Goal: Task Accomplishment & Management: Manage account settings

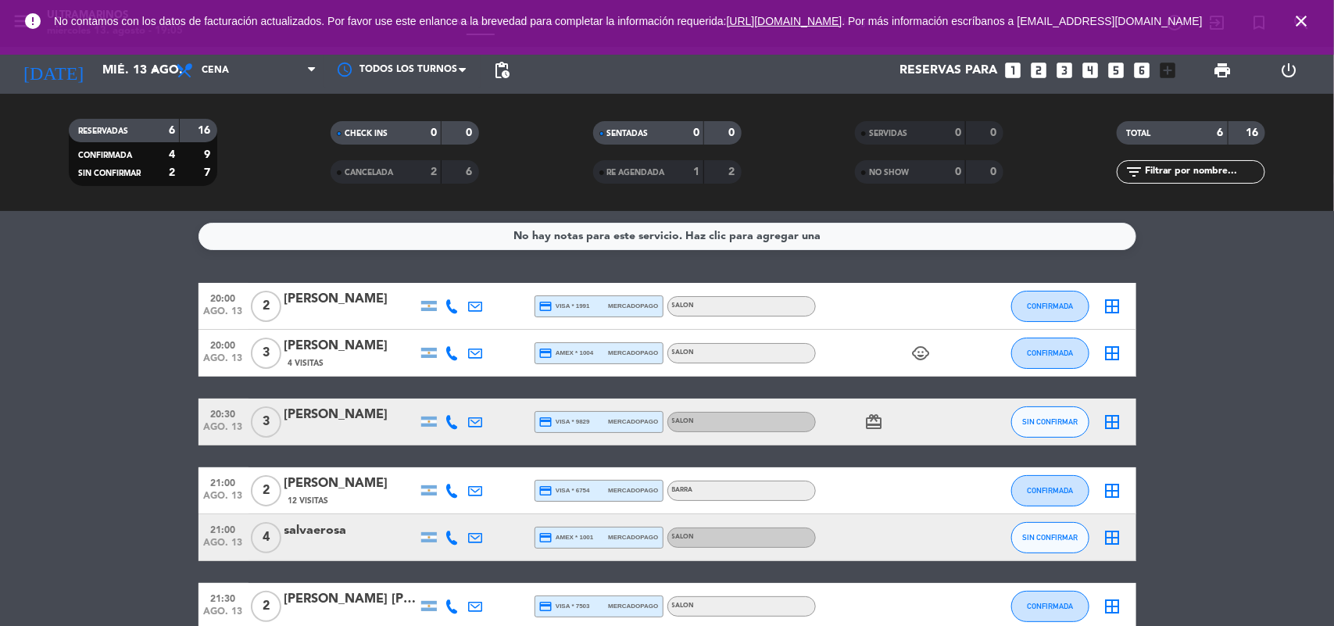
scroll to position [82, 0]
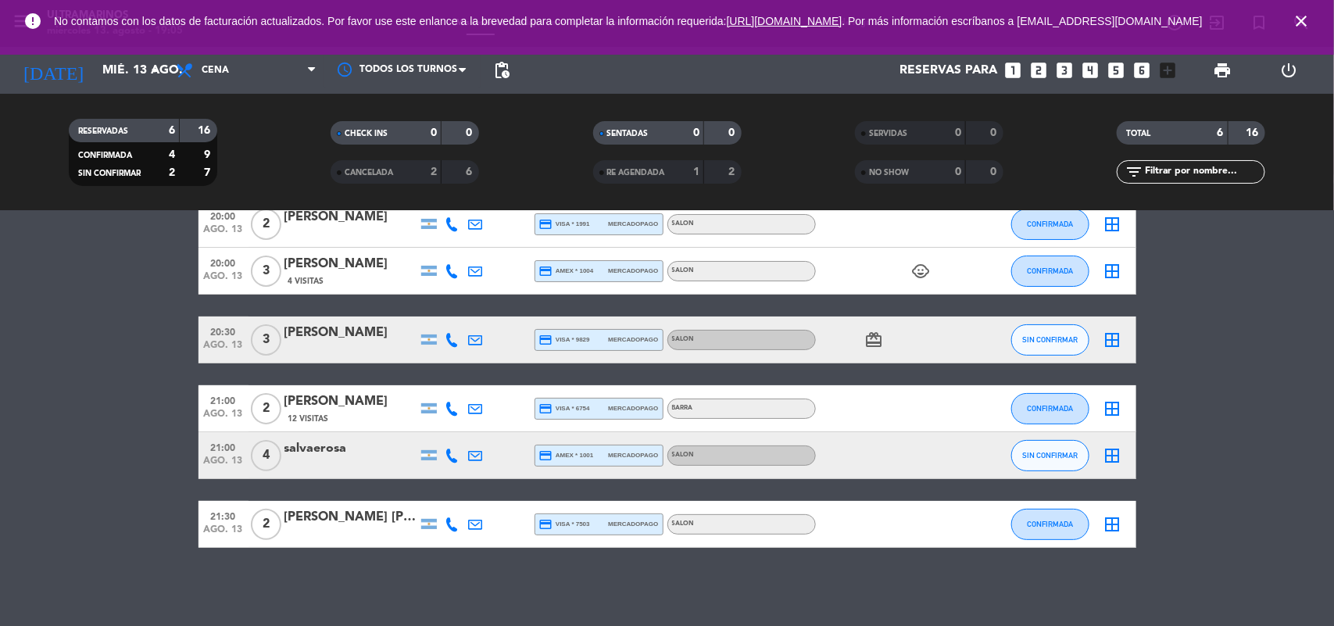
click at [446, 454] on icon at bounding box center [452, 456] width 14 height 14
click at [424, 430] on span "Copiar" at bounding box center [437, 428] width 33 height 16
click at [1304, 26] on icon "close" at bounding box center [1301, 21] width 19 height 19
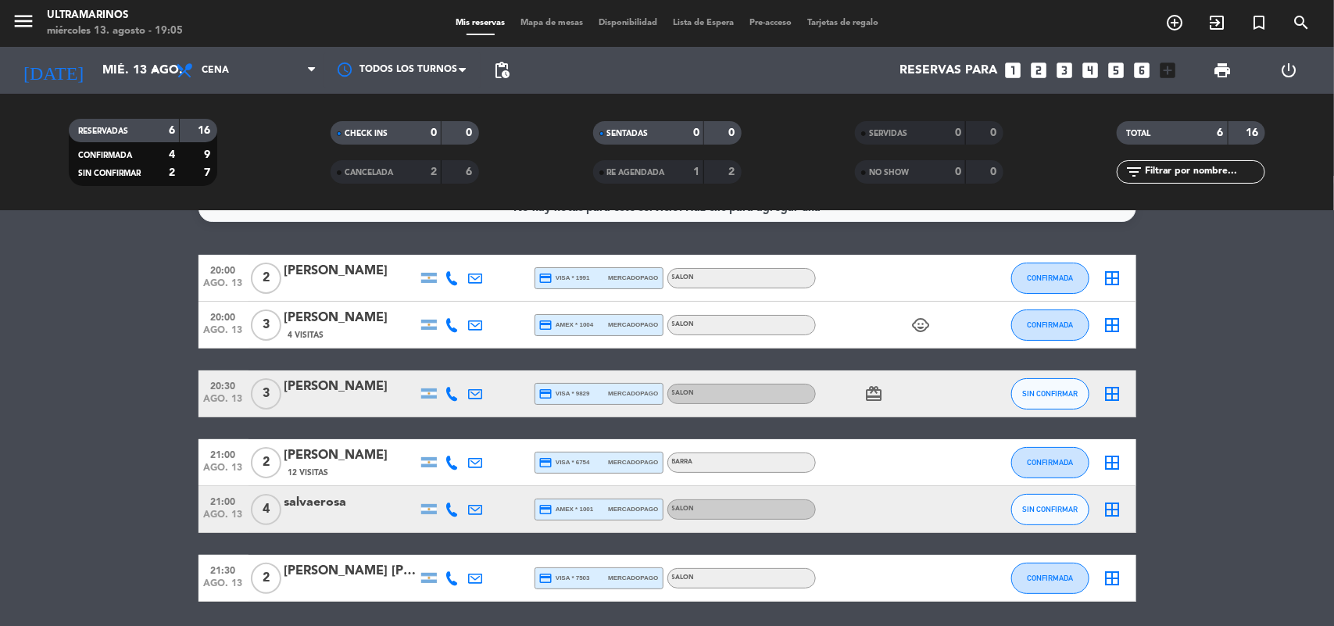
scroll to position [0, 0]
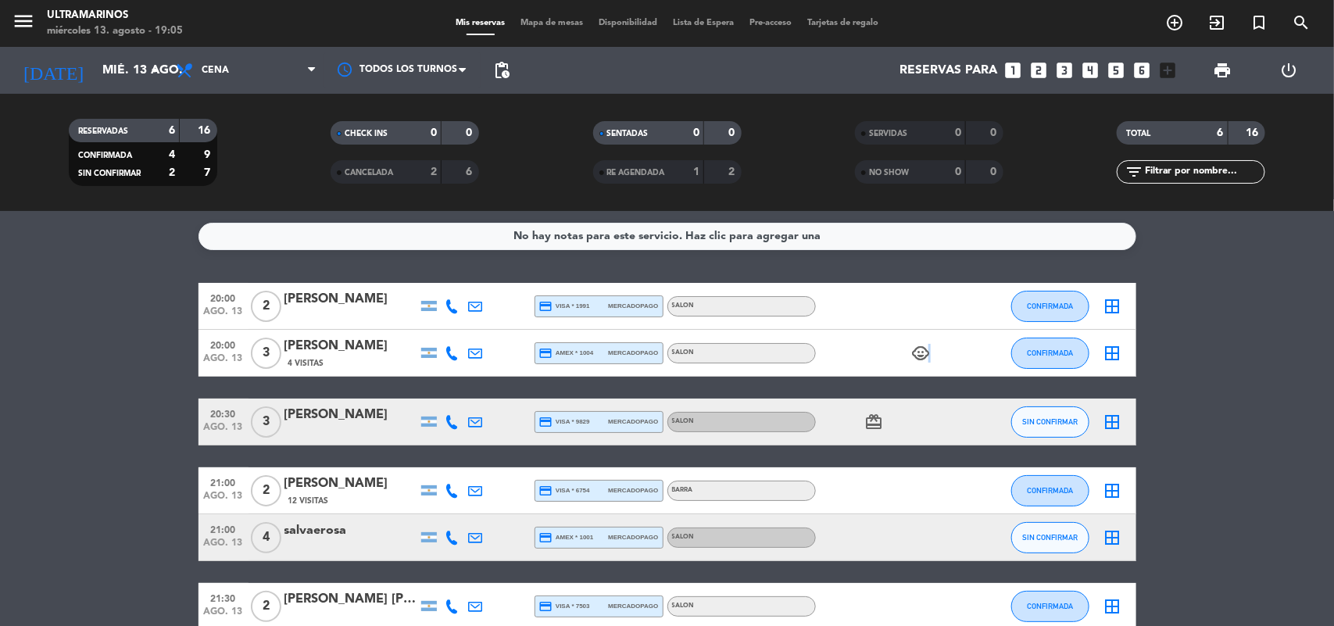
click at [928, 346] on icon "child_care" at bounding box center [921, 353] width 19 height 19
click at [337, 342] on div "[PERSON_NAME]" at bounding box center [350, 346] width 133 height 20
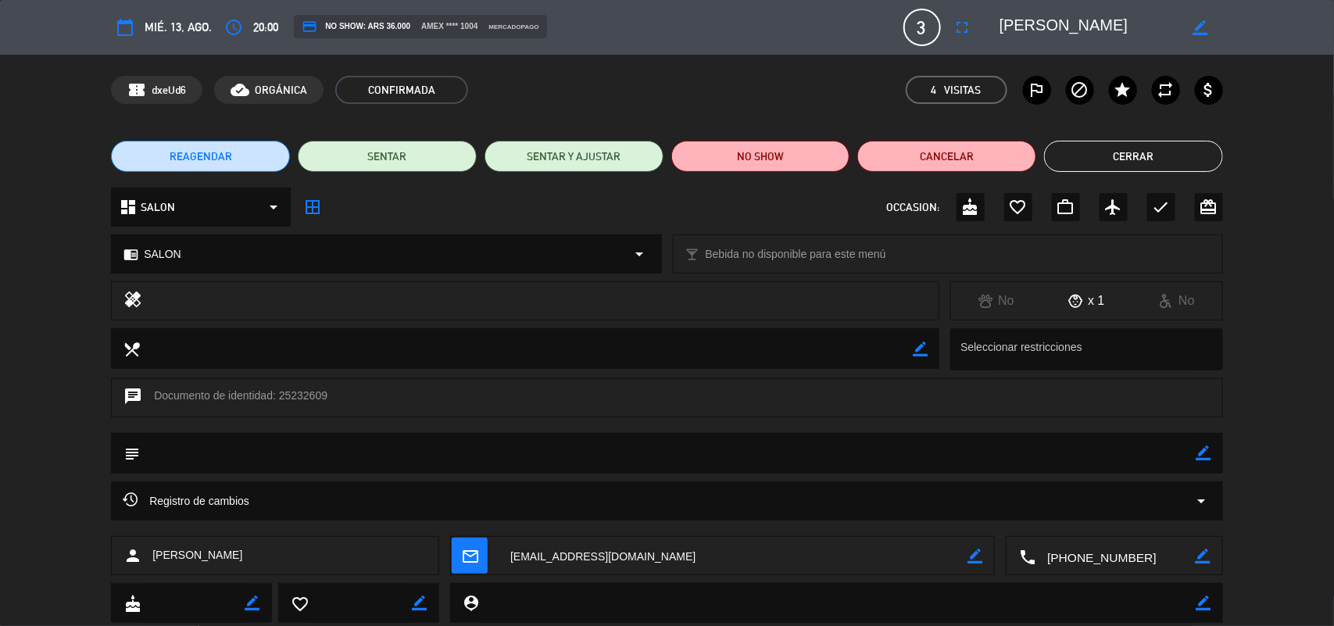
click at [1205, 446] on icon "border_color" at bounding box center [1203, 452] width 15 height 15
click at [1146, 448] on textarea at bounding box center [668, 453] width 1057 height 40
click at [1125, 459] on textarea at bounding box center [668, 453] width 1057 height 40
type textarea "criatura"
click at [1205, 453] on icon at bounding box center [1203, 452] width 15 height 15
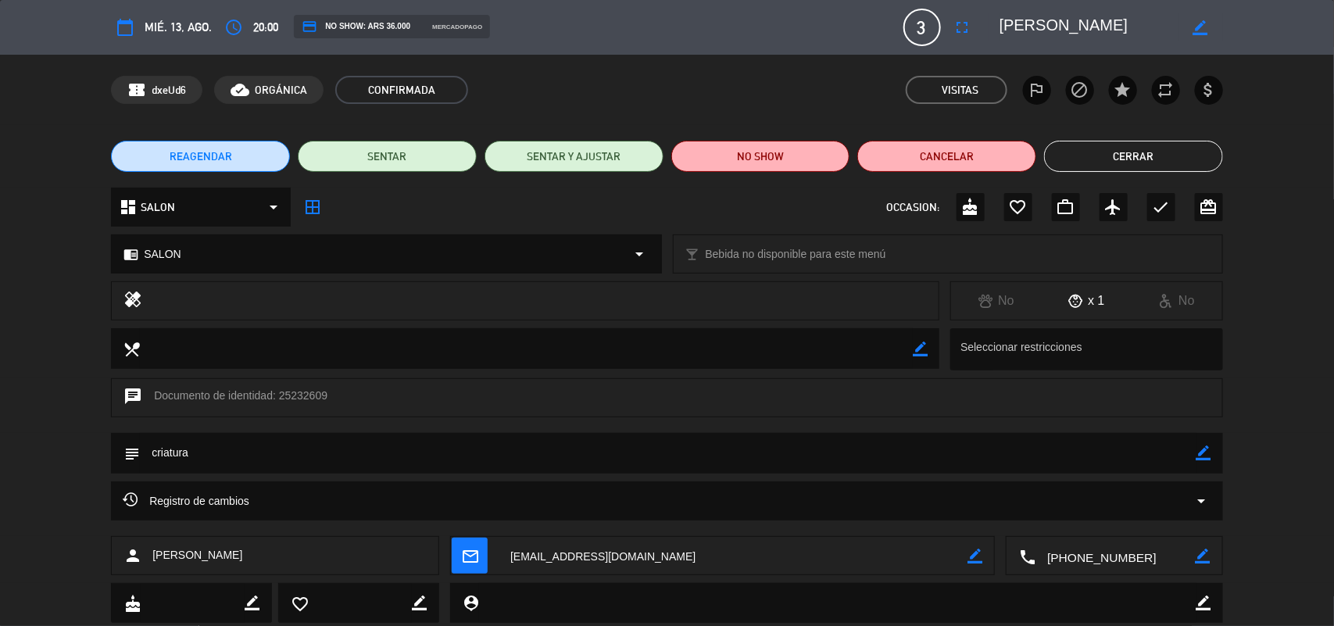
click at [1214, 155] on button "Cerrar" at bounding box center [1133, 156] width 179 height 31
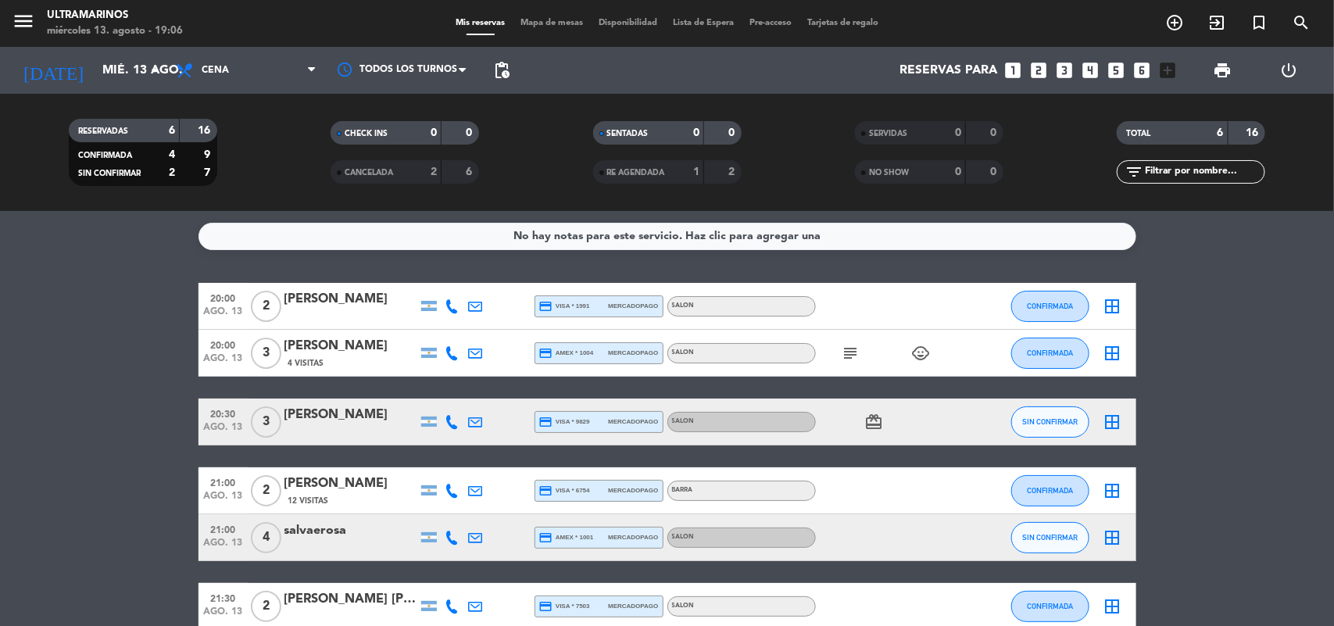
click at [1120, 346] on icon "border_all" at bounding box center [1112, 353] width 19 height 19
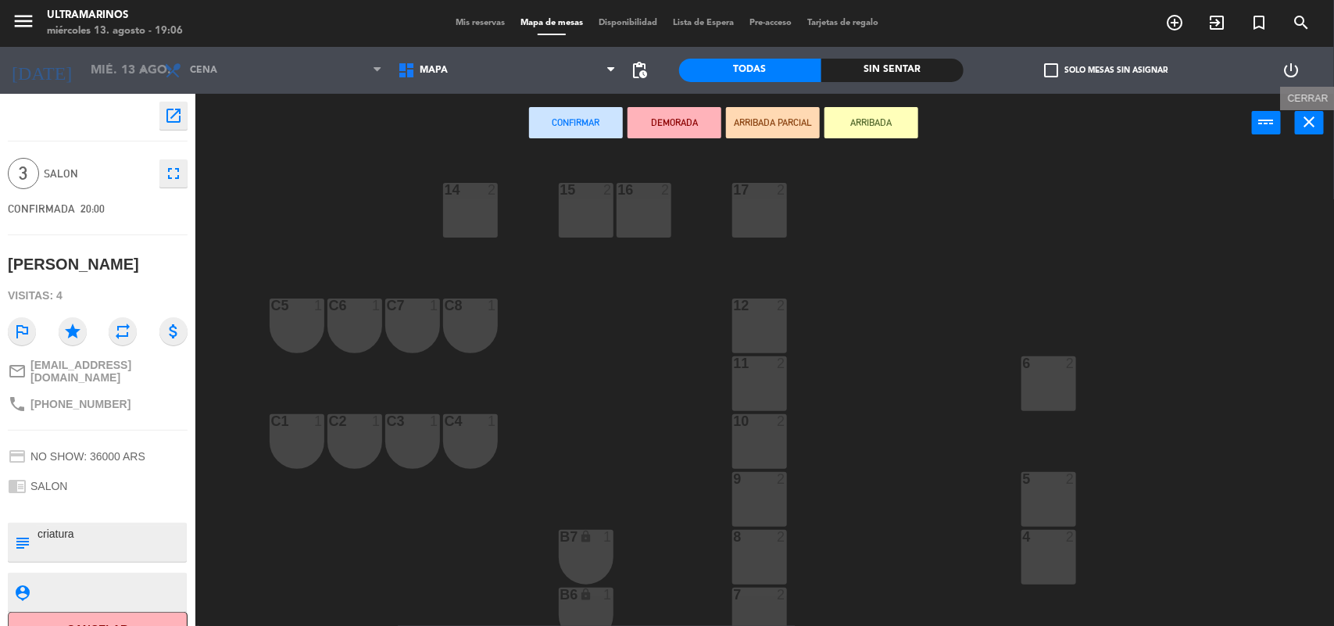
click at [1314, 113] on icon "close" at bounding box center [1309, 122] width 19 height 19
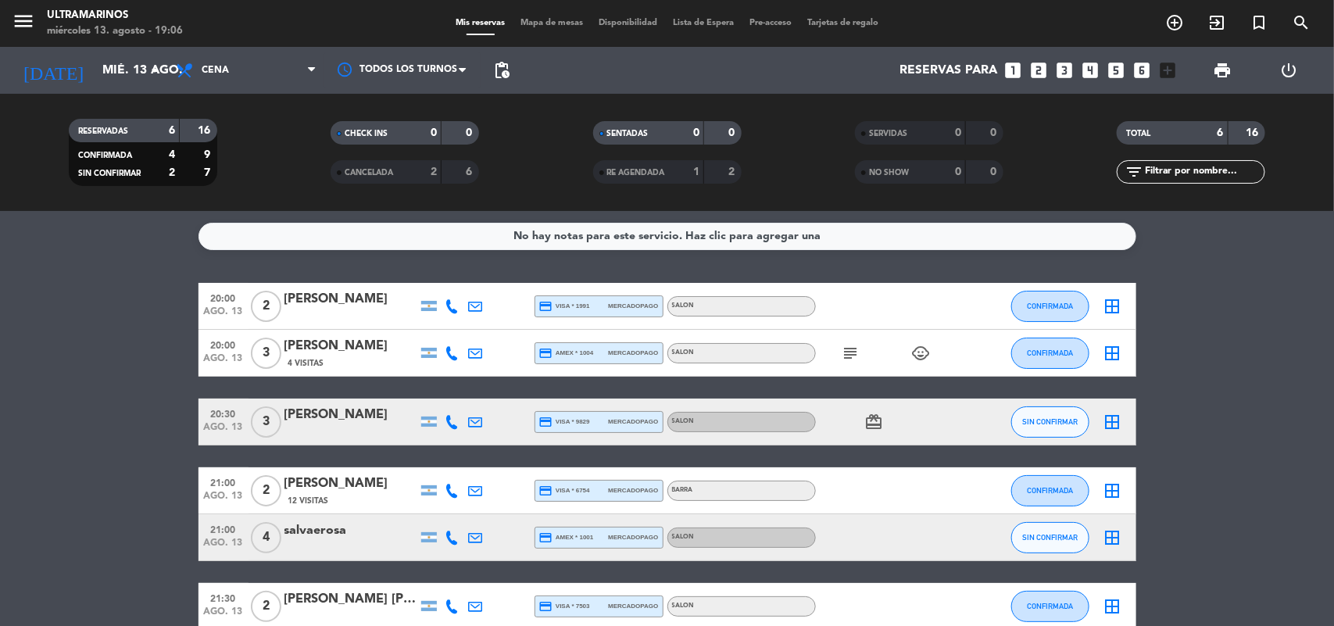
click at [1110, 350] on icon "border_all" at bounding box center [1112, 353] width 19 height 19
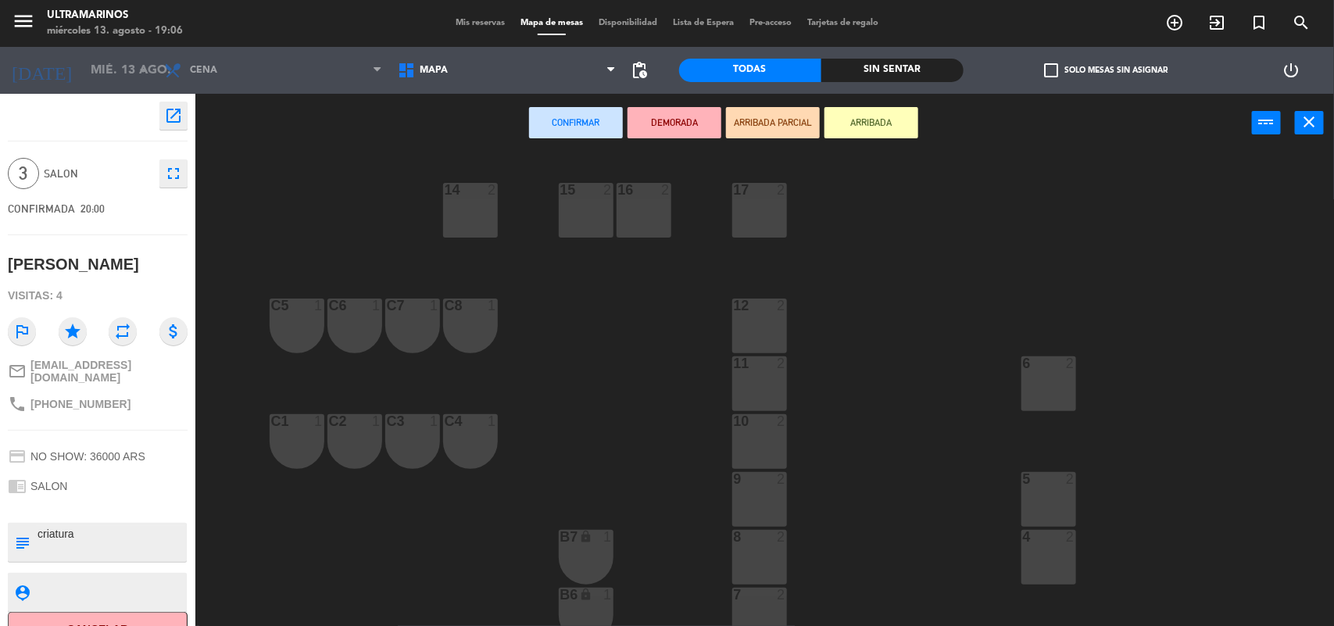
click at [1055, 545] on div "4 2" at bounding box center [1048, 557] width 55 height 55
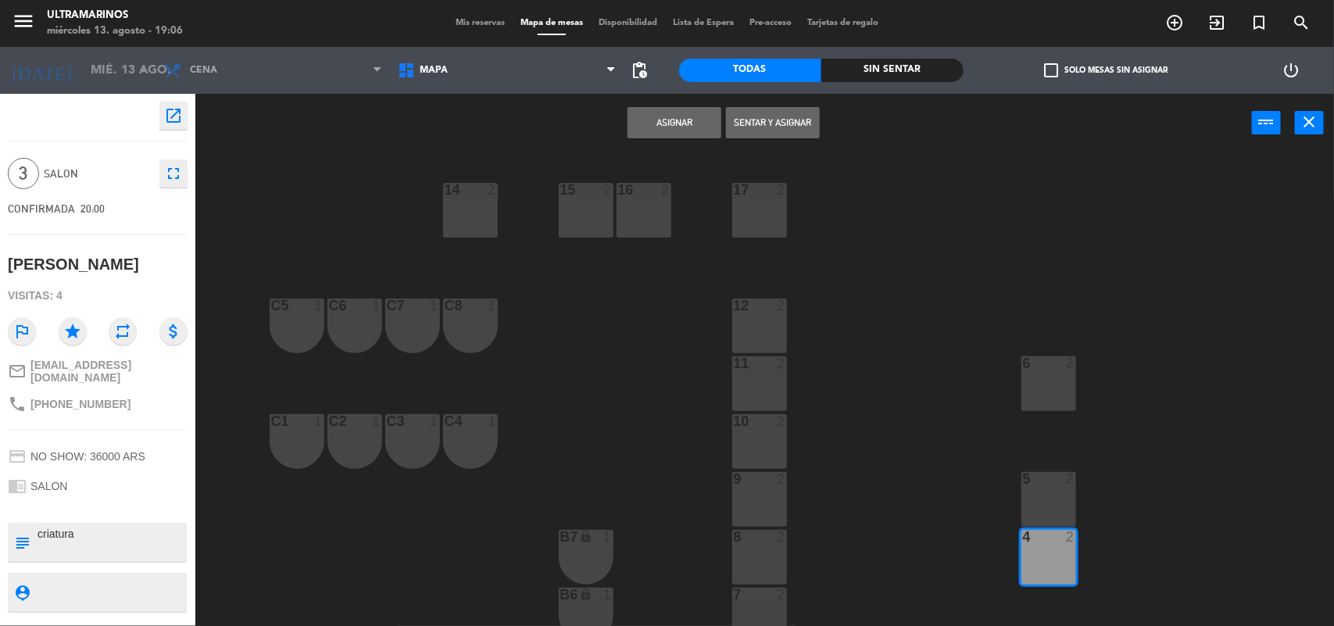
click at [1049, 502] on div "5 2" at bounding box center [1048, 499] width 55 height 55
click at [657, 106] on div "Asignar Sentar y Asignar power_input close" at bounding box center [723, 123] width 1057 height 59
click at [665, 123] on button "Asignar" at bounding box center [675, 122] width 94 height 31
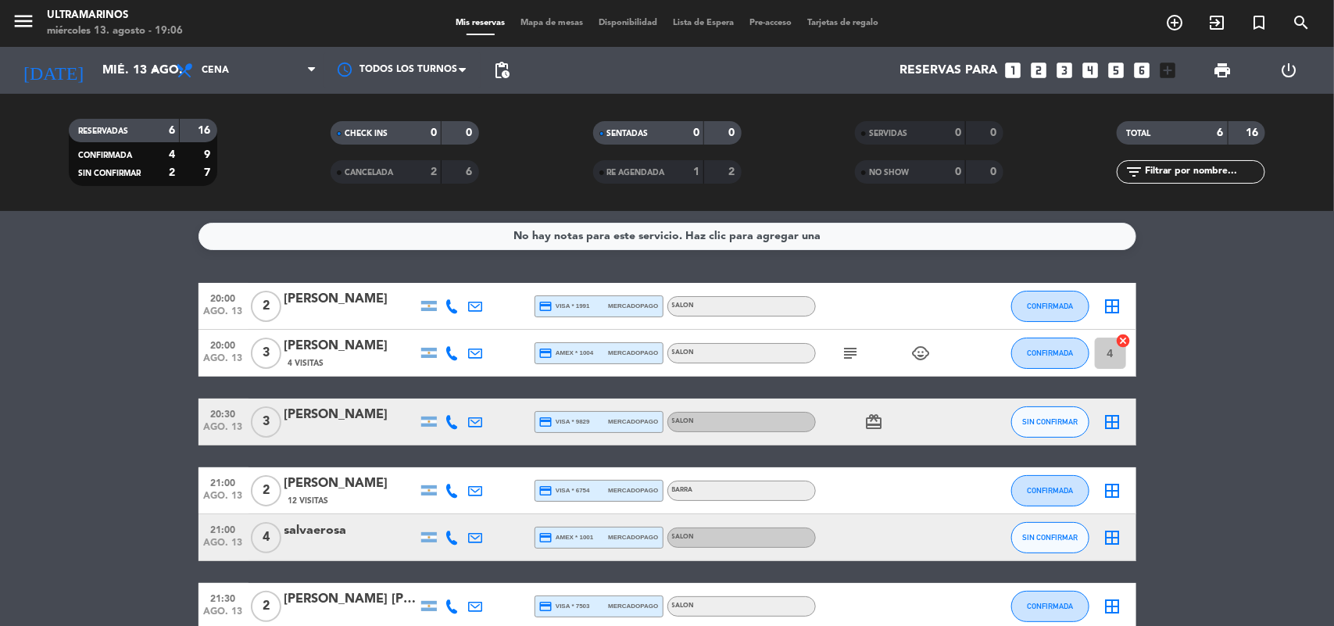
click at [1114, 298] on icon "border_all" at bounding box center [1112, 306] width 19 height 19
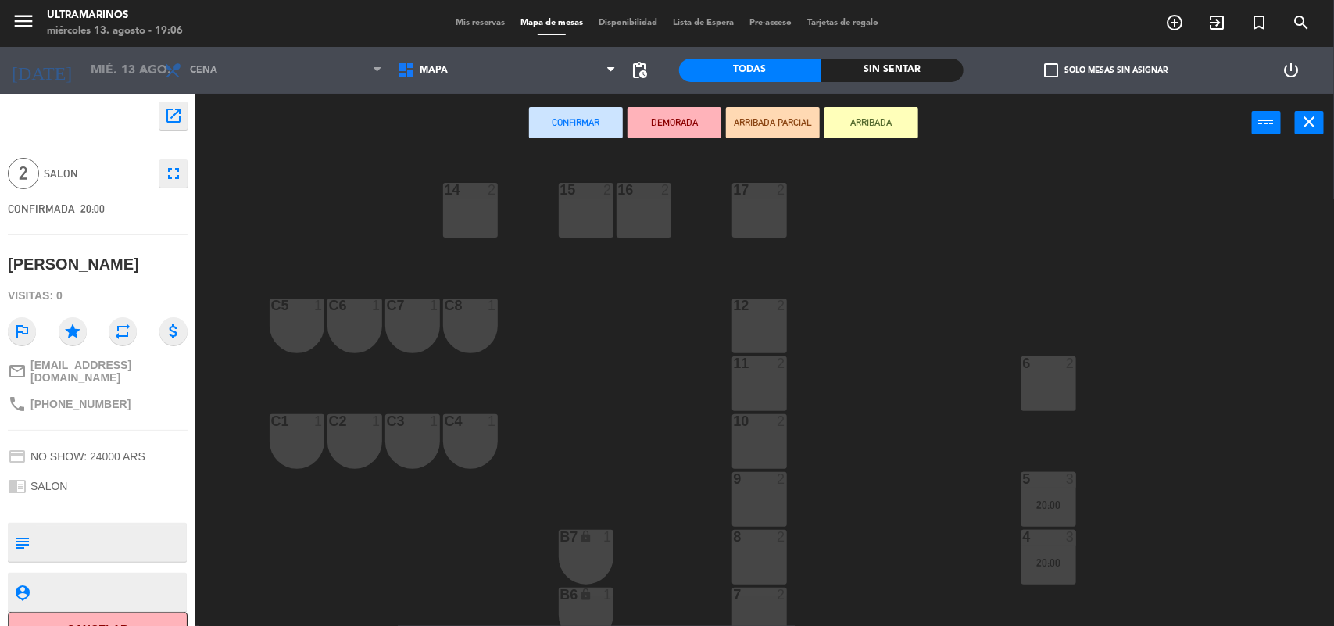
click at [651, 212] on div "16 2" at bounding box center [644, 210] width 55 height 55
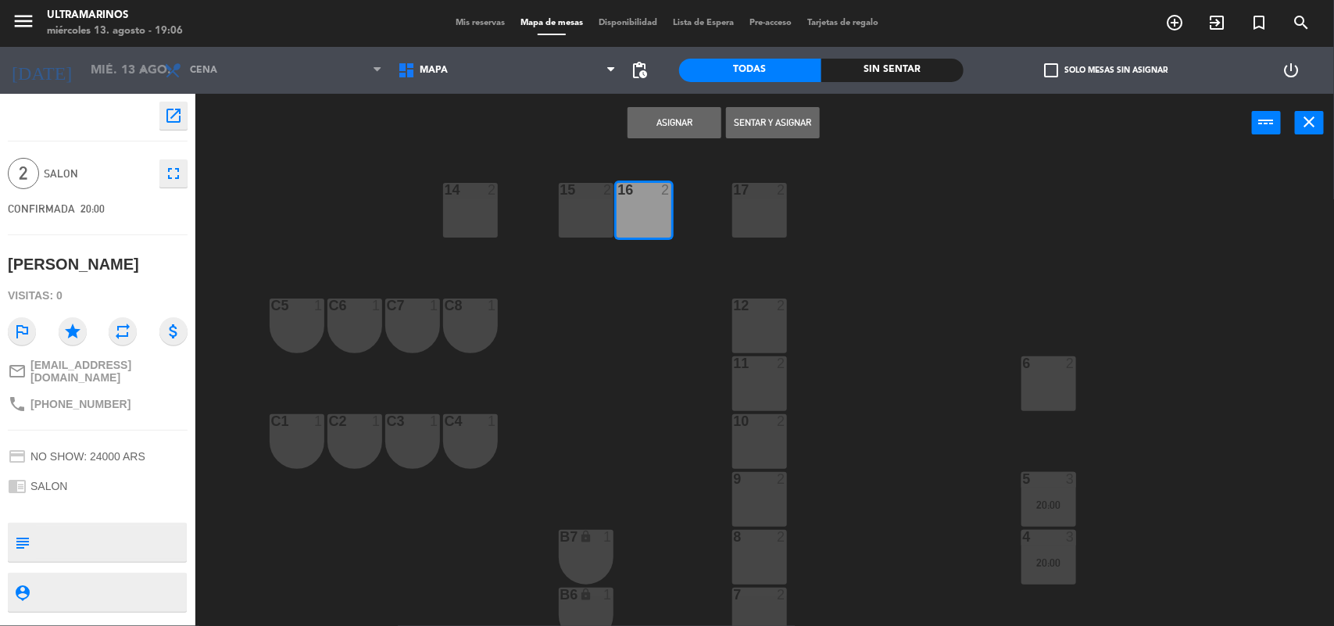
click at [685, 135] on button "Asignar" at bounding box center [675, 122] width 94 height 31
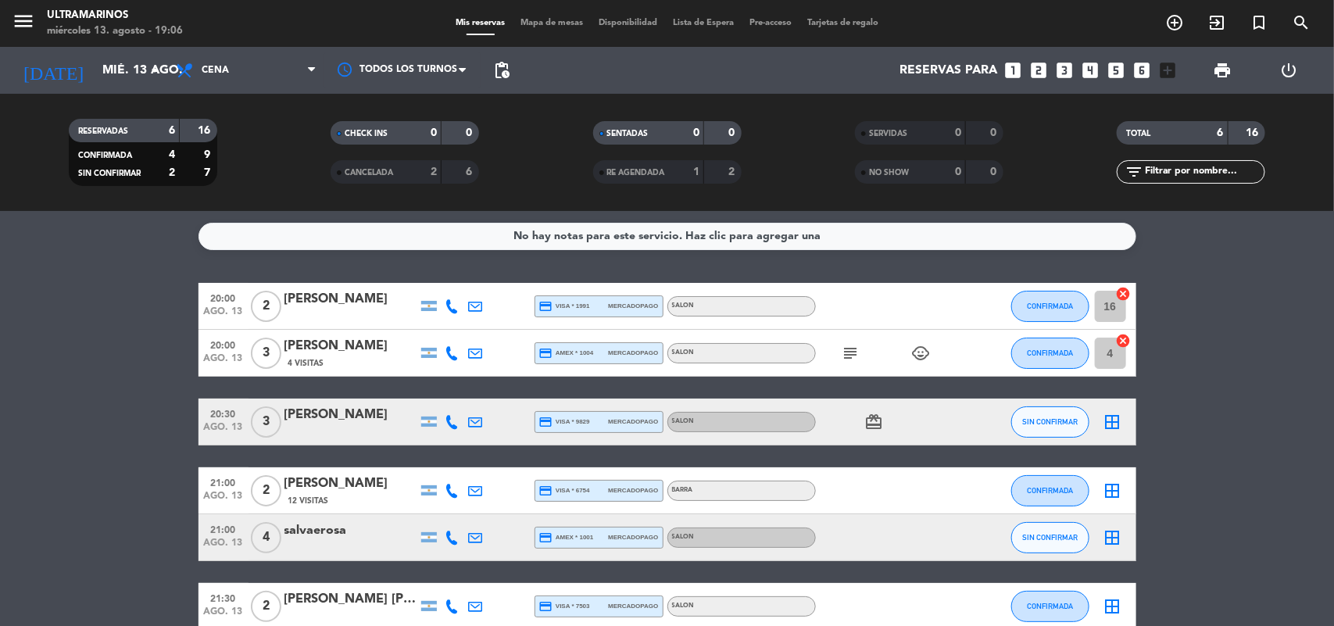
scroll to position [82, 0]
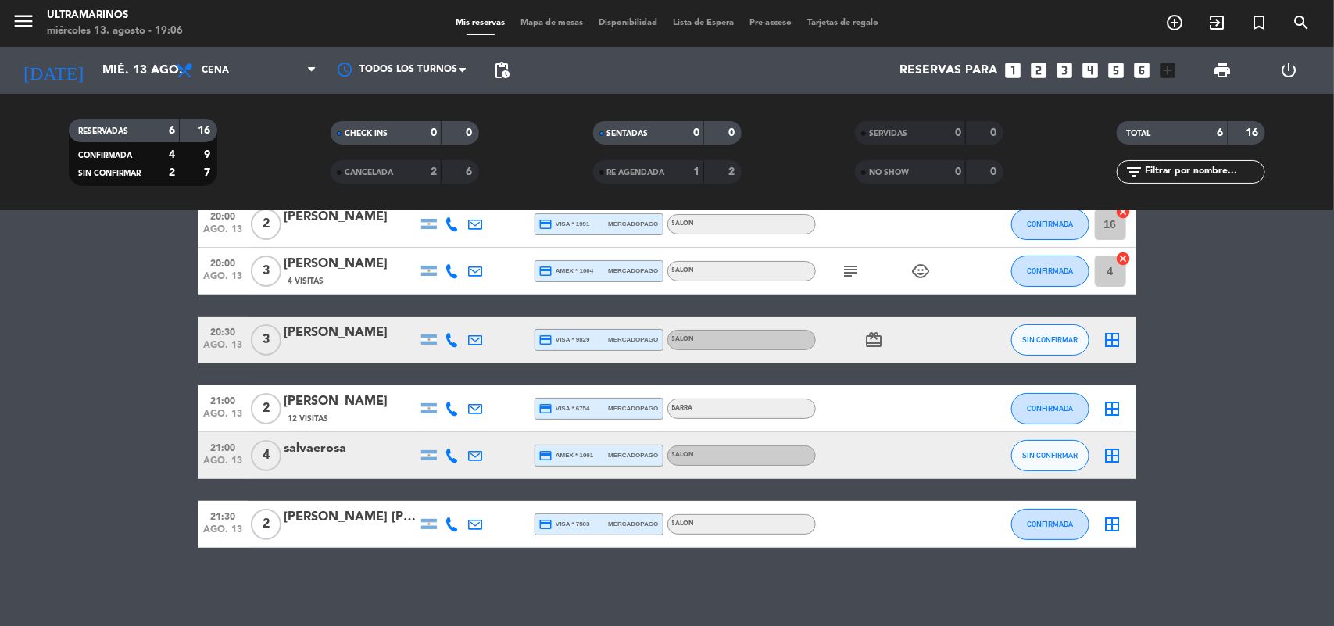
click at [1115, 336] on icon "border_all" at bounding box center [1112, 340] width 19 height 19
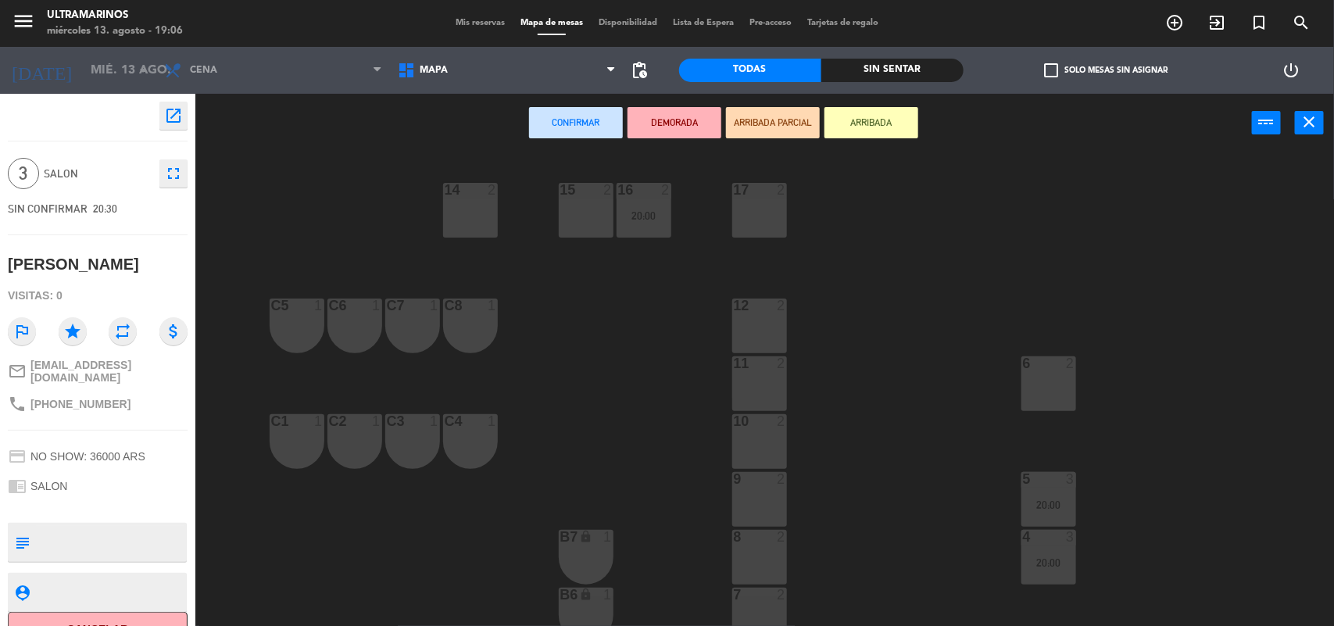
drag, startPoint x: 771, startPoint y: 432, endPoint x: 753, endPoint y: 395, distance: 41.6
click at [770, 431] on div "10 2" at bounding box center [759, 441] width 55 height 55
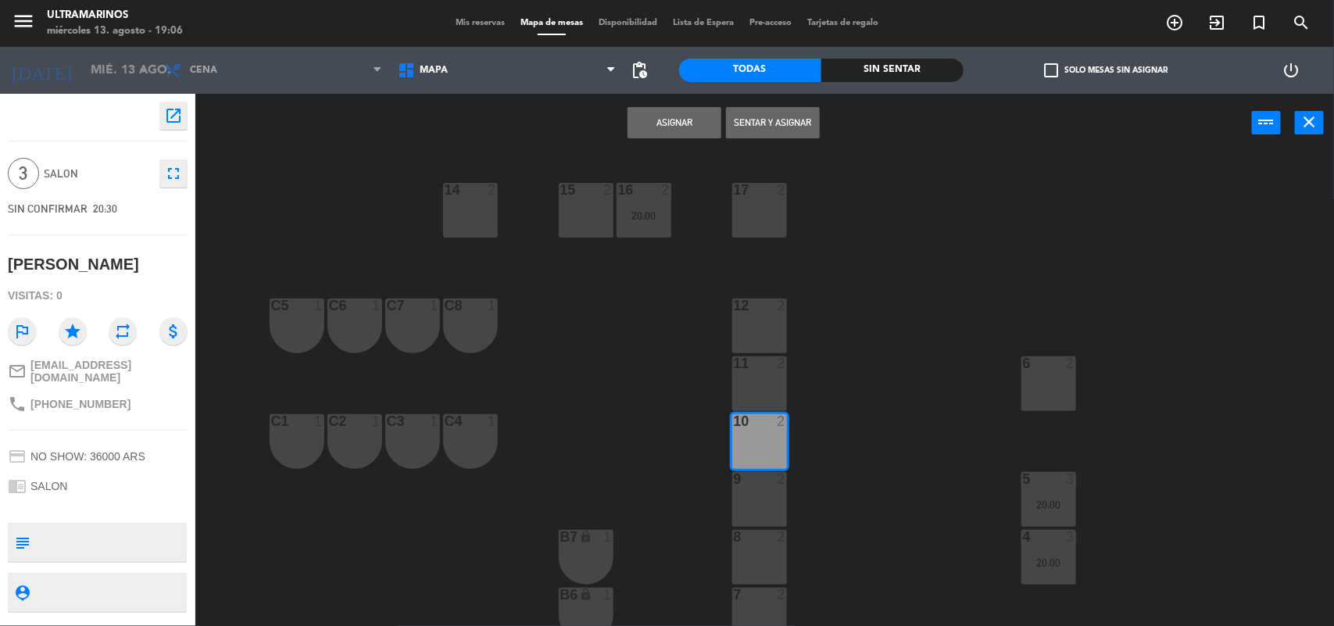
click at [747, 383] on div "11 2" at bounding box center [759, 383] width 55 height 55
click at [678, 118] on button "Asignar" at bounding box center [675, 122] width 94 height 31
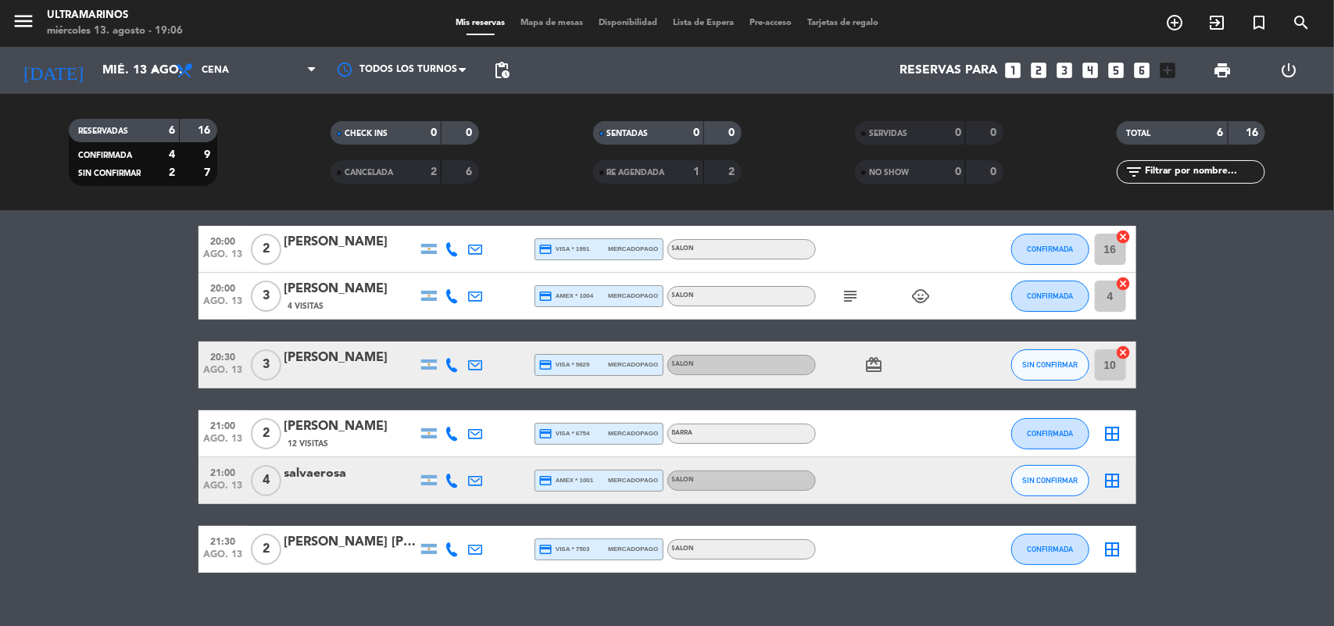
scroll to position [82, 0]
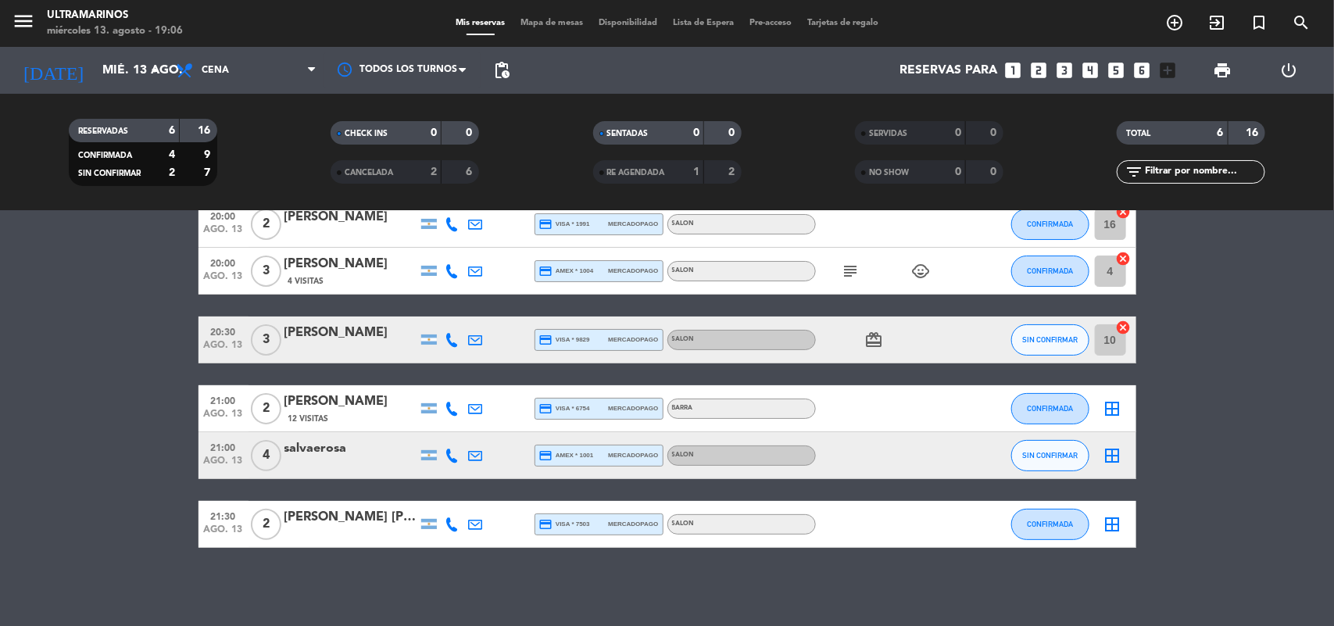
click at [1111, 409] on icon "border_all" at bounding box center [1112, 408] width 19 height 19
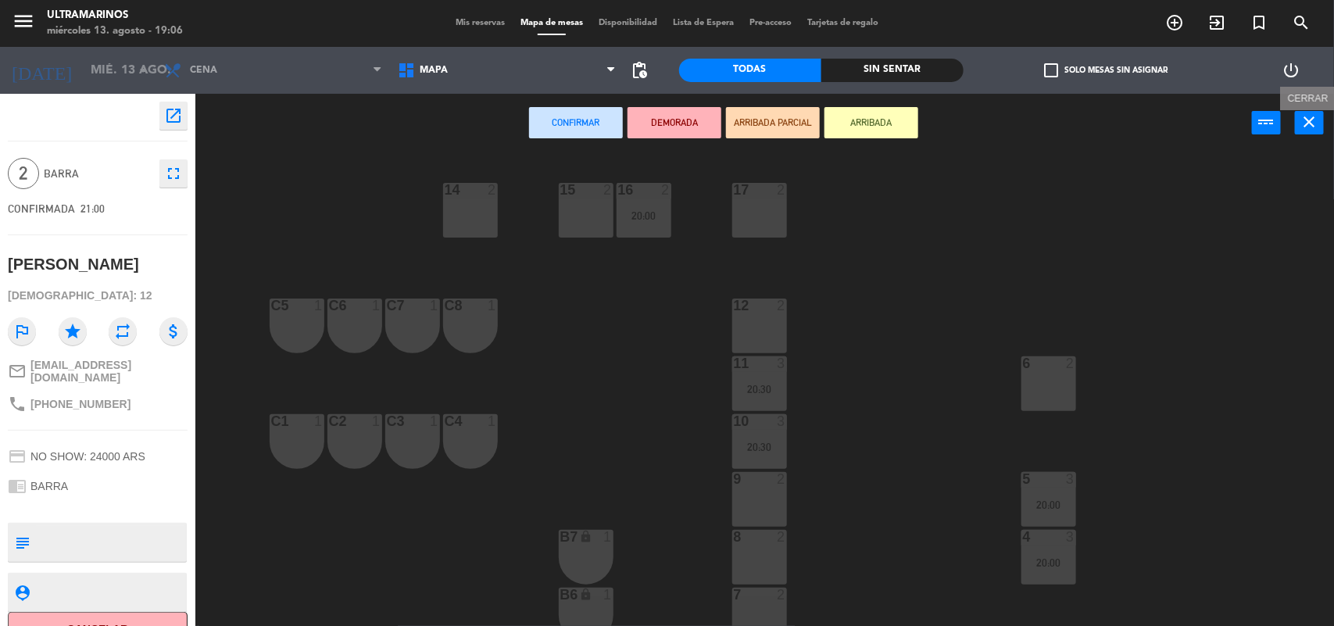
click at [1310, 116] on icon "close" at bounding box center [1309, 122] width 19 height 19
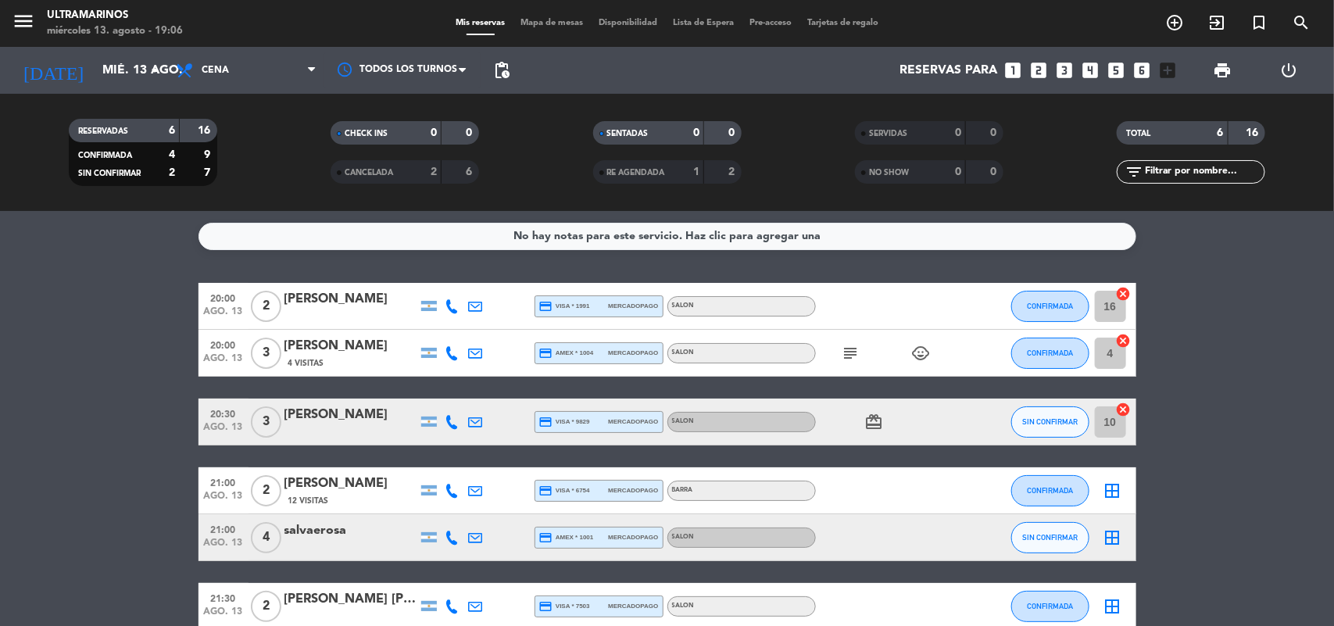
click at [1114, 496] on icon "border_all" at bounding box center [1112, 490] width 19 height 19
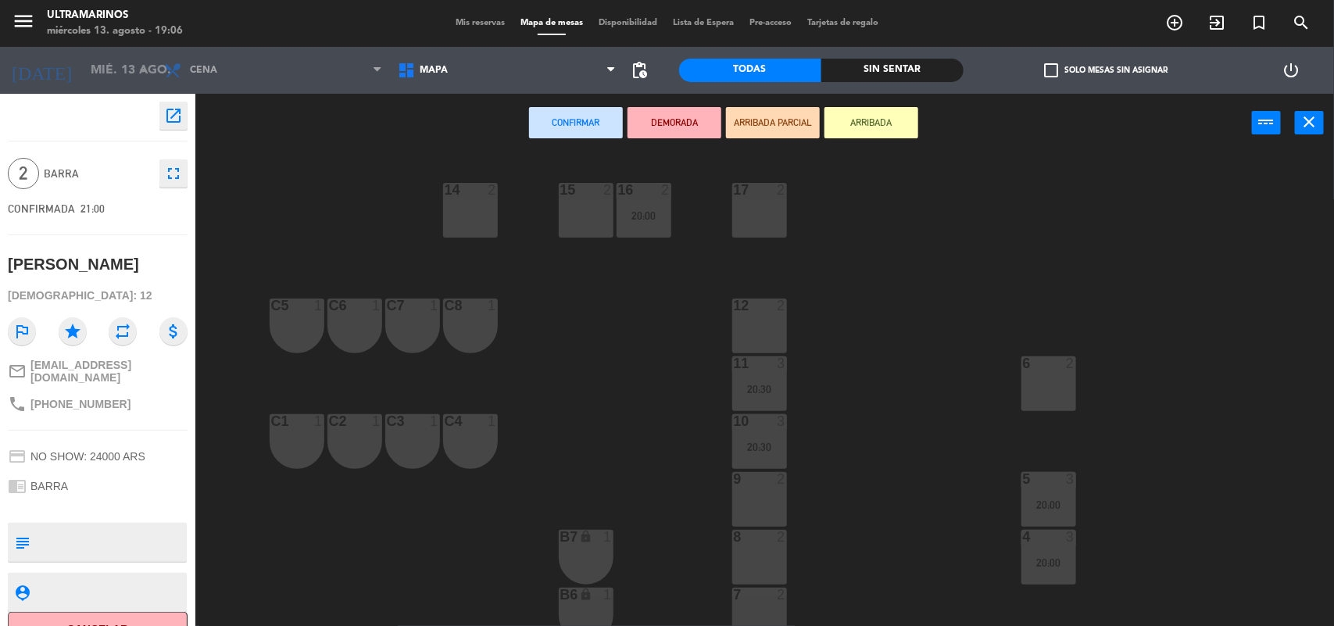
drag, startPoint x: 267, startPoint y: 321, endPoint x: 307, endPoint y: 333, distance: 41.5
click at [271, 322] on div "14 2 15 2 16 2 20:00 17 2 12 2 C5 1 C6 1 C7 1 C8 1 6 2 11 3 20:30 10 3 20:30 C1…" at bounding box center [771, 392] width 1125 height 474
click at [334, 342] on div "C6 1" at bounding box center [354, 326] width 55 height 55
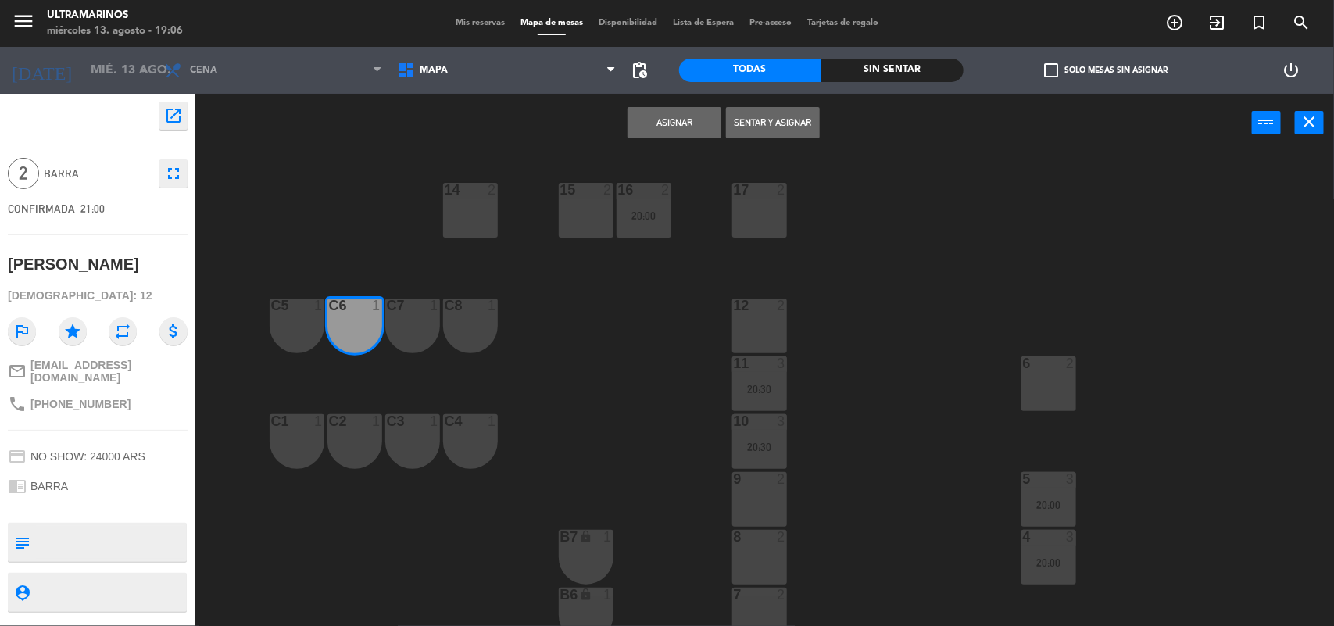
click at [310, 325] on div "C5 1" at bounding box center [297, 326] width 55 height 55
click at [664, 113] on button "Asignar" at bounding box center [675, 122] width 94 height 31
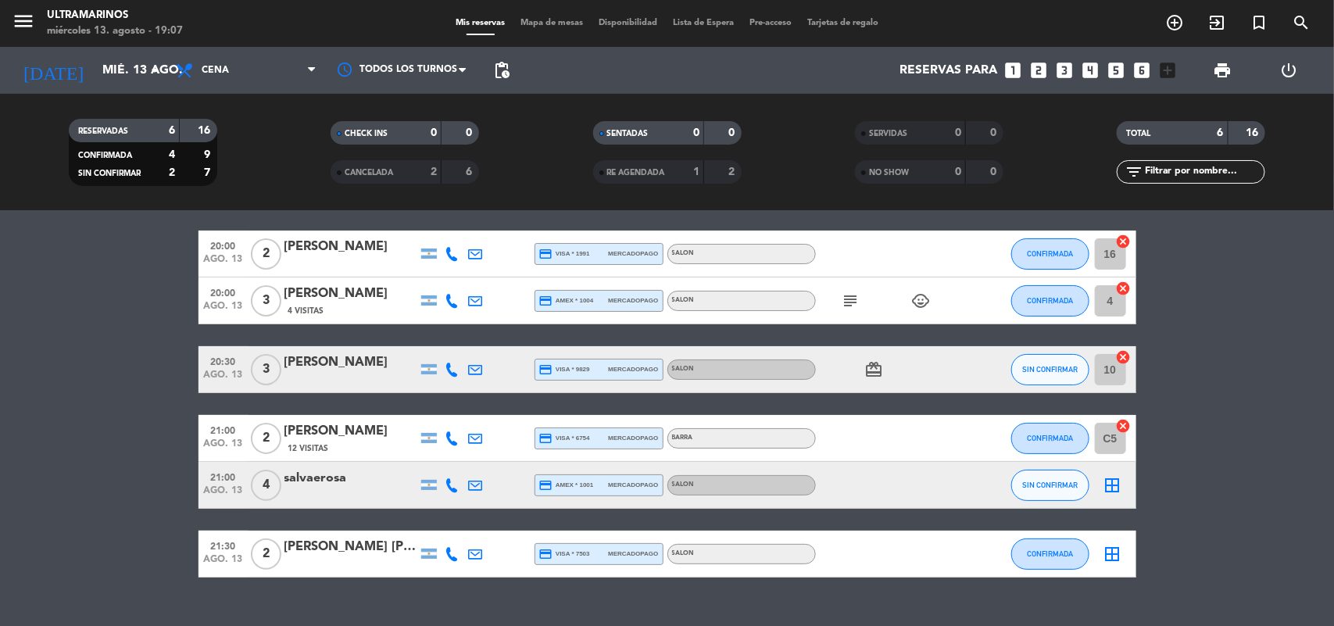
scroll to position [82, 0]
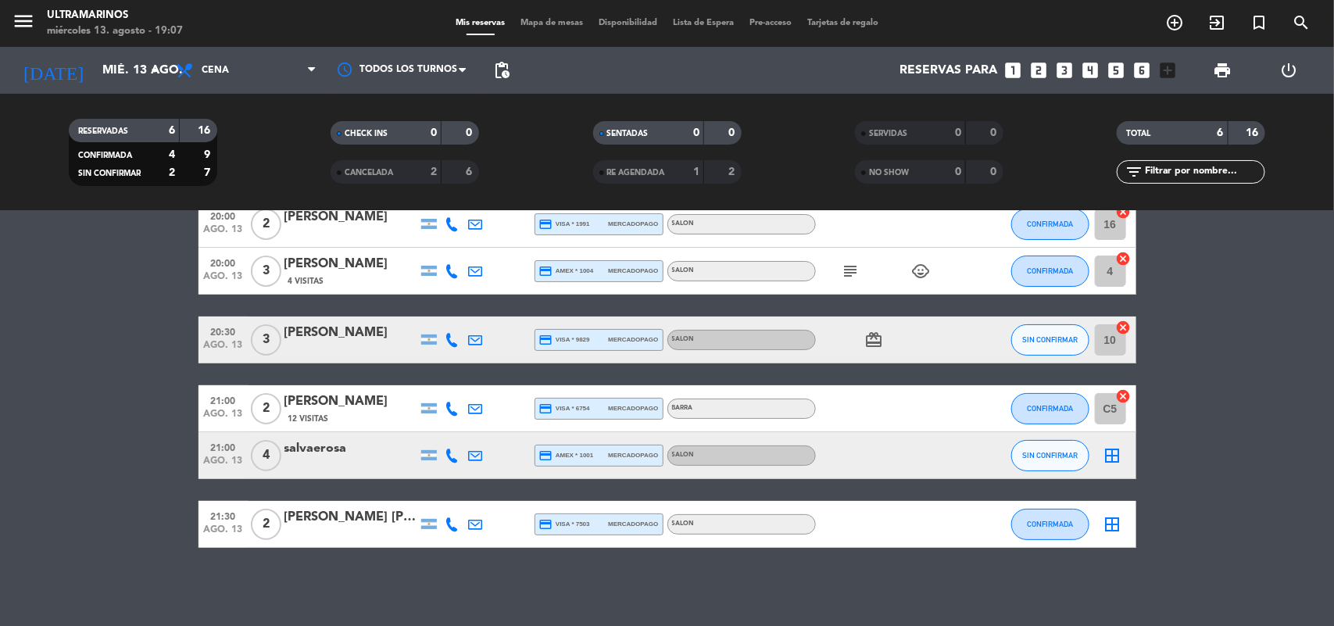
click at [1104, 448] on icon "border_all" at bounding box center [1112, 455] width 19 height 19
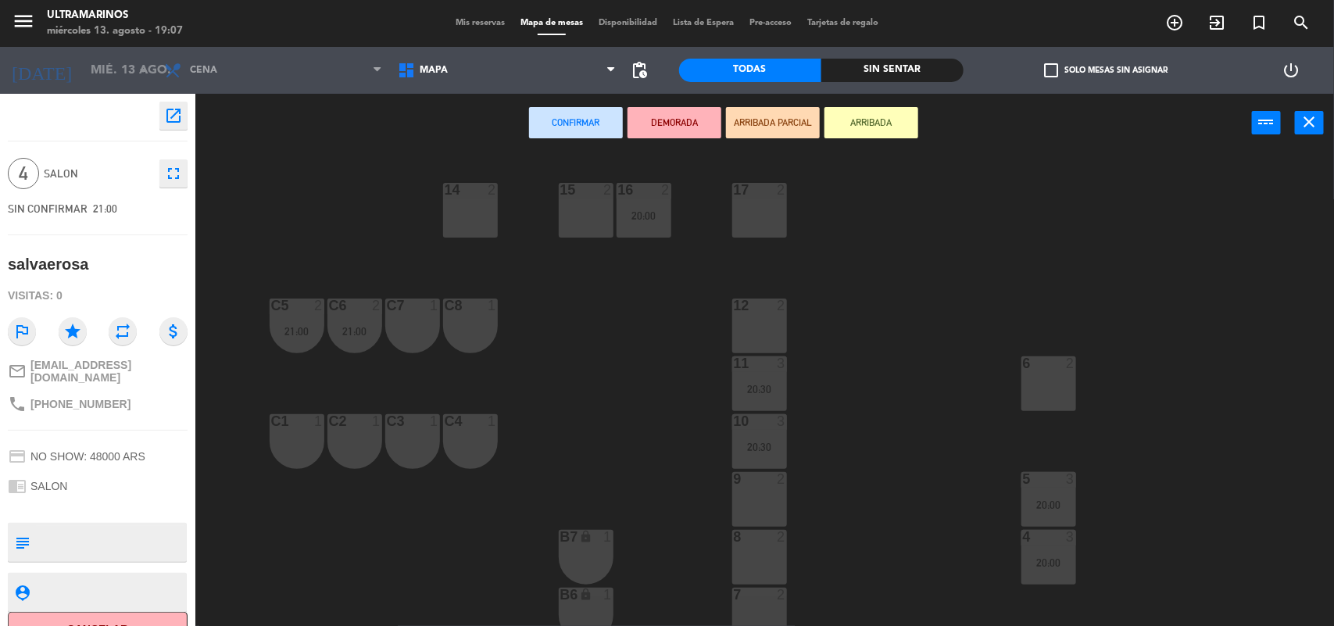
drag, startPoint x: 753, startPoint y: 542, endPoint x: 755, endPoint y: 520, distance: 22.0
click at [755, 539] on div at bounding box center [759, 537] width 26 height 14
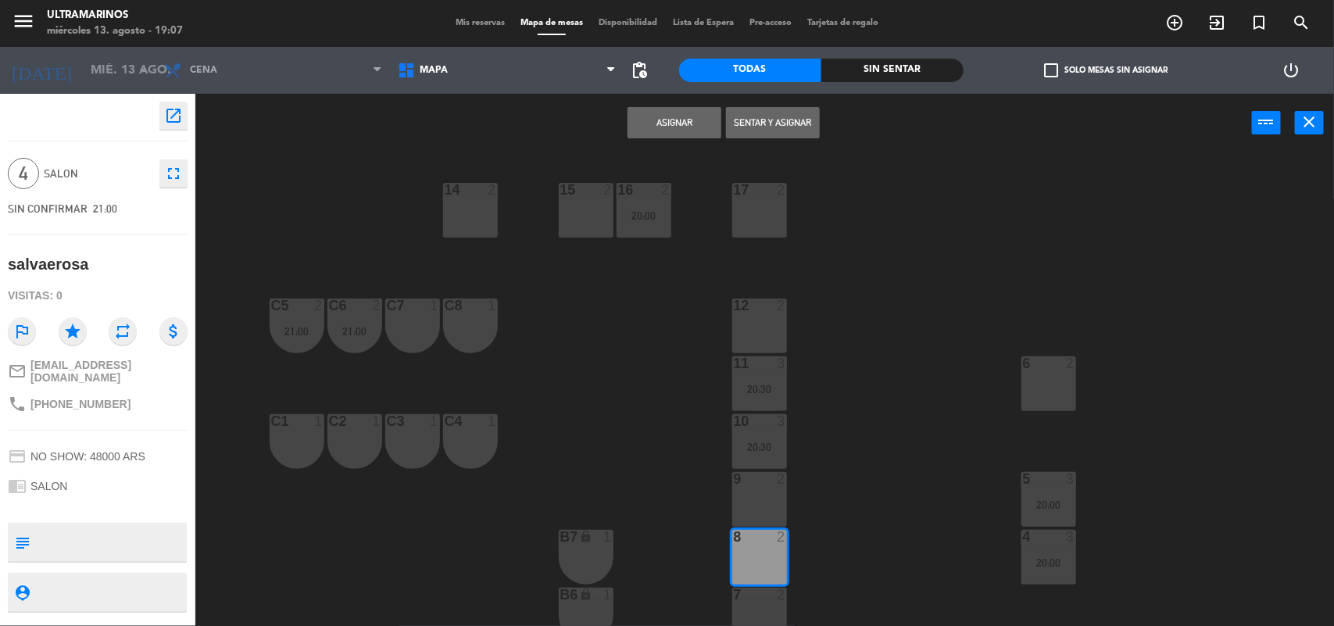
click at [759, 504] on div "9 2" at bounding box center [759, 499] width 55 height 55
click at [646, 135] on button "Asignar" at bounding box center [675, 122] width 94 height 31
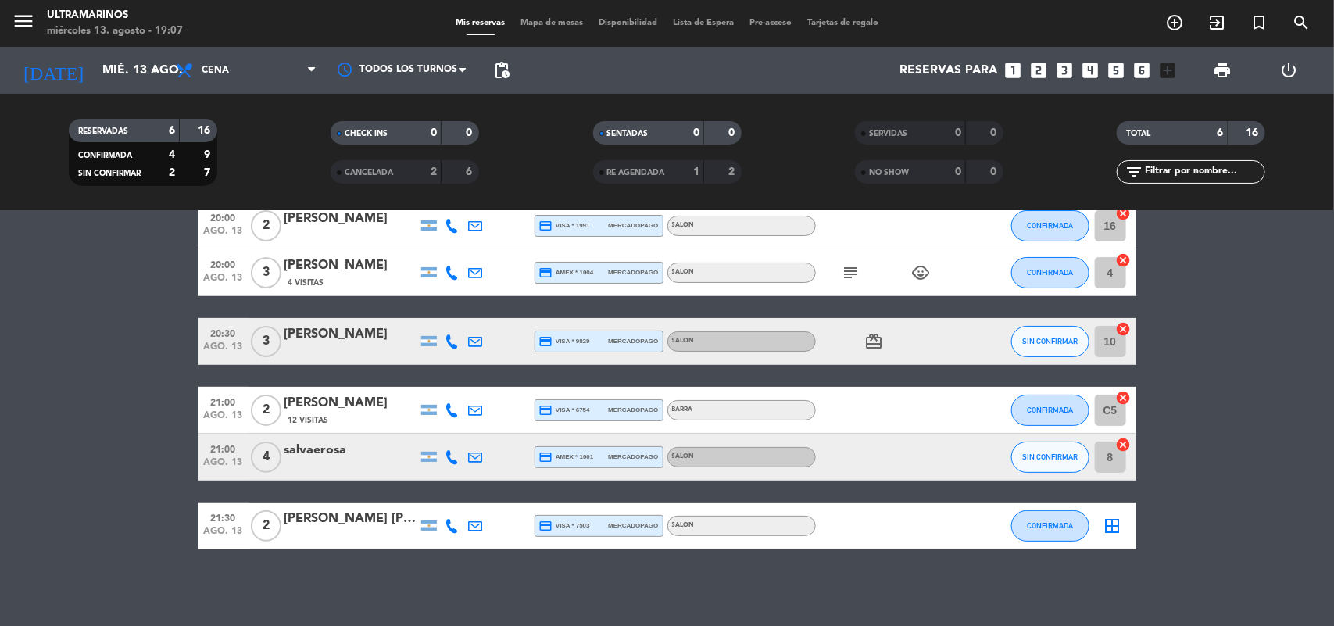
scroll to position [82, 0]
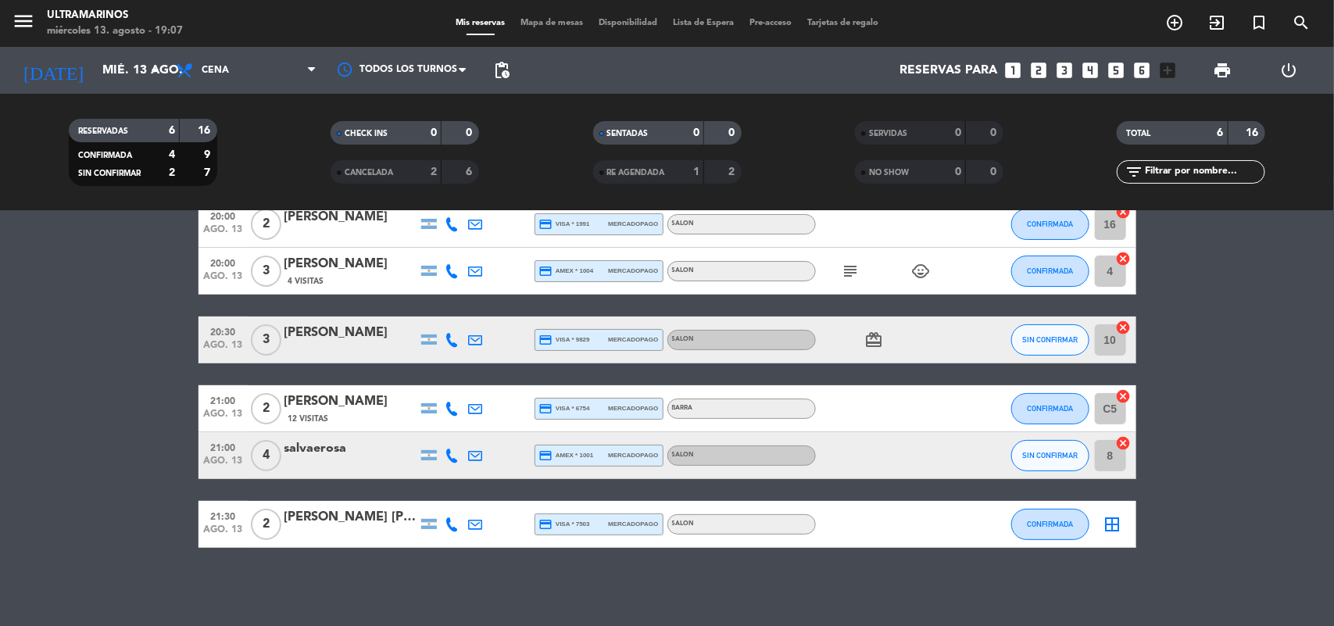
click at [452, 453] on icon at bounding box center [452, 456] width 14 height 14
click at [446, 424] on span "Copiar" at bounding box center [437, 428] width 33 height 16
click at [1039, 456] on span "SIN CONFIRMAR" at bounding box center [1049, 455] width 55 height 9
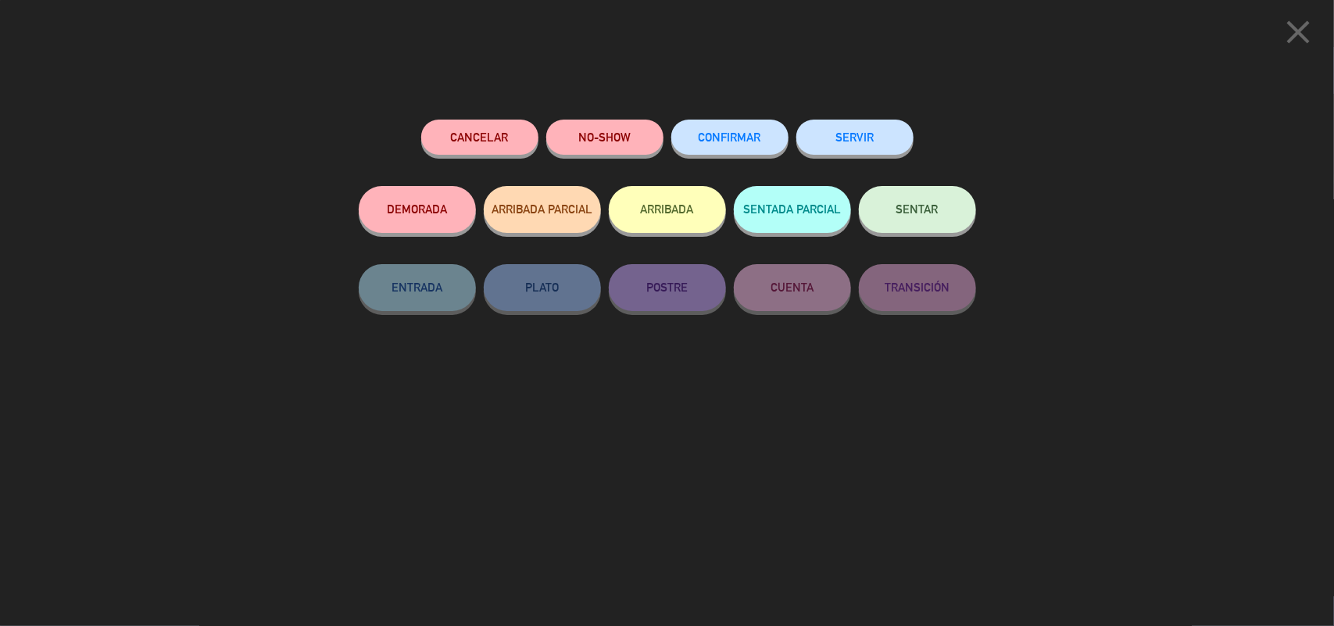
click at [714, 143] on span "CONFIRMAR" at bounding box center [730, 137] width 63 height 13
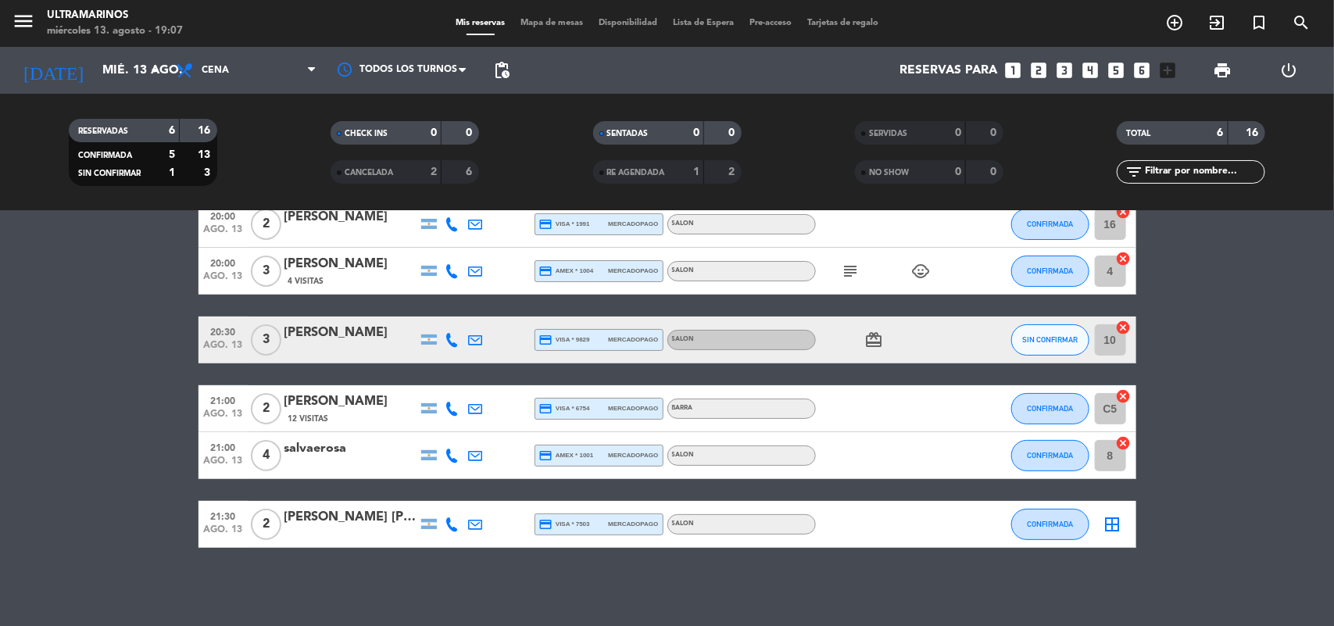
click at [1111, 524] on icon "border_all" at bounding box center [1112, 524] width 19 height 19
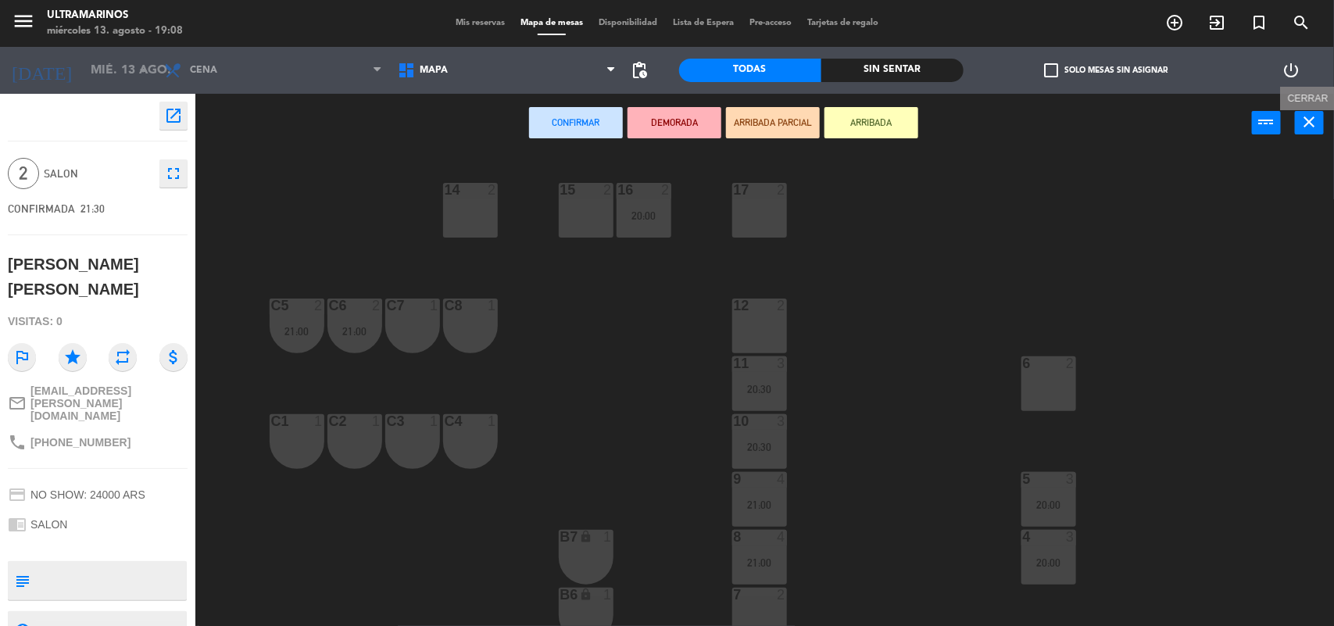
click at [1321, 113] on button "close" at bounding box center [1309, 122] width 29 height 23
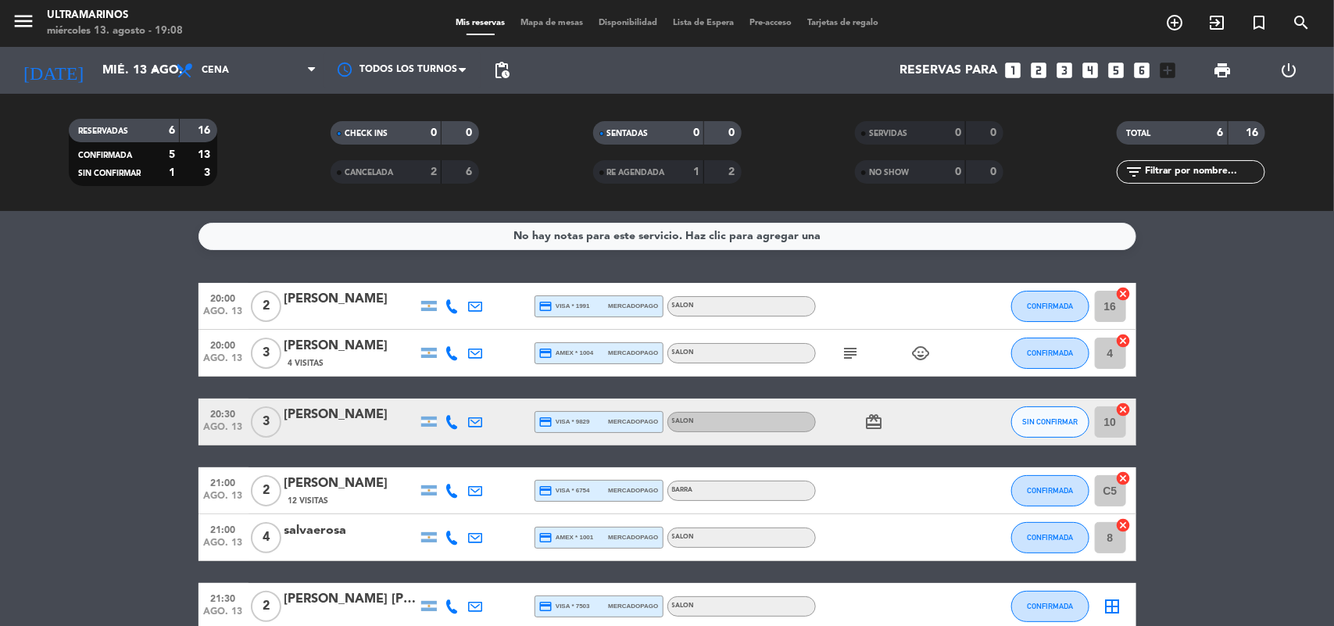
click at [1124, 294] on icon "cancel" at bounding box center [1124, 294] width 16 height 16
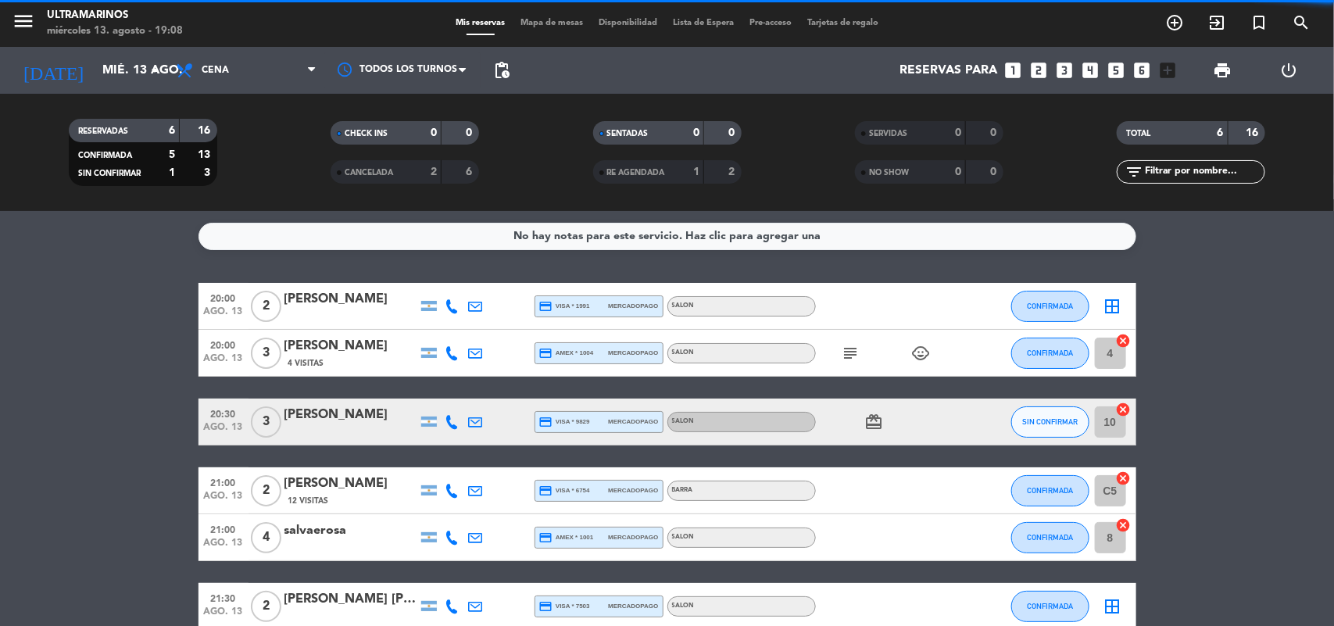
click at [1114, 306] on icon "border_all" at bounding box center [1112, 306] width 19 height 19
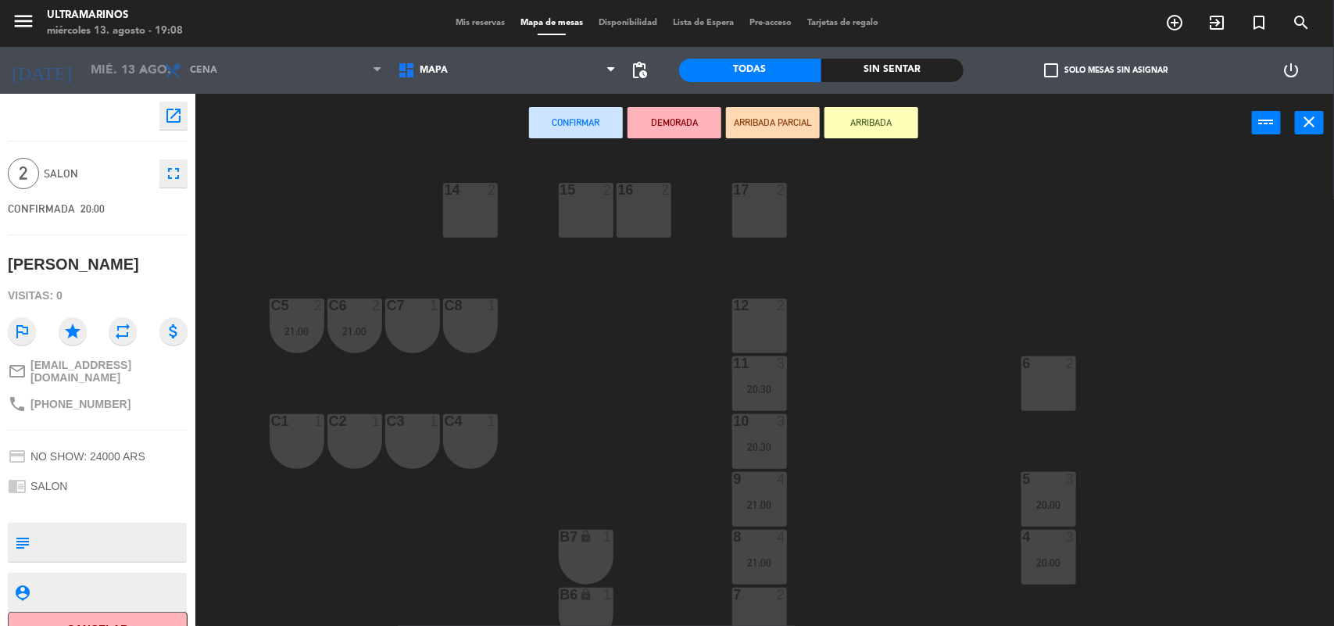
click at [745, 340] on div "12 2" at bounding box center [759, 326] width 55 height 55
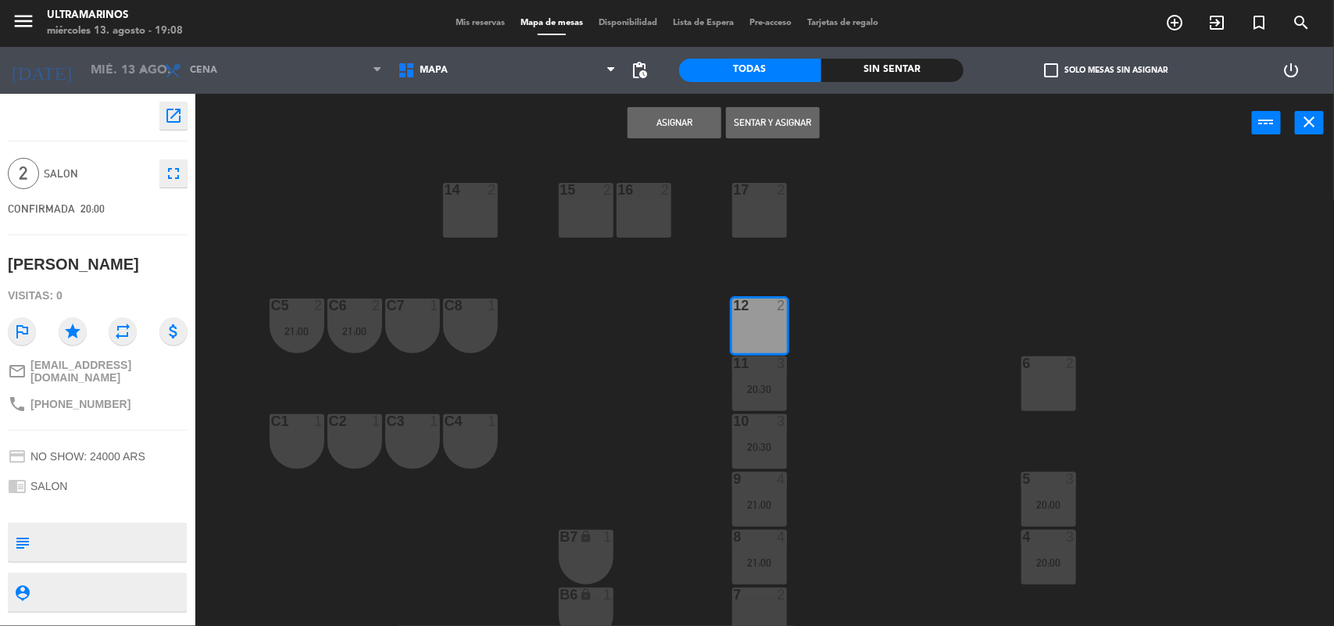
click at [759, 311] on div at bounding box center [759, 306] width 26 height 14
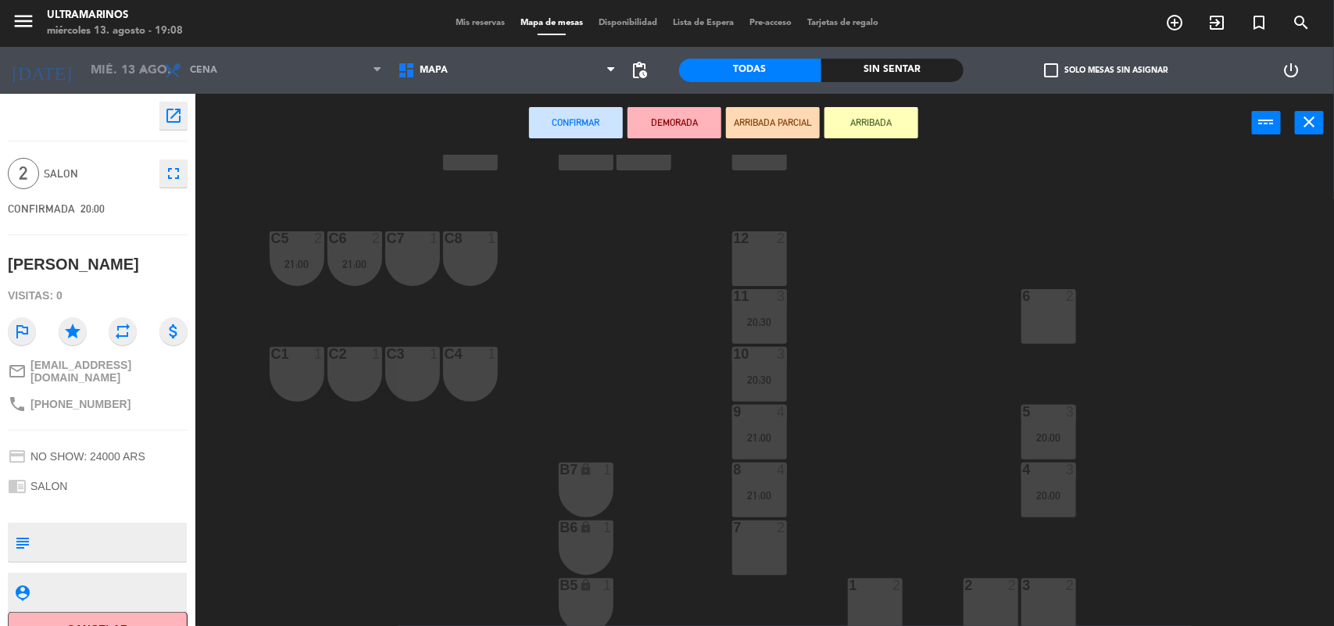
scroll to position [98, 0]
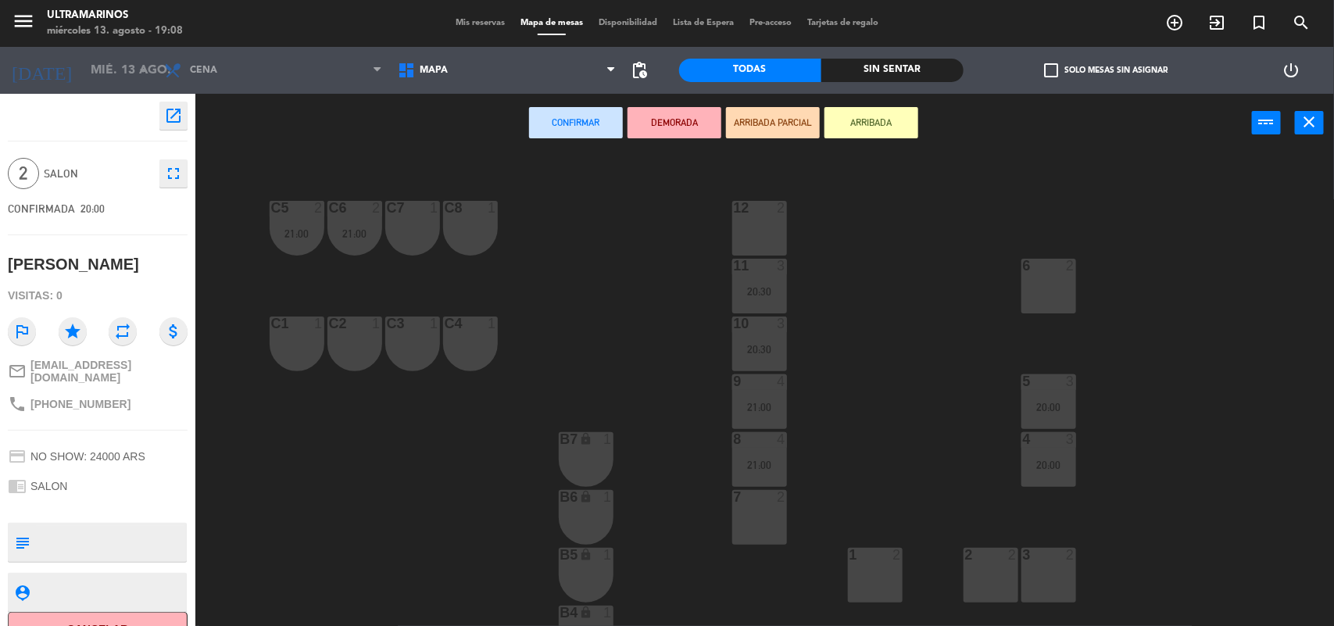
drag, startPoint x: 767, startPoint y: 503, endPoint x: 767, endPoint y: 492, distance: 10.2
click at [767, 502] on div at bounding box center [759, 497] width 26 height 14
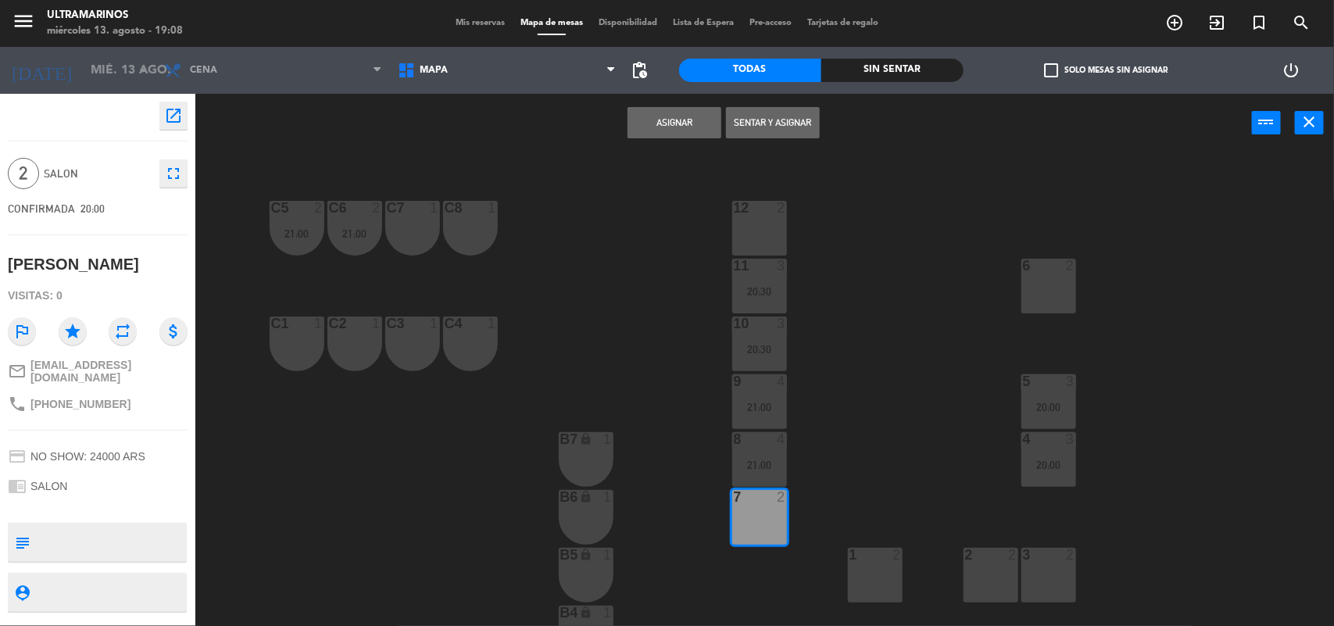
click at [688, 131] on button "Asignar" at bounding box center [675, 122] width 94 height 31
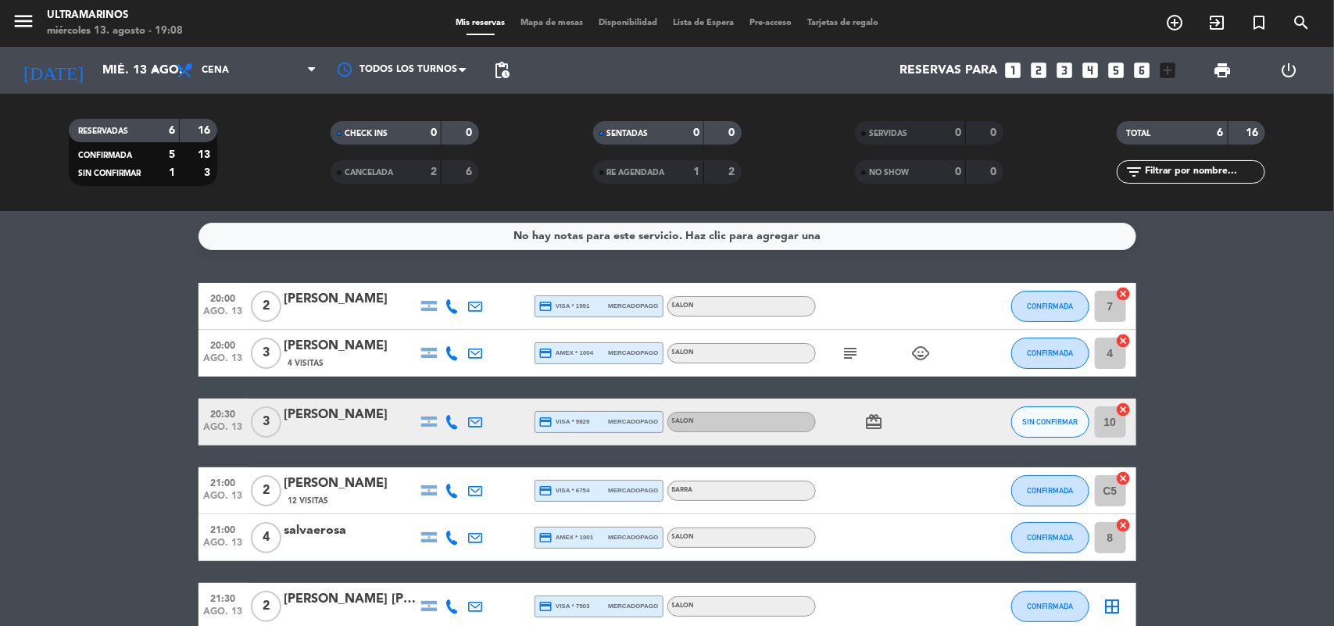
click at [1125, 342] on icon "cancel" at bounding box center [1124, 341] width 16 height 16
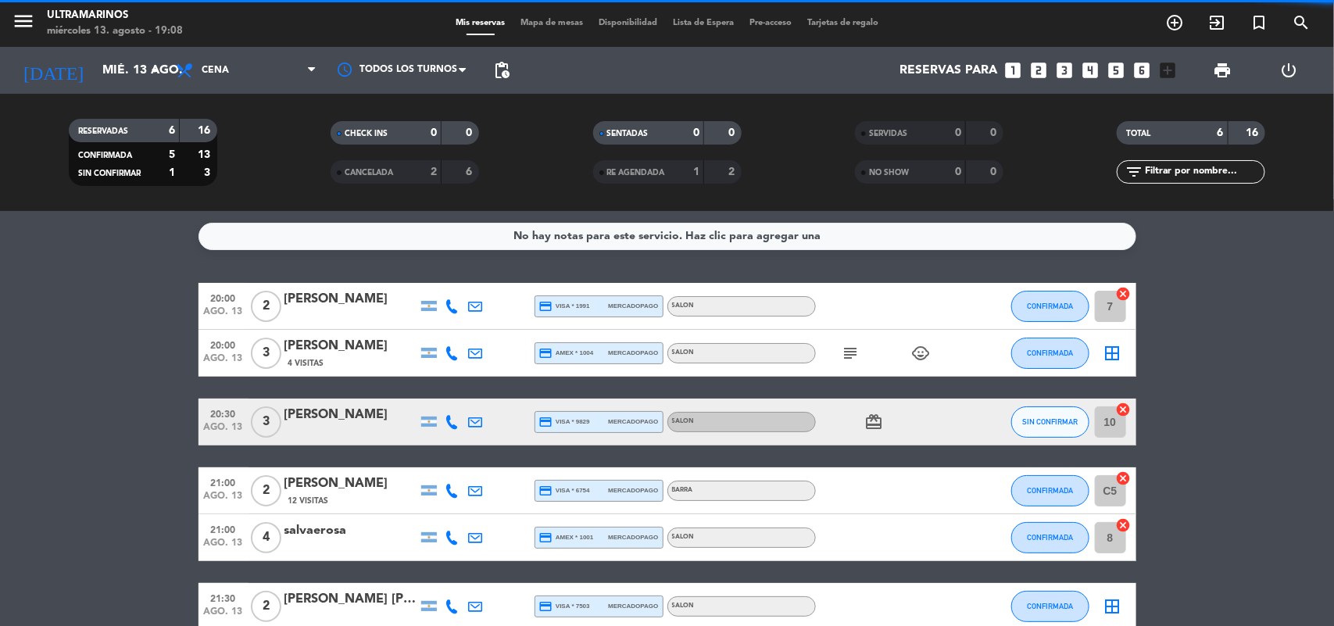
click at [1110, 354] on icon "border_all" at bounding box center [1112, 353] width 19 height 19
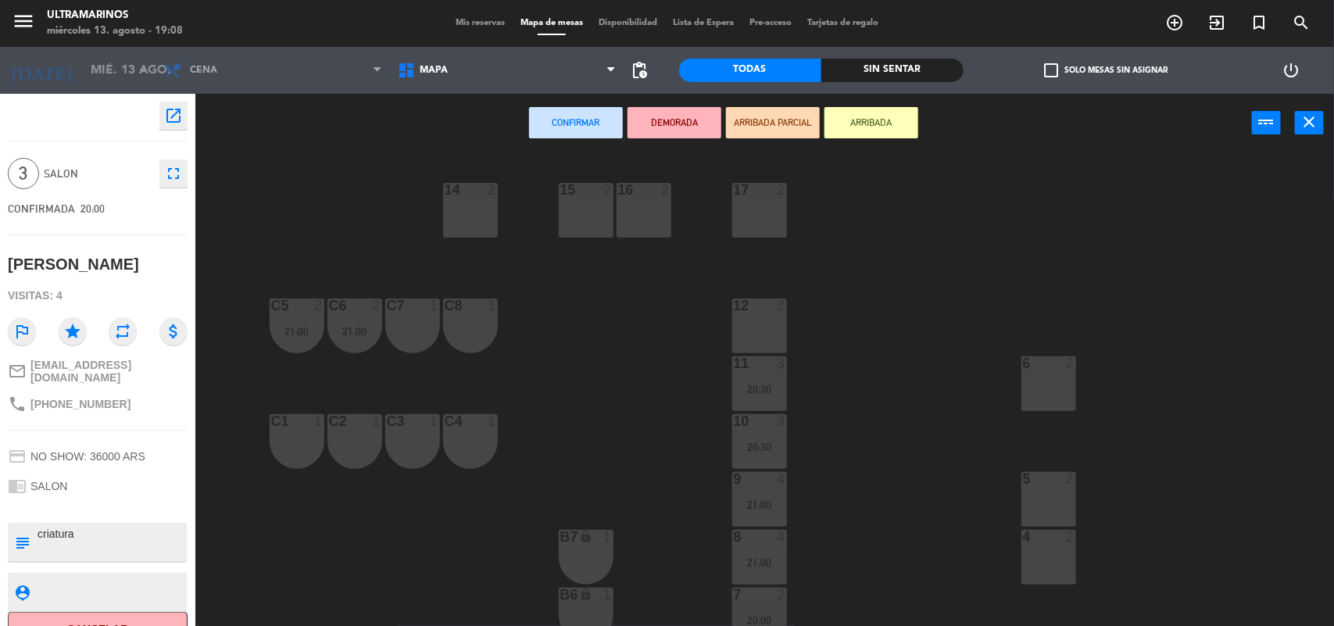
click at [658, 221] on div "16 2" at bounding box center [644, 210] width 55 height 55
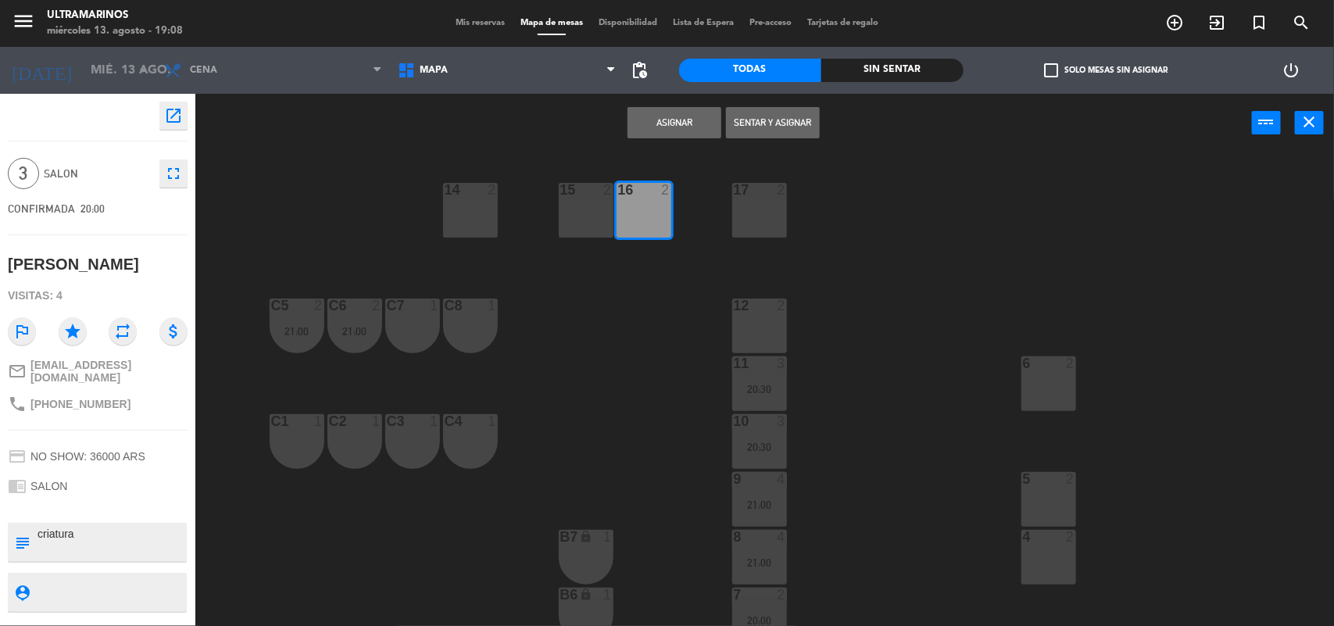
click at [760, 213] on div "17 2" at bounding box center [759, 210] width 55 height 55
click at [693, 120] on button "Asignar" at bounding box center [675, 122] width 94 height 31
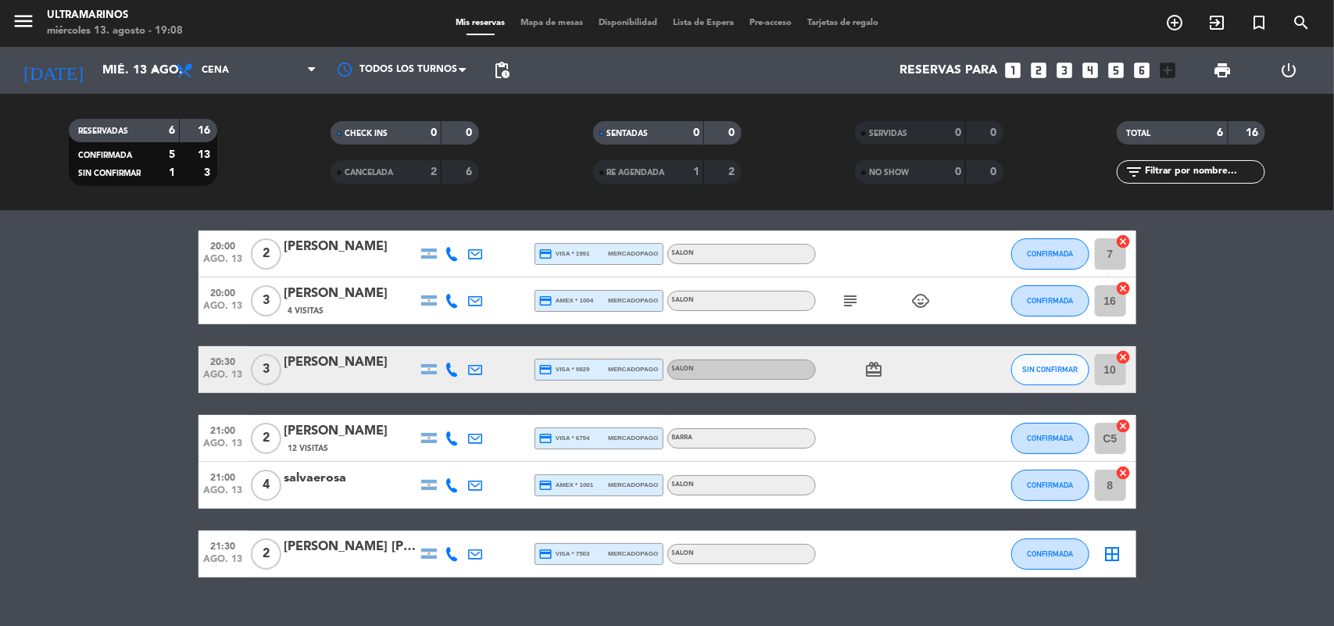
scroll to position [82, 0]
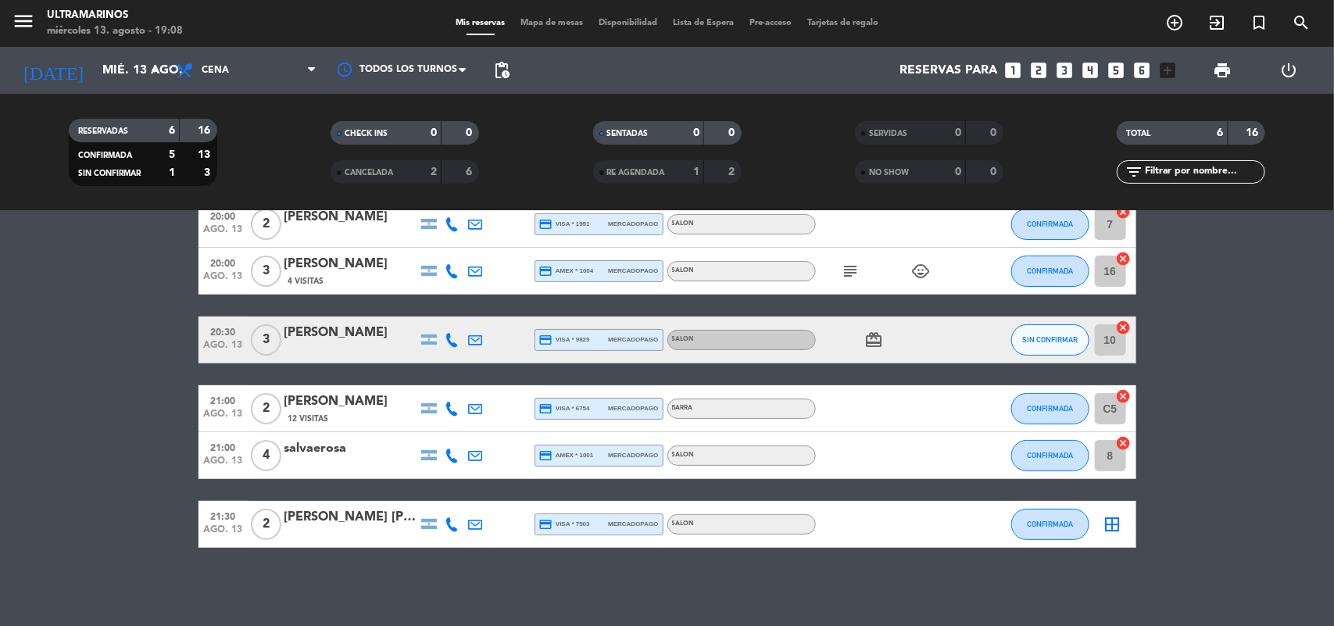
click at [1111, 524] on icon "border_all" at bounding box center [1112, 524] width 19 height 19
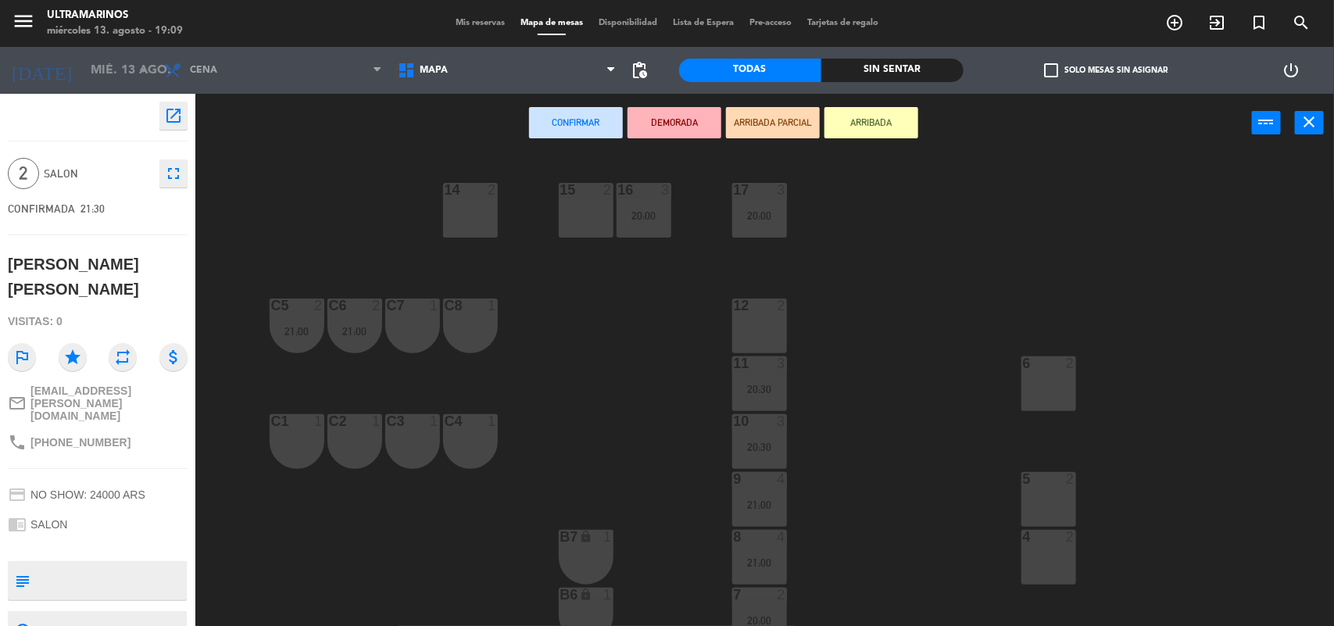
click at [760, 313] on div "12 2" at bounding box center [759, 307] width 55 height 16
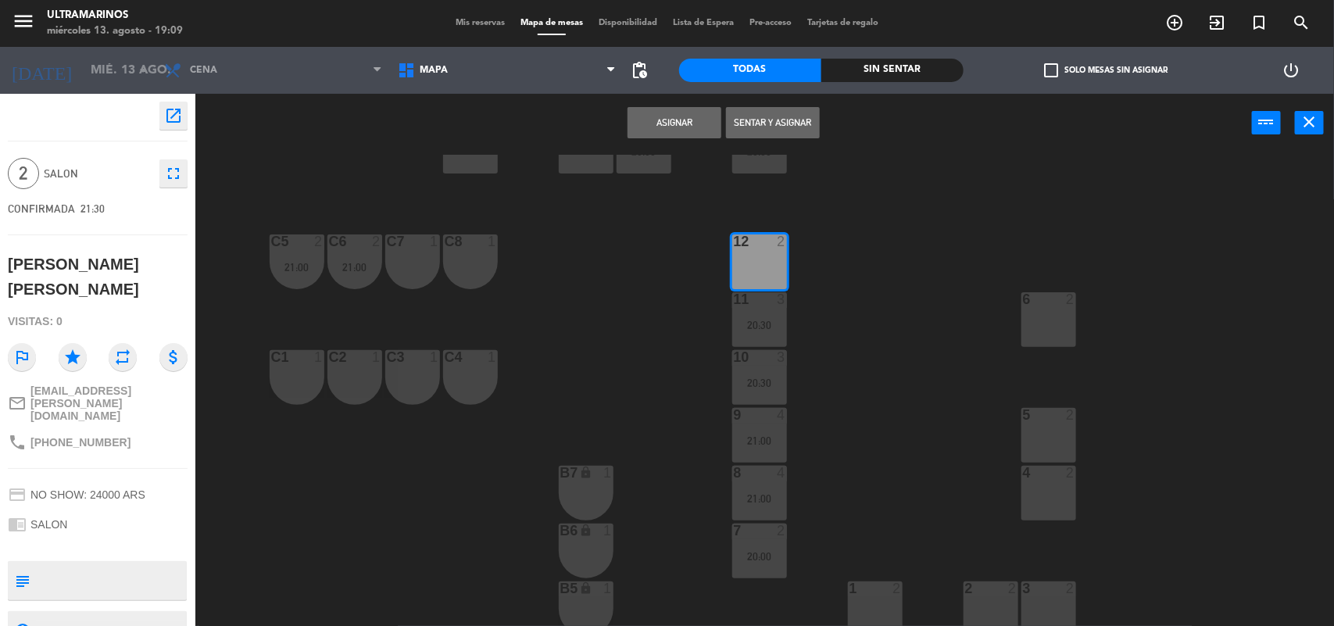
scroll to position [98, 0]
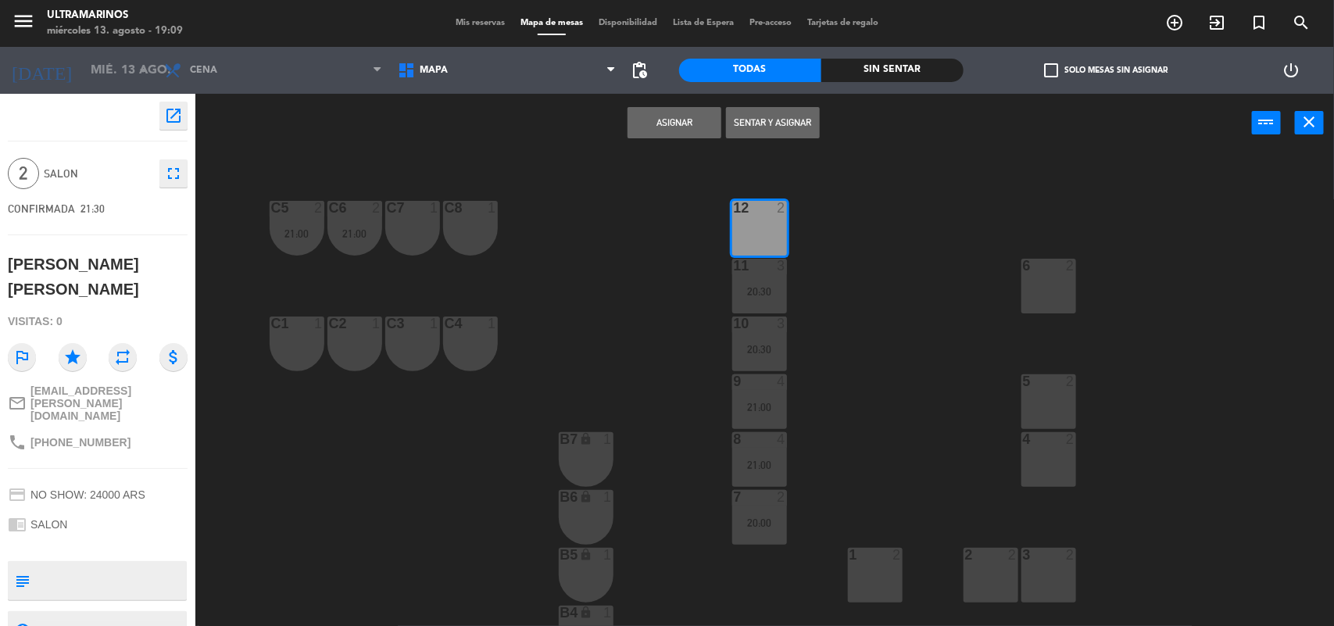
click at [658, 102] on div "Asignar Sentar y Asignar power_input close" at bounding box center [723, 123] width 1057 height 59
click at [668, 127] on button "Asignar" at bounding box center [675, 122] width 94 height 31
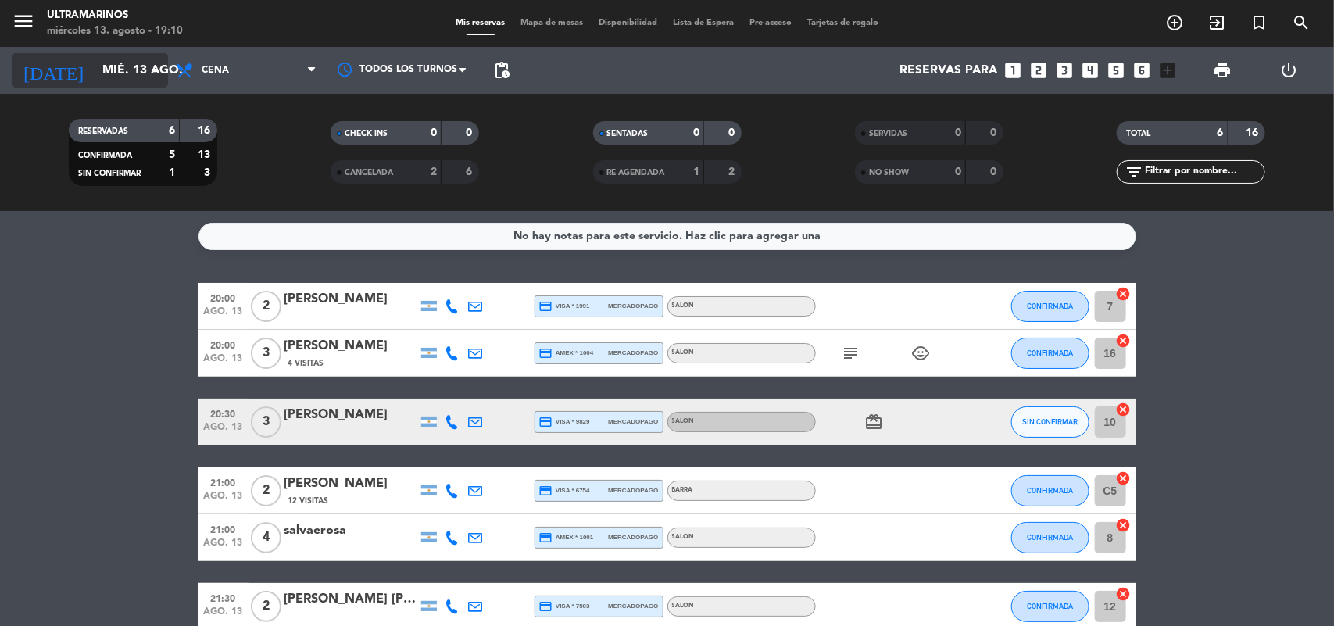
click at [95, 76] on input "mié. 13 ago." at bounding box center [177, 70] width 165 height 30
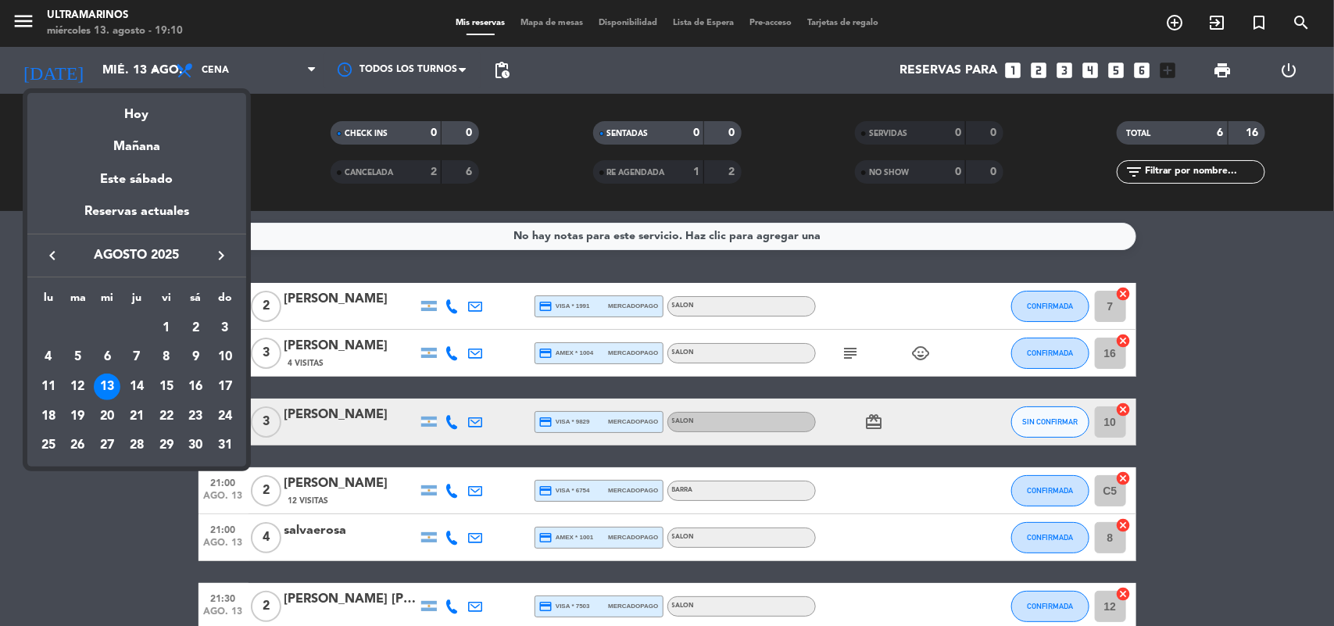
click at [4, 357] on div at bounding box center [667, 313] width 1334 height 626
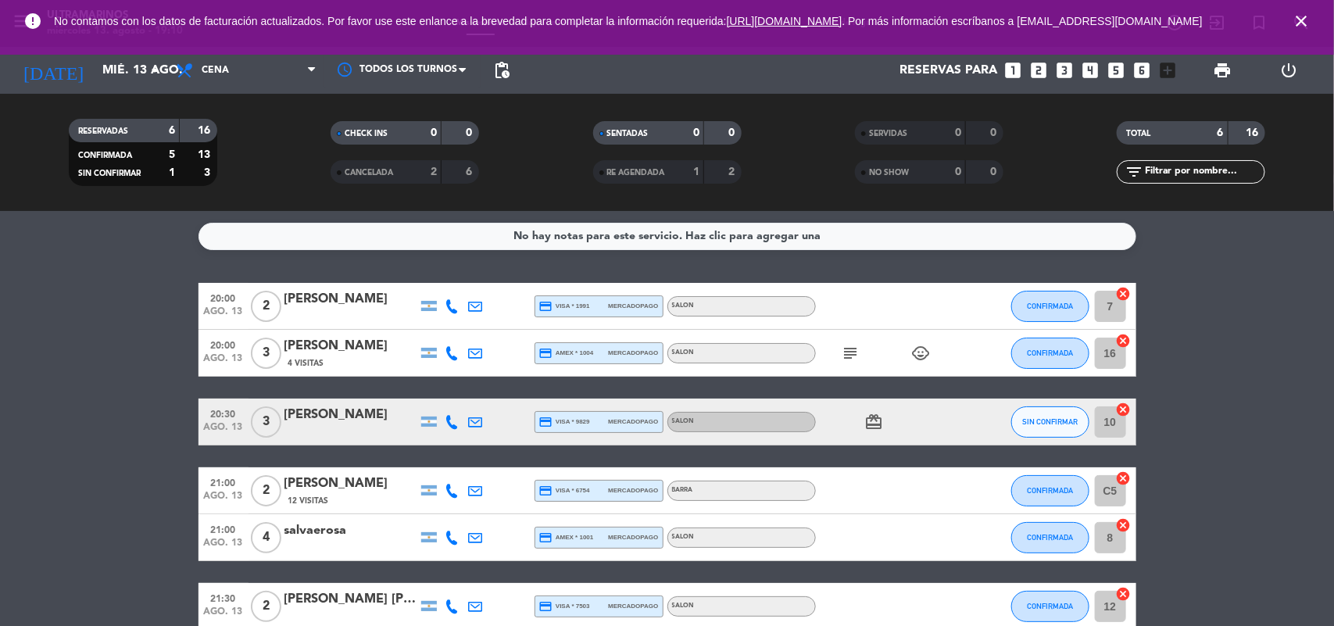
scroll to position [82, 0]
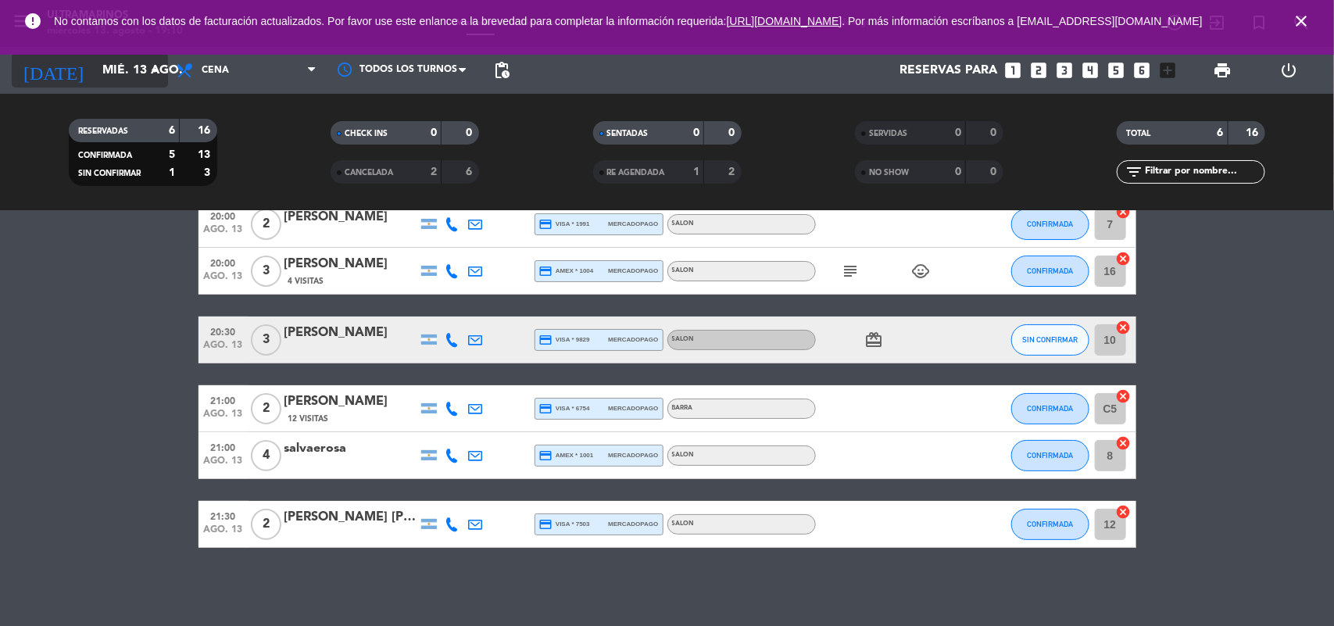
click at [137, 84] on input "mié. 13 ago." at bounding box center [177, 70] width 165 height 30
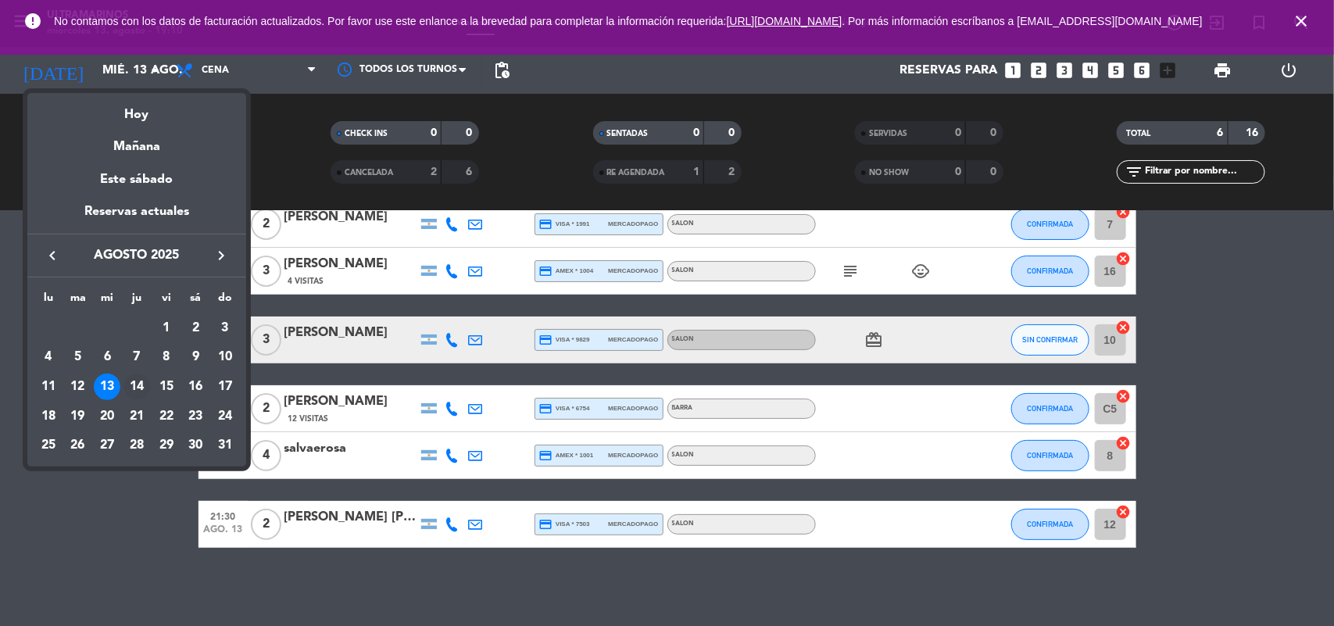
click at [141, 381] on div "14" at bounding box center [136, 387] width 27 height 27
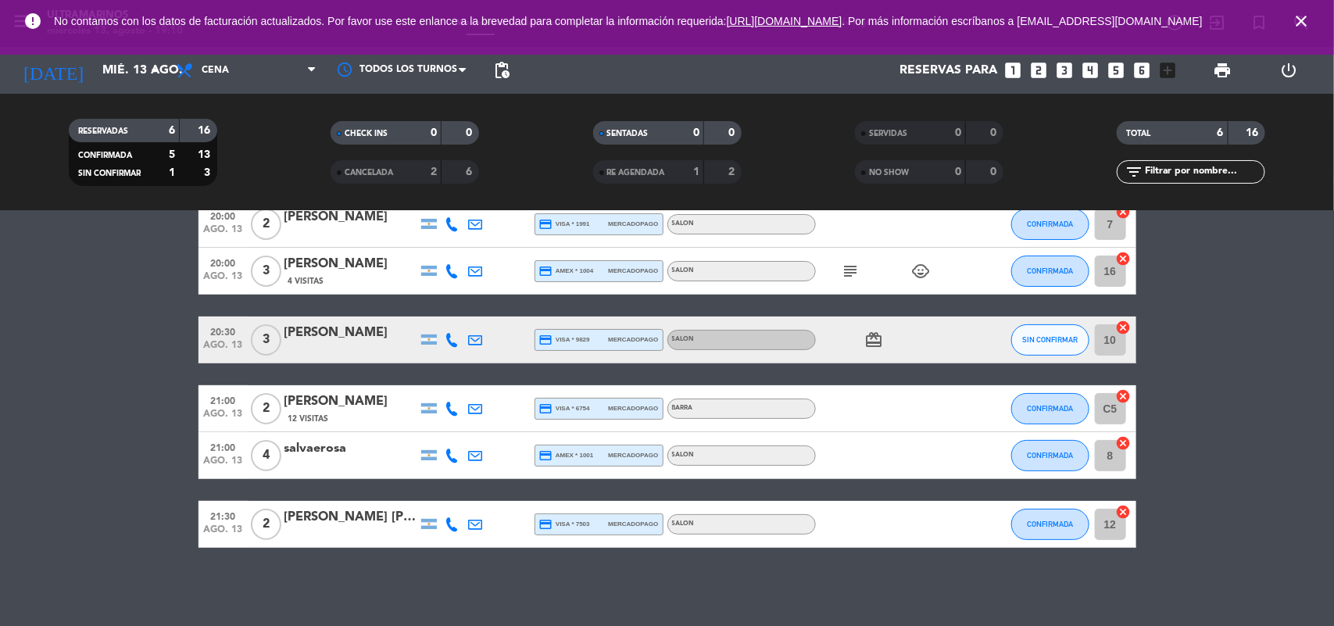
type input "jue. 14 ago."
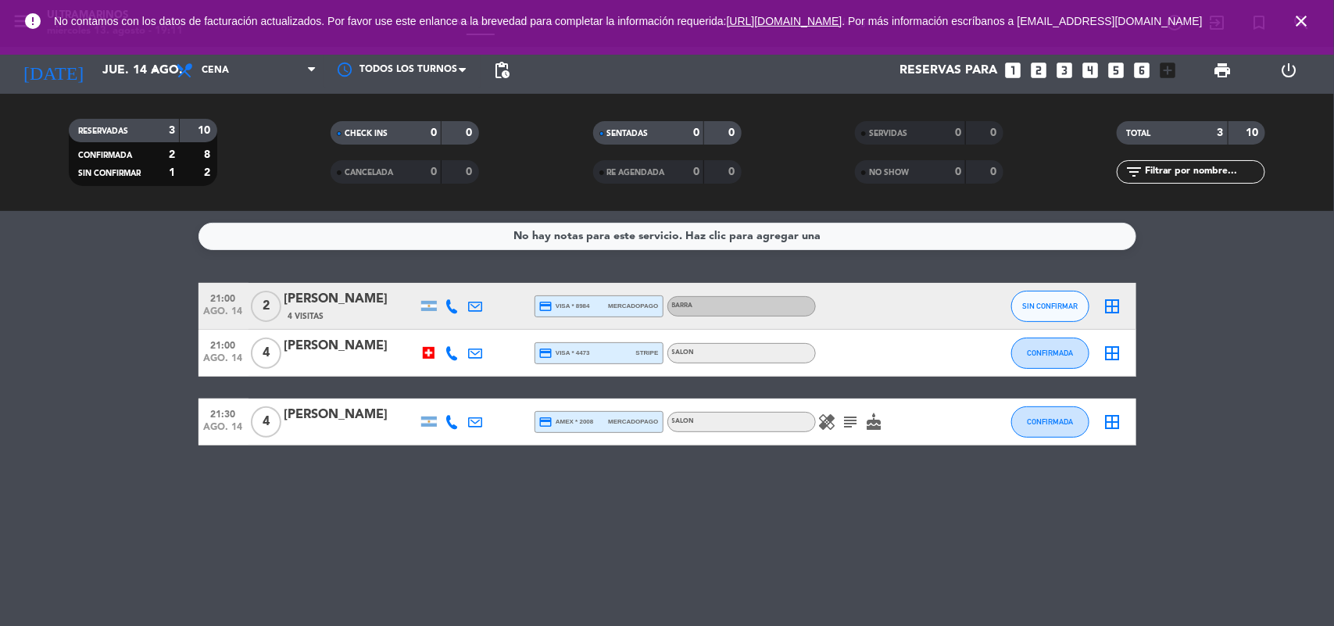
click at [1292, 28] on icon "close" at bounding box center [1301, 21] width 19 height 19
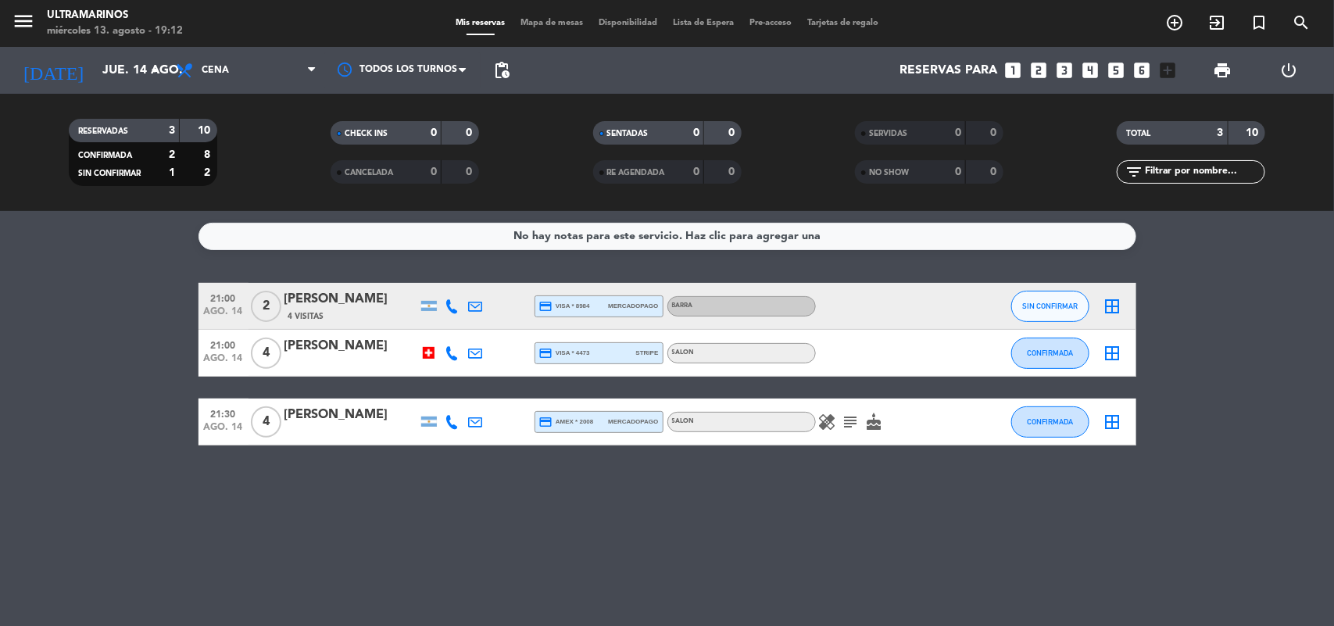
click at [342, 345] on div "[PERSON_NAME]" at bounding box center [350, 346] width 133 height 20
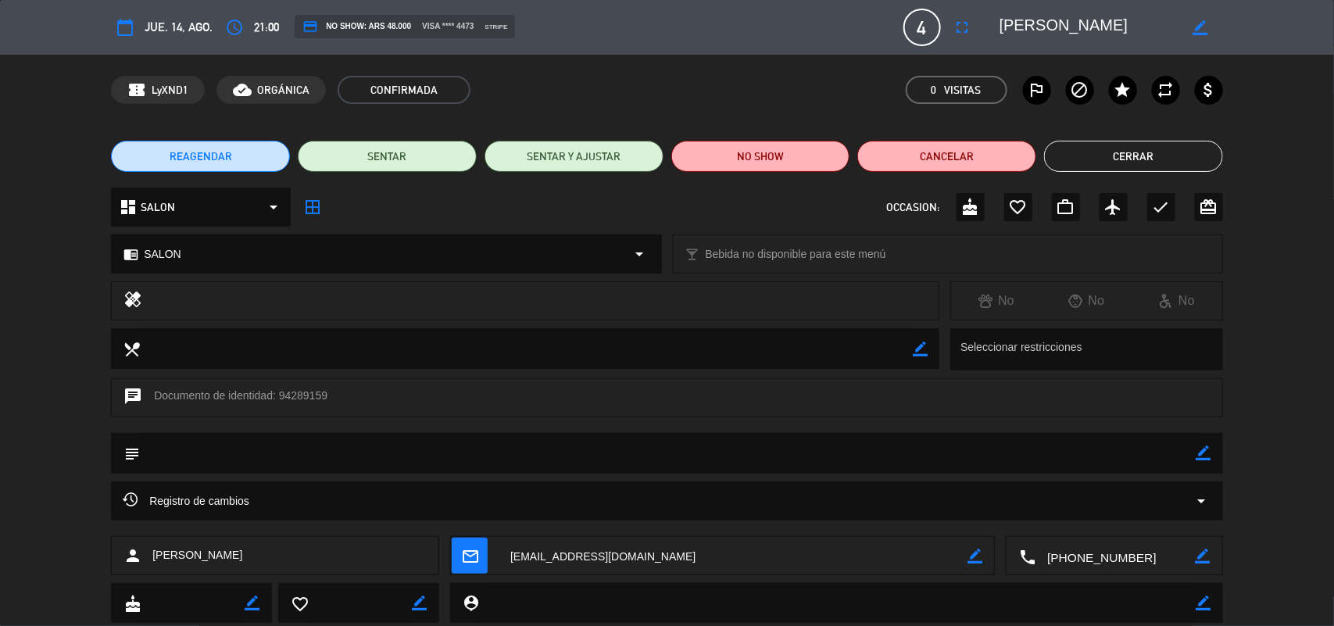
click at [1197, 451] on icon "border_color" at bounding box center [1203, 452] width 15 height 15
click at [1119, 455] on textarea at bounding box center [668, 453] width 1057 height 40
type textarea "descorche [PERSON_NAME] - estuvo hablando mucho con maxi"
click at [1204, 453] on icon at bounding box center [1203, 452] width 15 height 15
click at [1142, 158] on button "Cerrar" at bounding box center [1133, 156] width 179 height 31
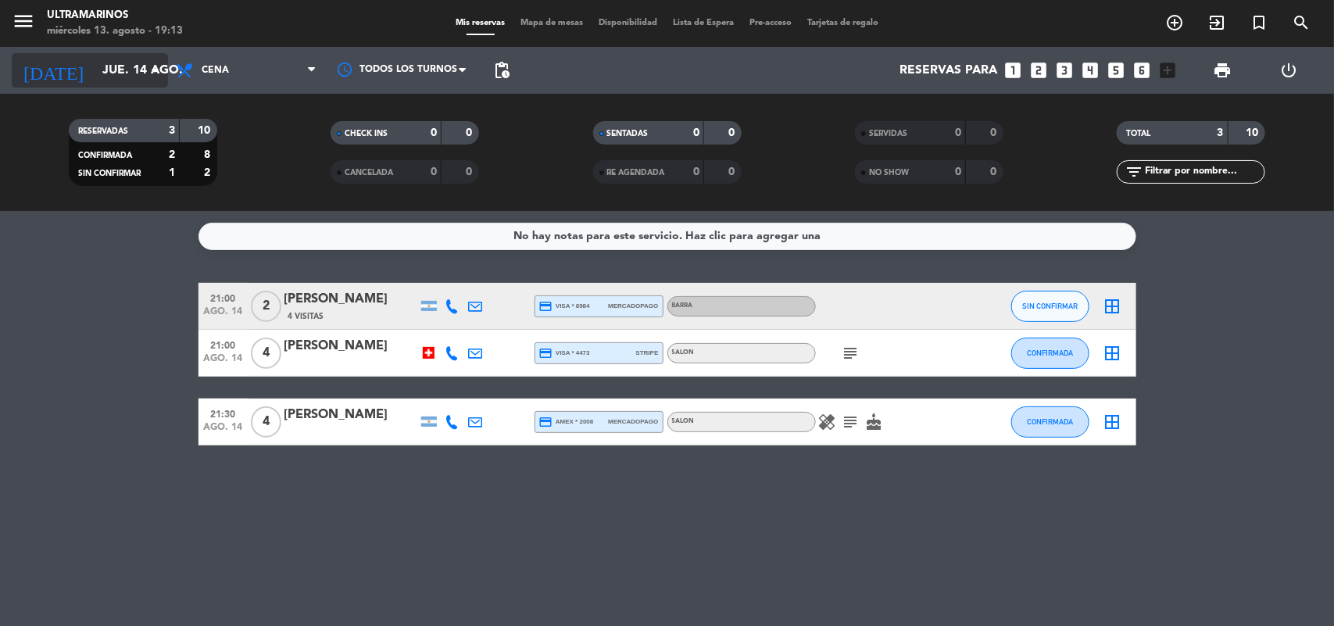
click at [111, 78] on input "jue. 14 ago." at bounding box center [177, 70] width 165 height 30
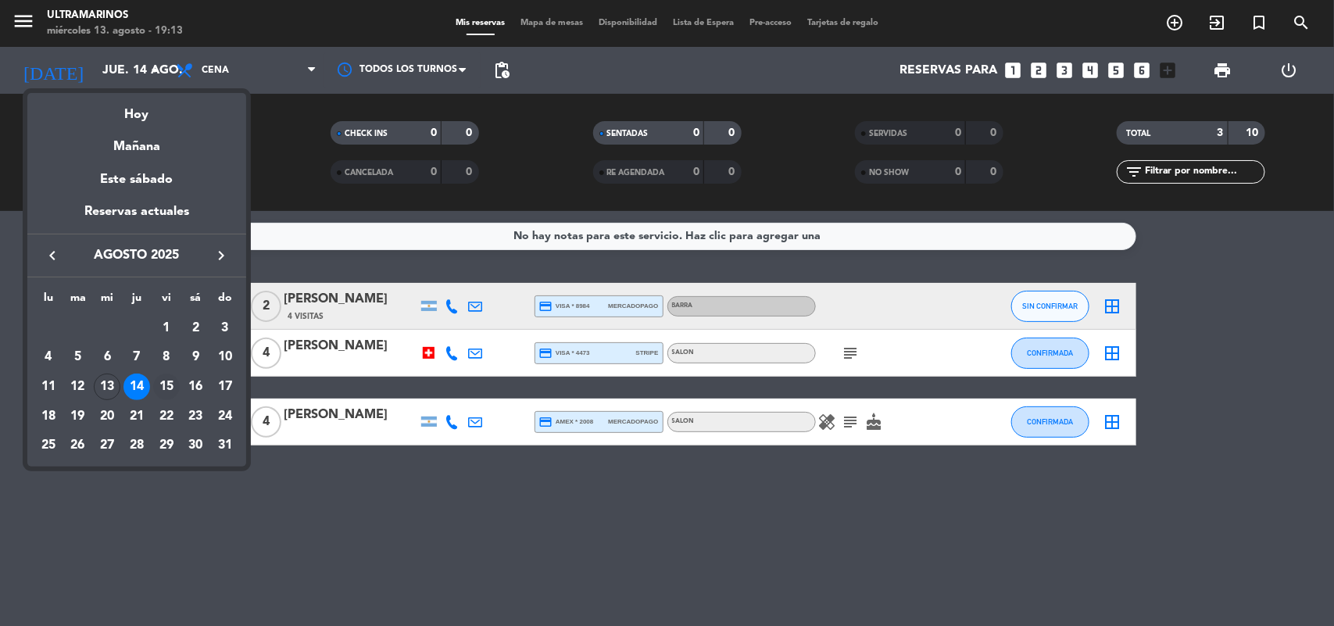
click at [169, 383] on div "15" at bounding box center [166, 387] width 27 height 27
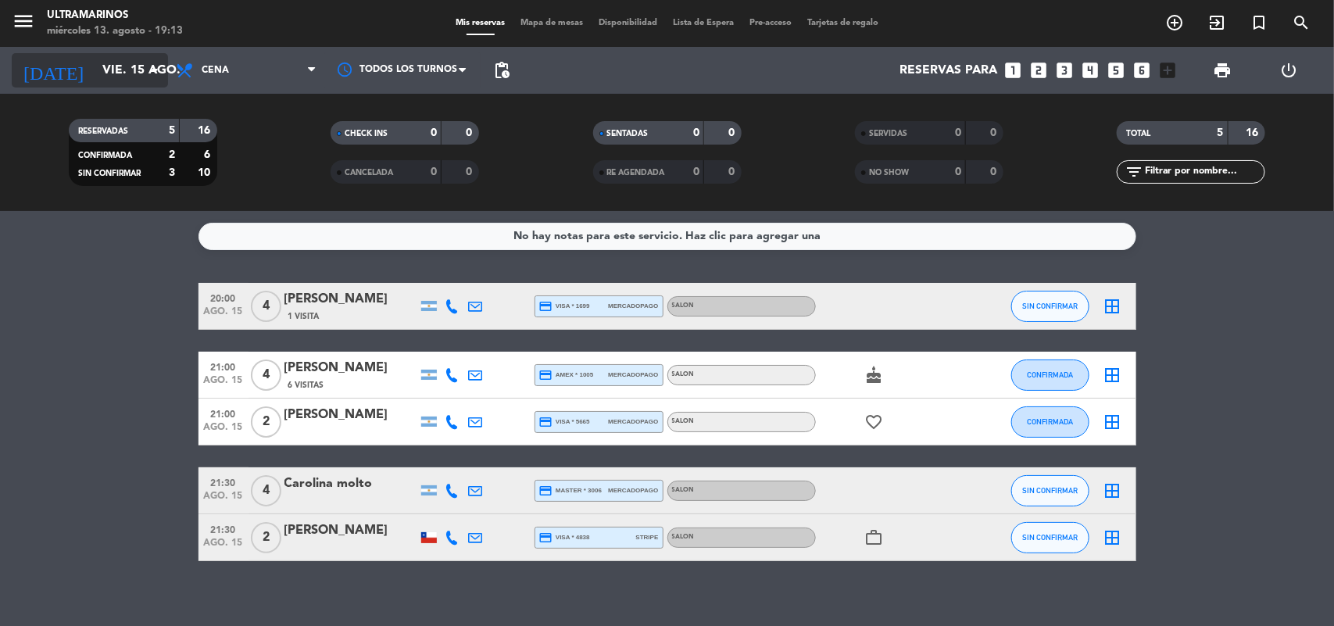
click at [95, 77] on input "vie. 15 ago." at bounding box center [177, 70] width 165 height 30
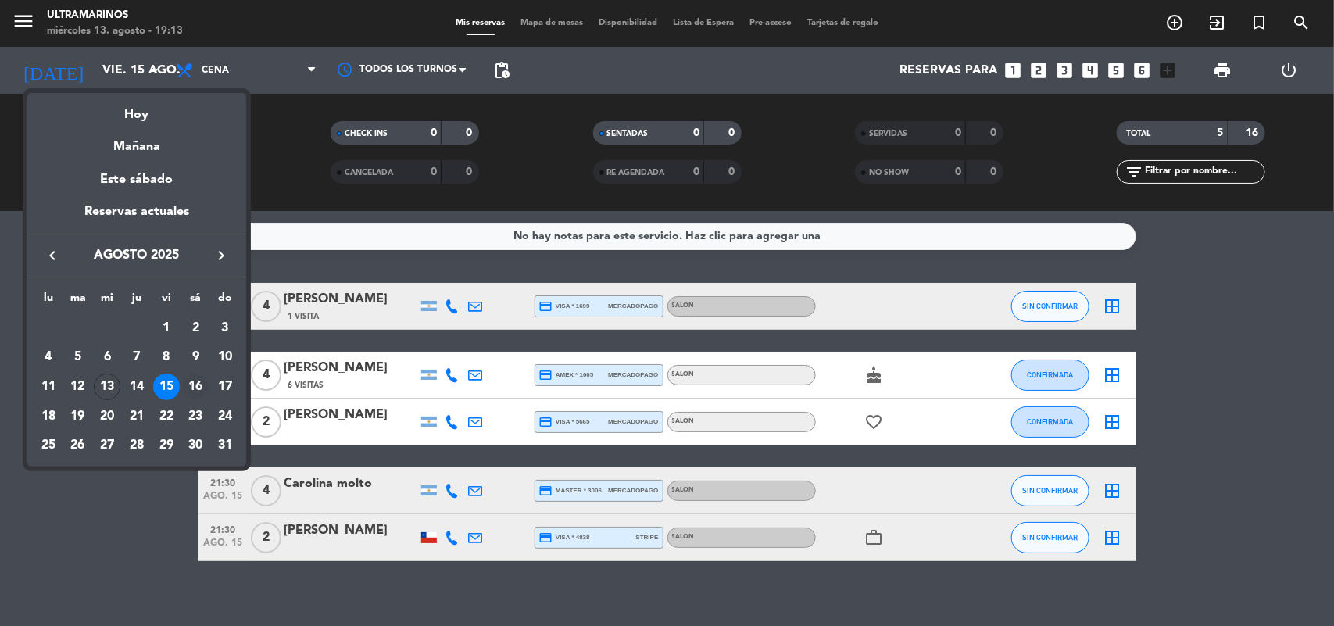
click at [188, 388] on div "16" at bounding box center [195, 387] width 27 height 27
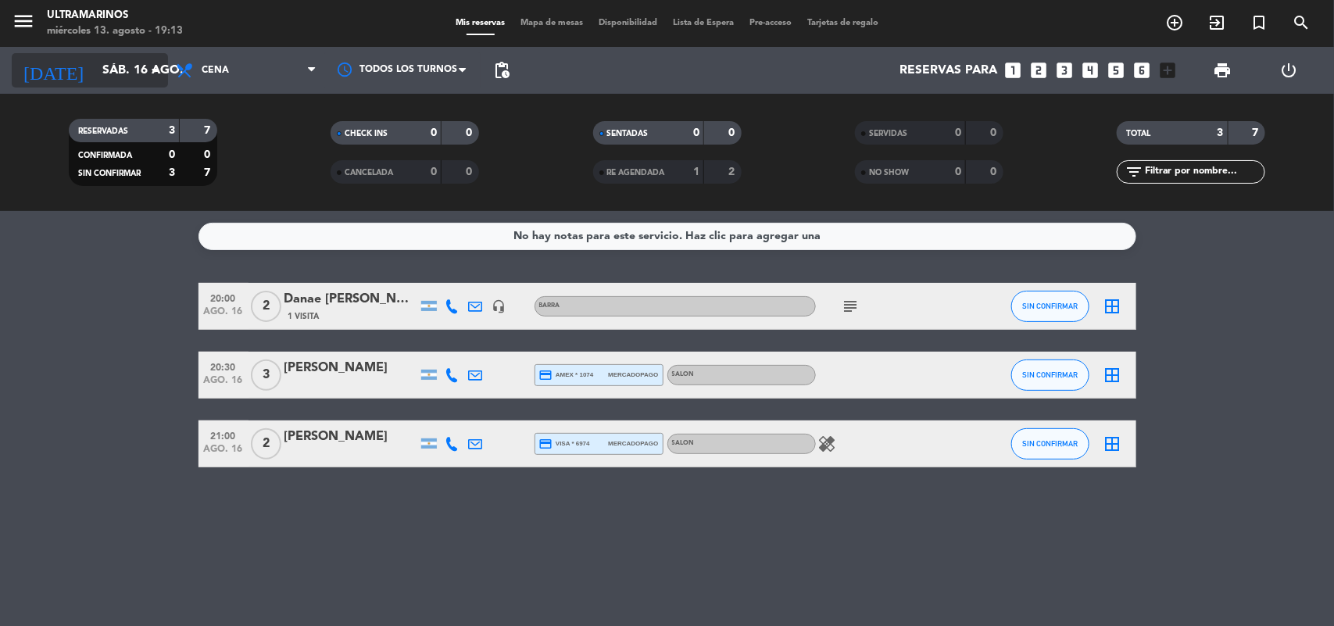
click at [123, 77] on input "sáb. 16 ago." at bounding box center [177, 70] width 165 height 30
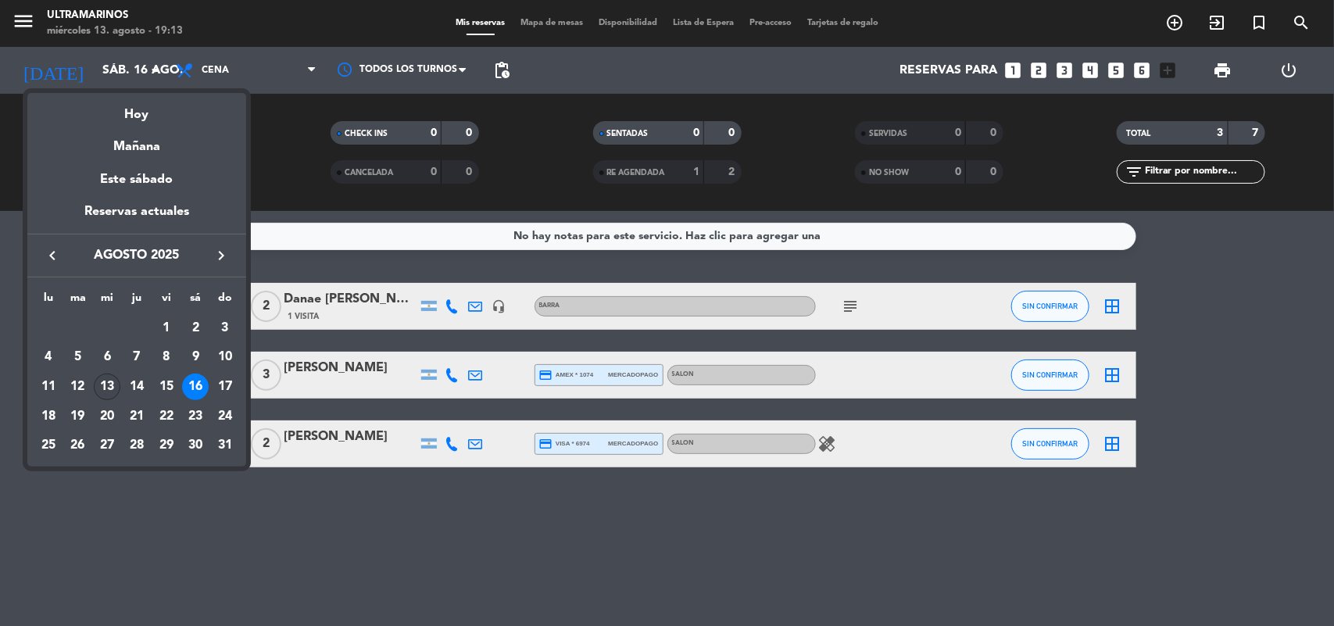
click at [102, 387] on div "13" at bounding box center [107, 387] width 27 height 27
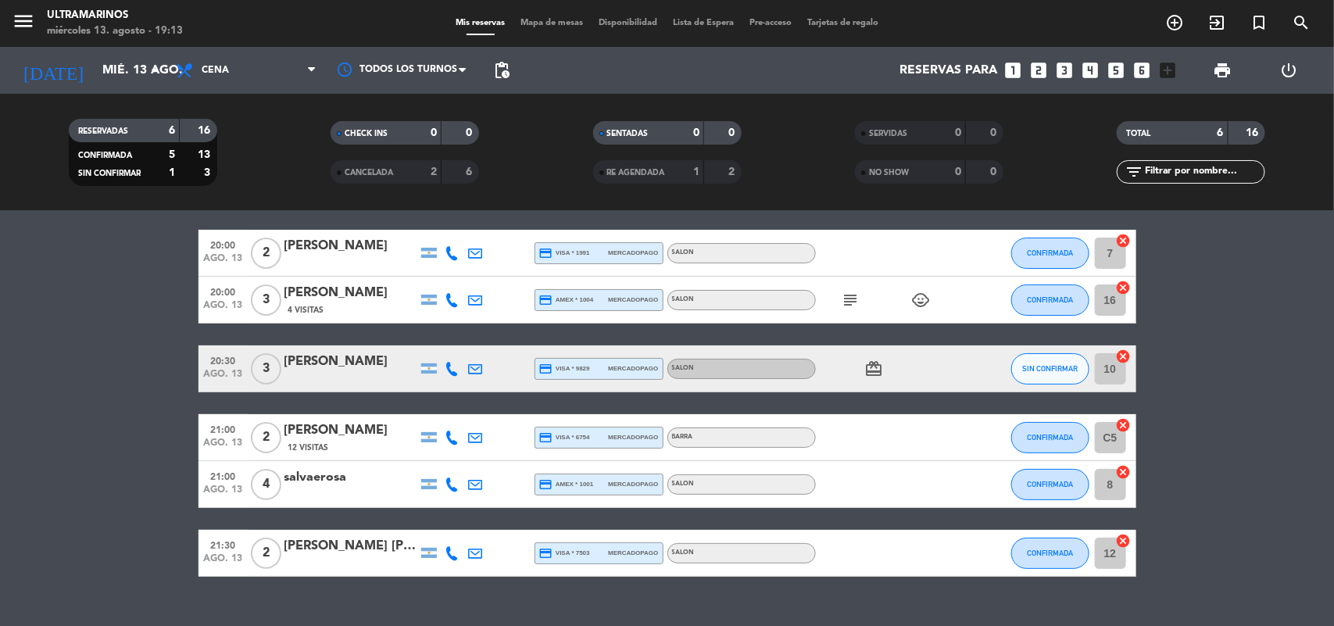
scroll to position [82, 0]
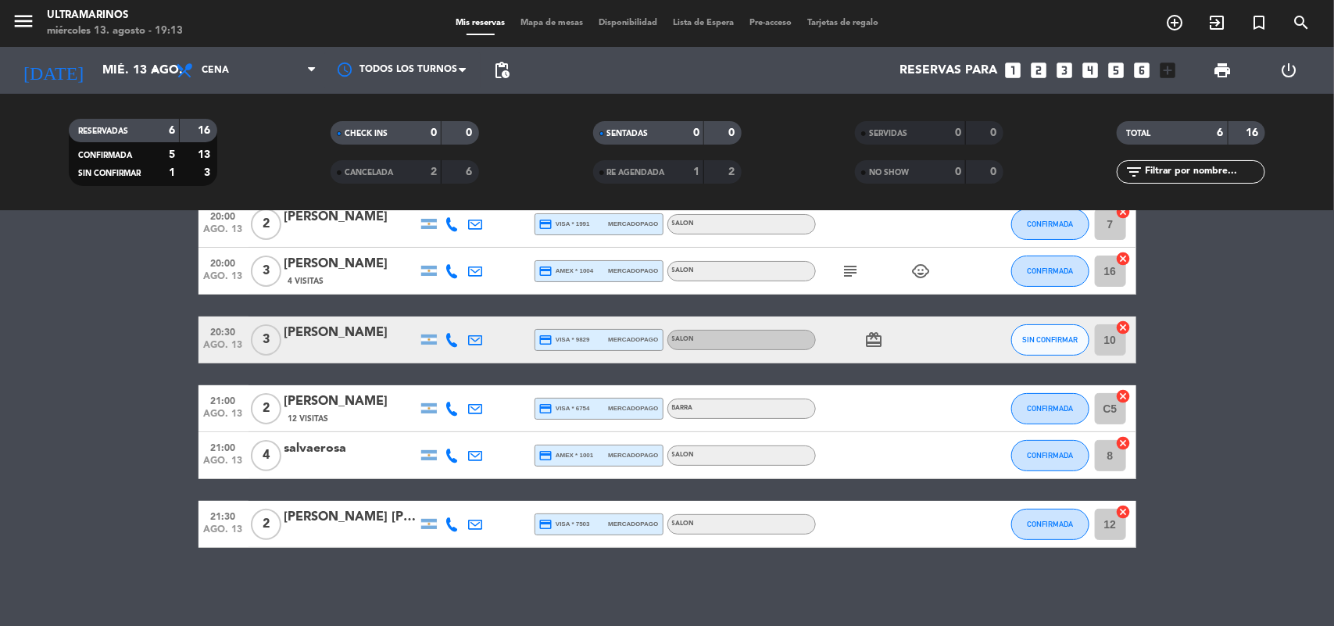
click at [1323, 284] on bookings-row "20:00 ago. 13 2 [PERSON_NAME] credit_card visa * 1991 mercadopago SALON CONFIRM…" at bounding box center [667, 374] width 1334 height 347
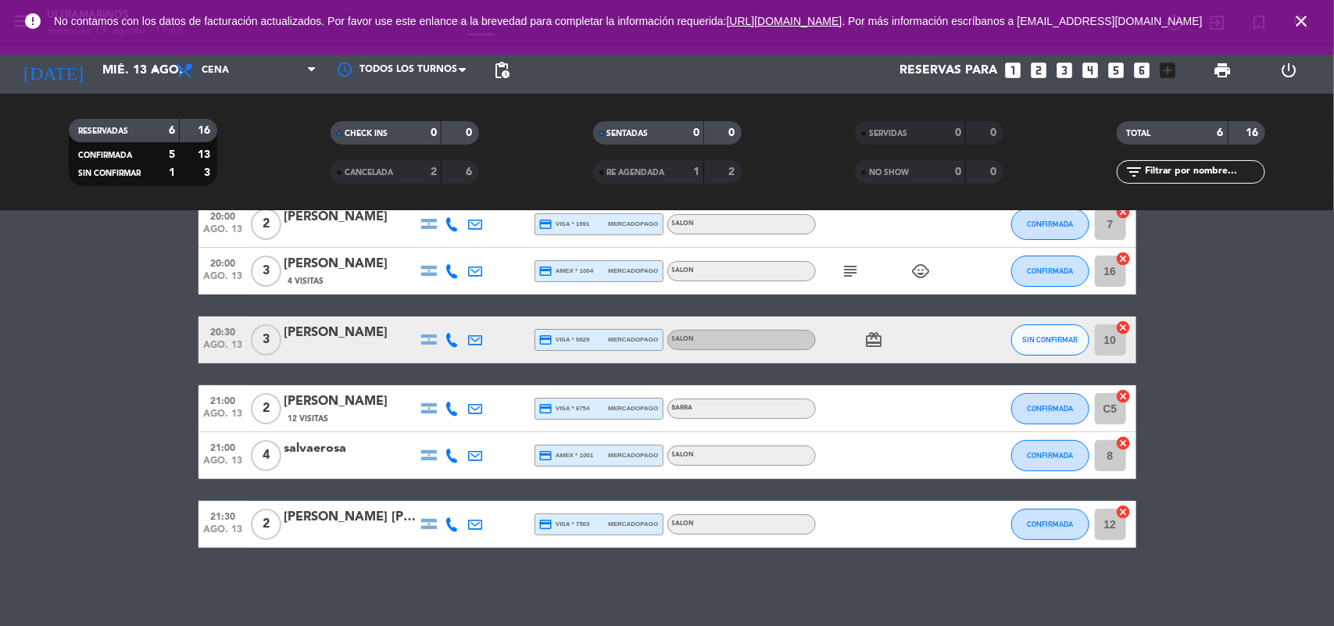
click at [1297, 30] on icon "close" at bounding box center [1301, 21] width 19 height 19
click at [1296, 25] on icon "close" at bounding box center [1301, 21] width 19 height 19
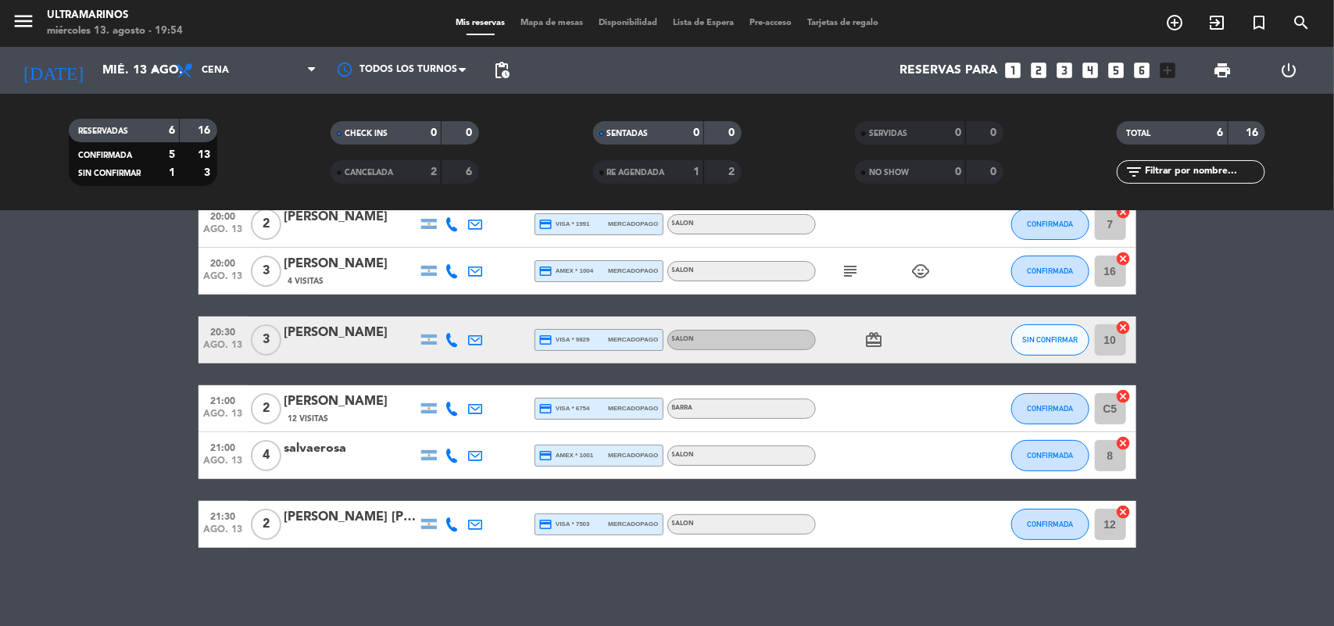
click at [1333, 336] on bookings-row "20:00 ago. 13 2 [PERSON_NAME] credit_card visa * 1991 mercadopago SALON CONFIRM…" at bounding box center [667, 374] width 1334 height 347
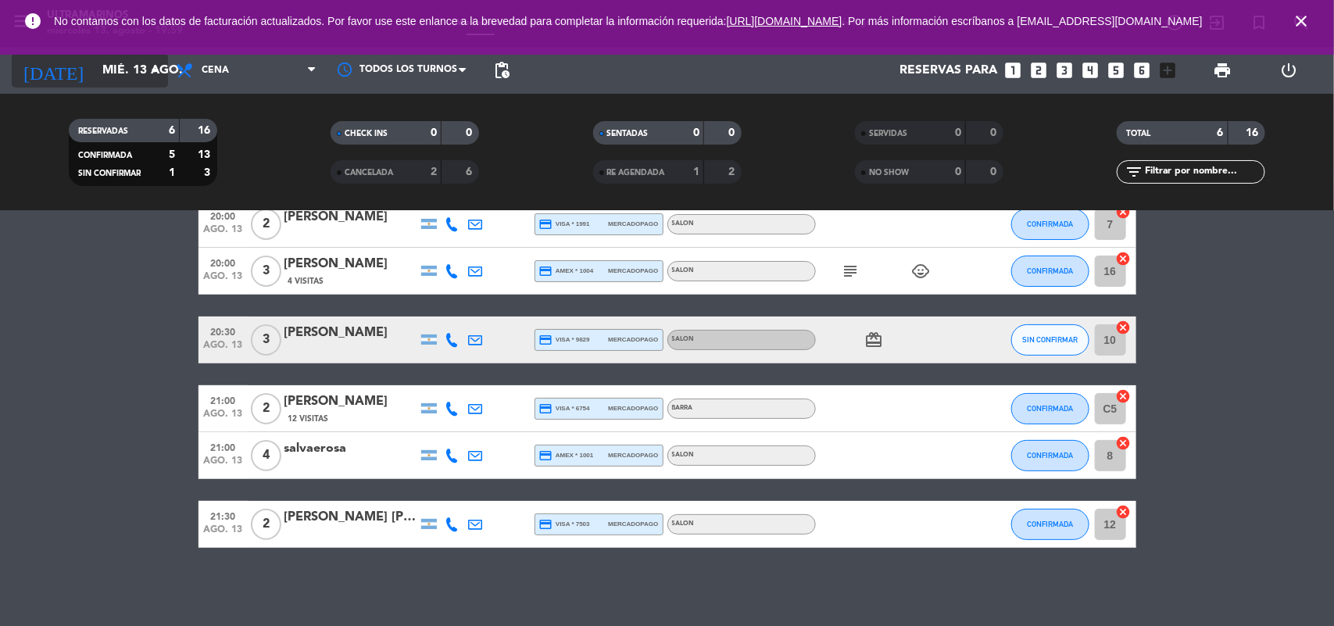
click at [134, 76] on input "mié. 13 ago." at bounding box center [177, 70] width 165 height 30
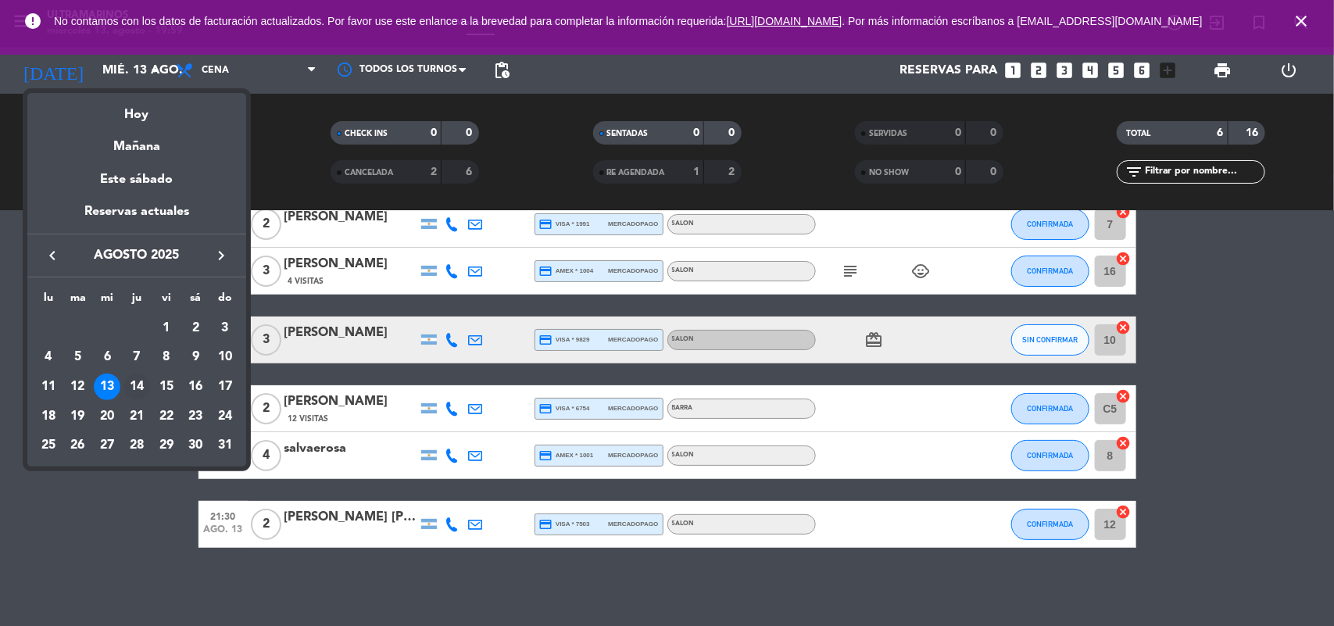
click at [141, 377] on div "14" at bounding box center [136, 387] width 27 height 27
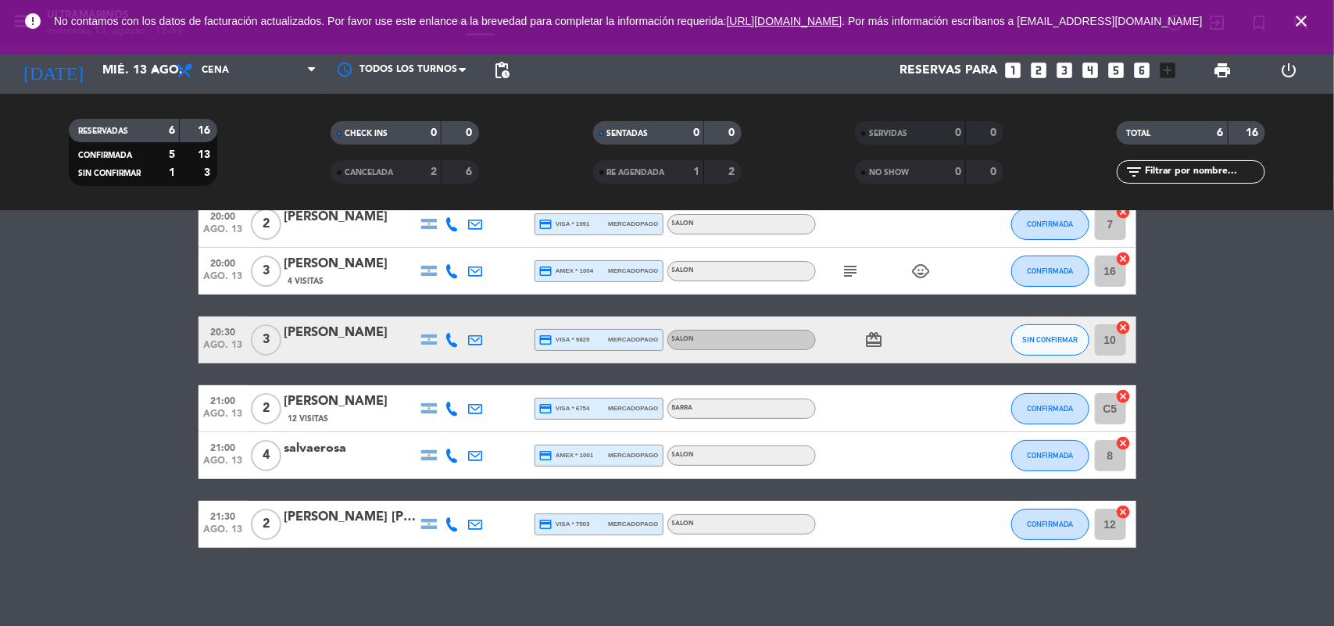
type input "jue. 14 ago."
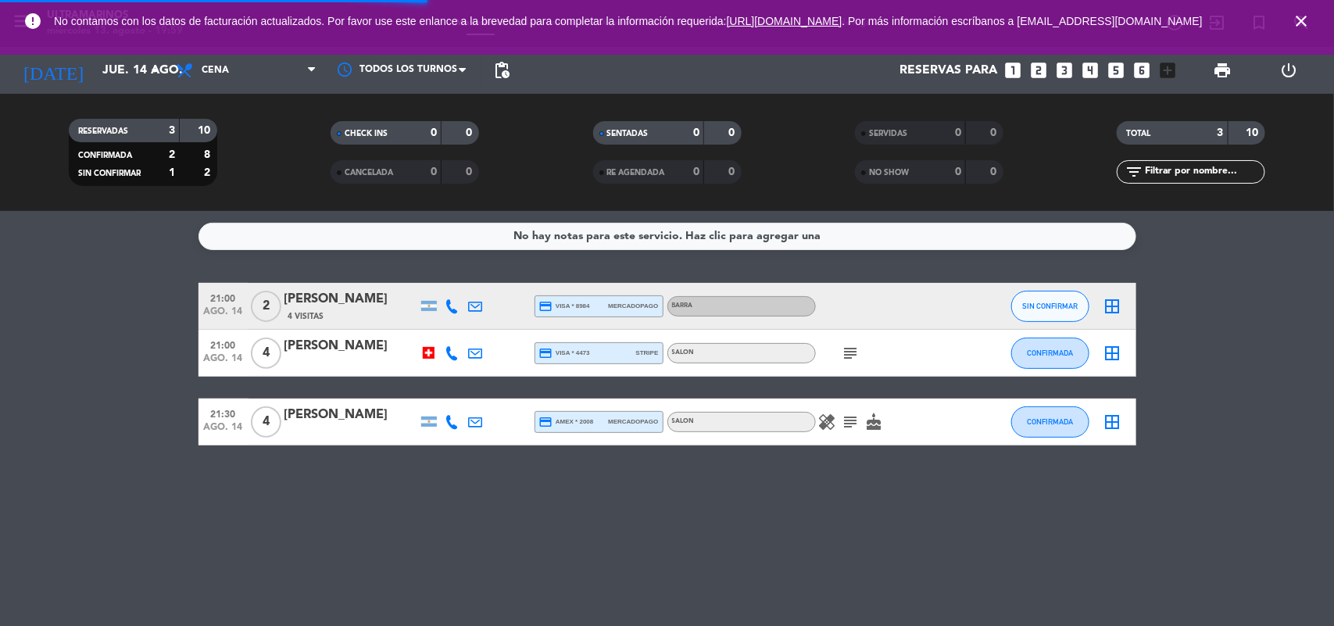
scroll to position [0, 0]
click at [266, 76] on span "Cena" at bounding box center [246, 70] width 156 height 34
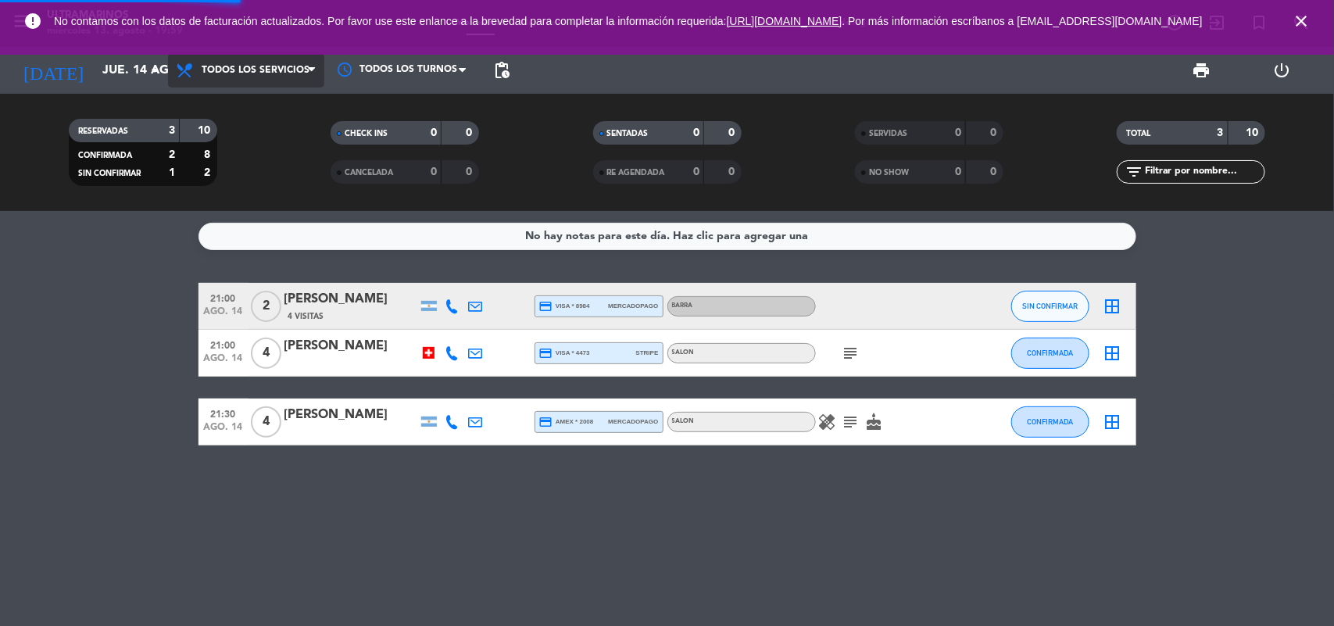
click at [231, 110] on div "menu Ultramarinos miércoles 13. agosto - 19:59 Mis reservas Mapa de mesas Dispo…" at bounding box center [667, 105] width 1334 height 211
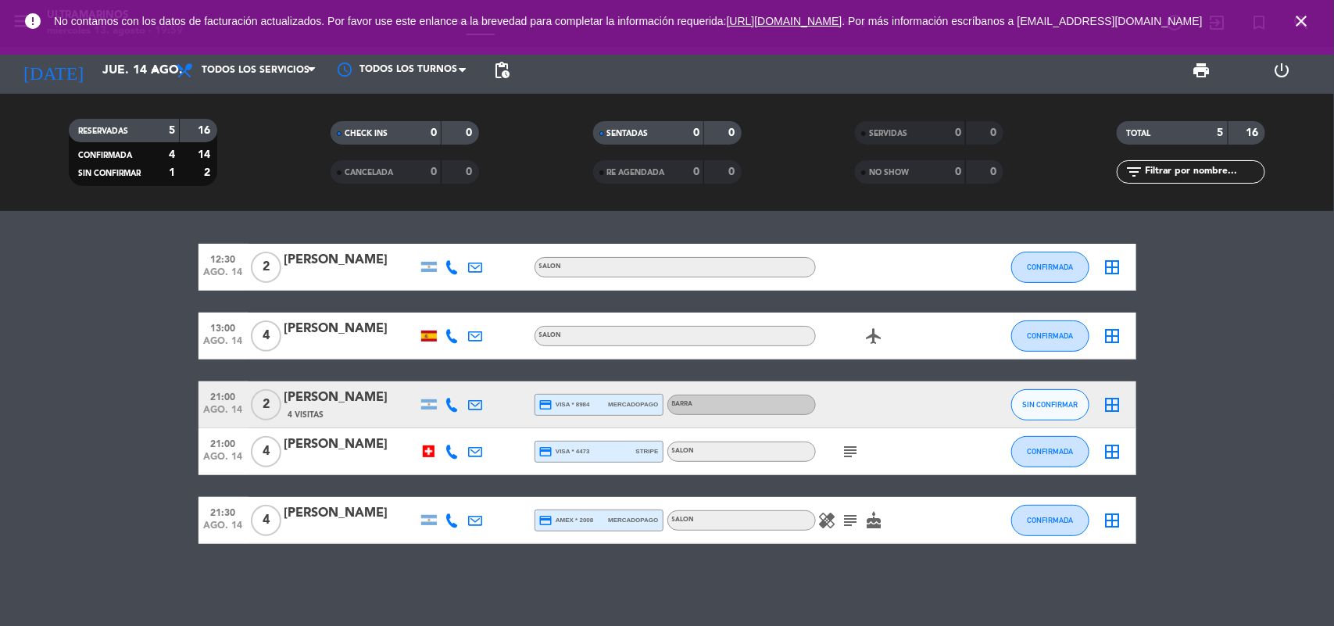
click at [1299, 22] on icon "close" at bounding box center [1301, 21] width 19 height 19
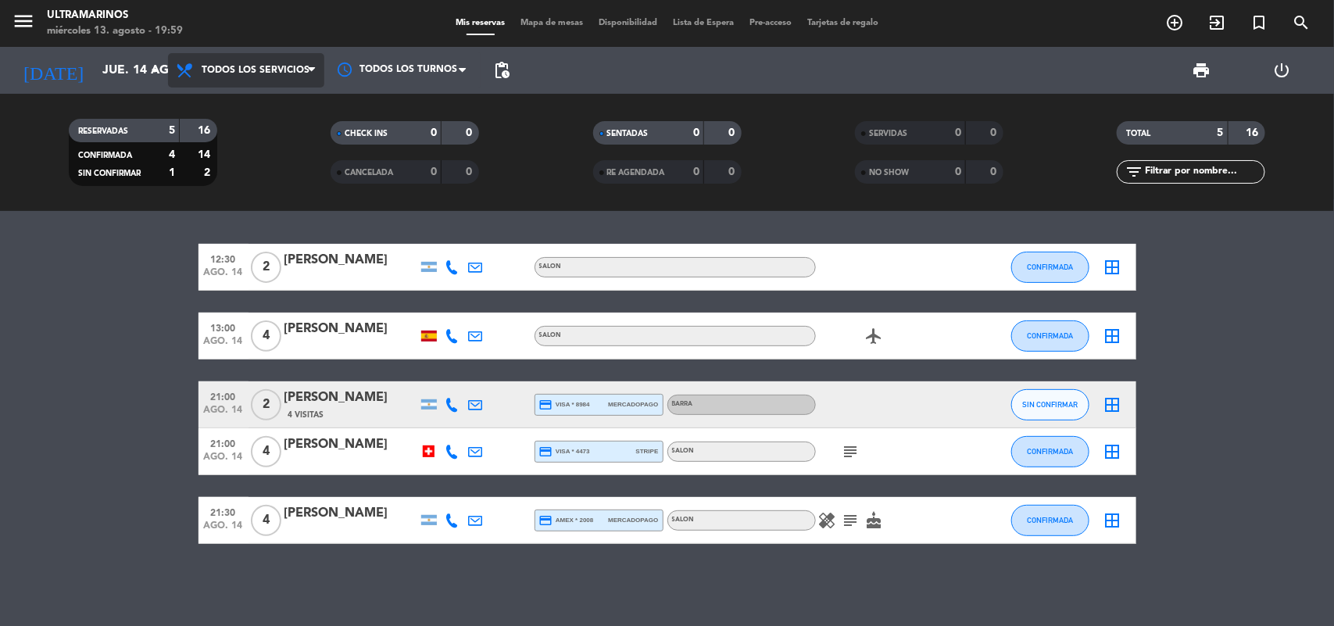
drag, startPoint x: 264, startPoint y: 72, endPoint x: 274, endPoint y: 88, distance: 19.3
click at [263, 72] on span "Todos los servicios" at bounding box center [256, 70] width 108 height 11
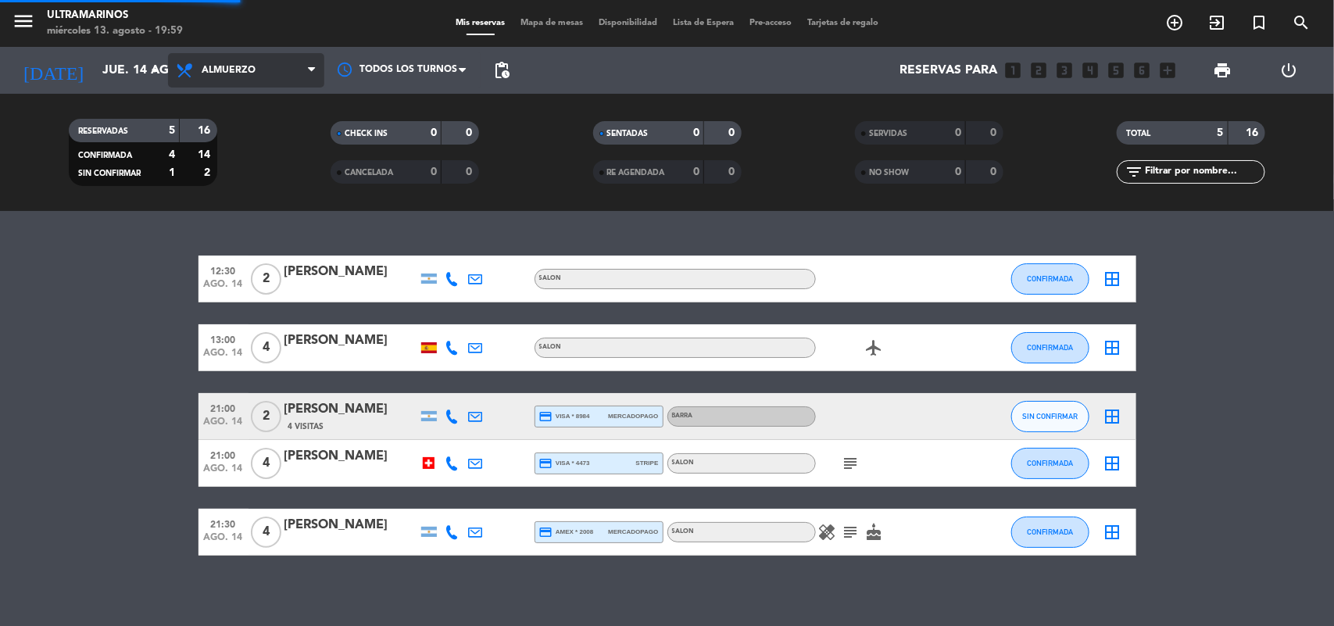
click at [252, 147] on div "menu Ultramarinos miércoles 13. agosto - 19:59 Mis reservas Mapa de mesas Dispo…" at bounding box center [667, 105] width 1334 height 211
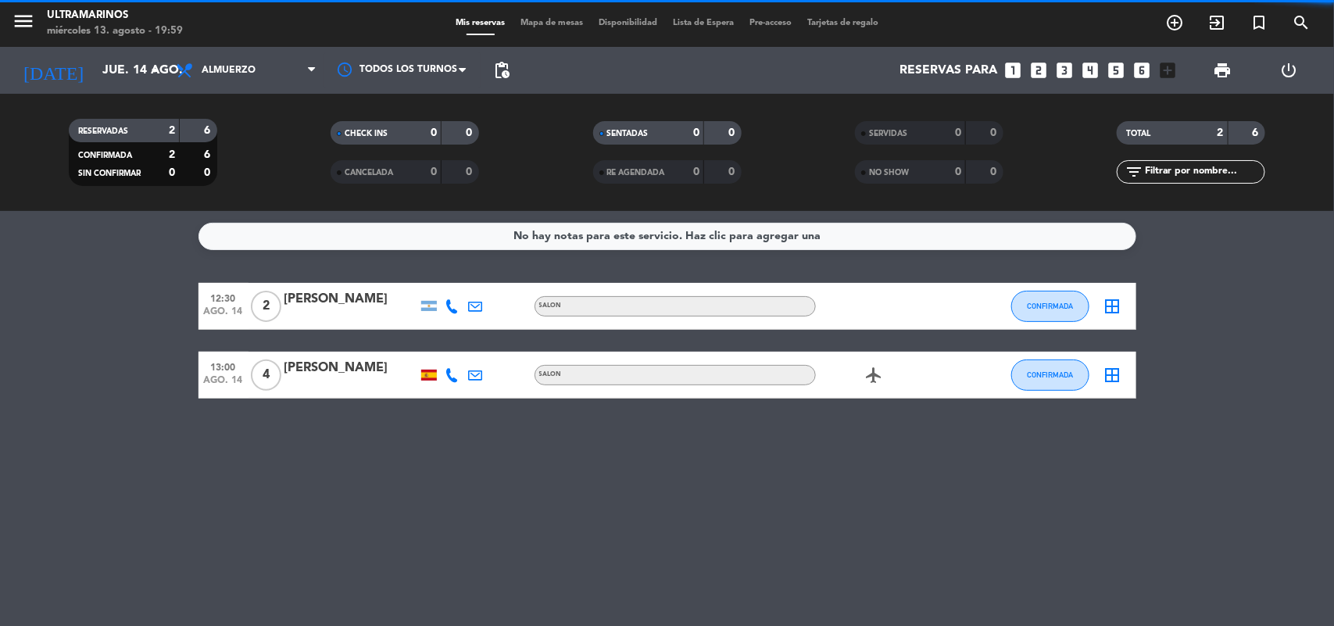
click at [1069, 69] on icon "looks_3" at bounding box center [1065, 70] width 20 height 20
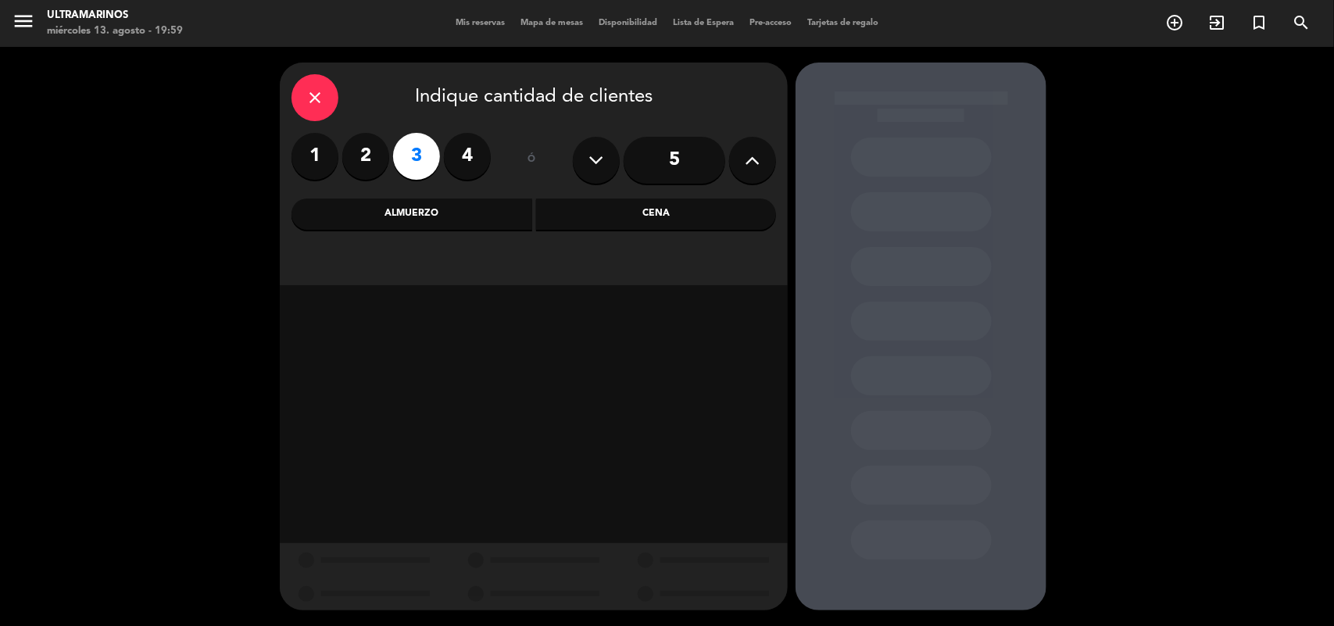
click at [432, 207] on div "Almuerzo" at bounding box center [411, 214] width 241 height 31
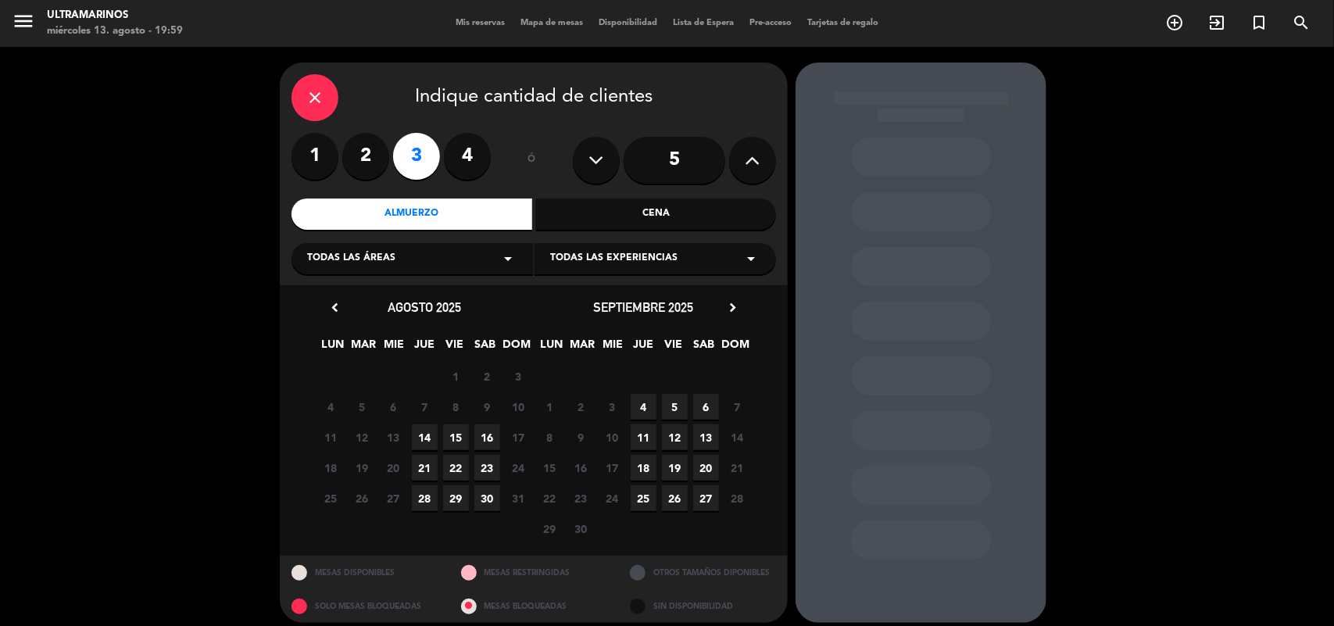
click at [420, 431] on span "14" at bounding box center [425, 437] width 26 height 26
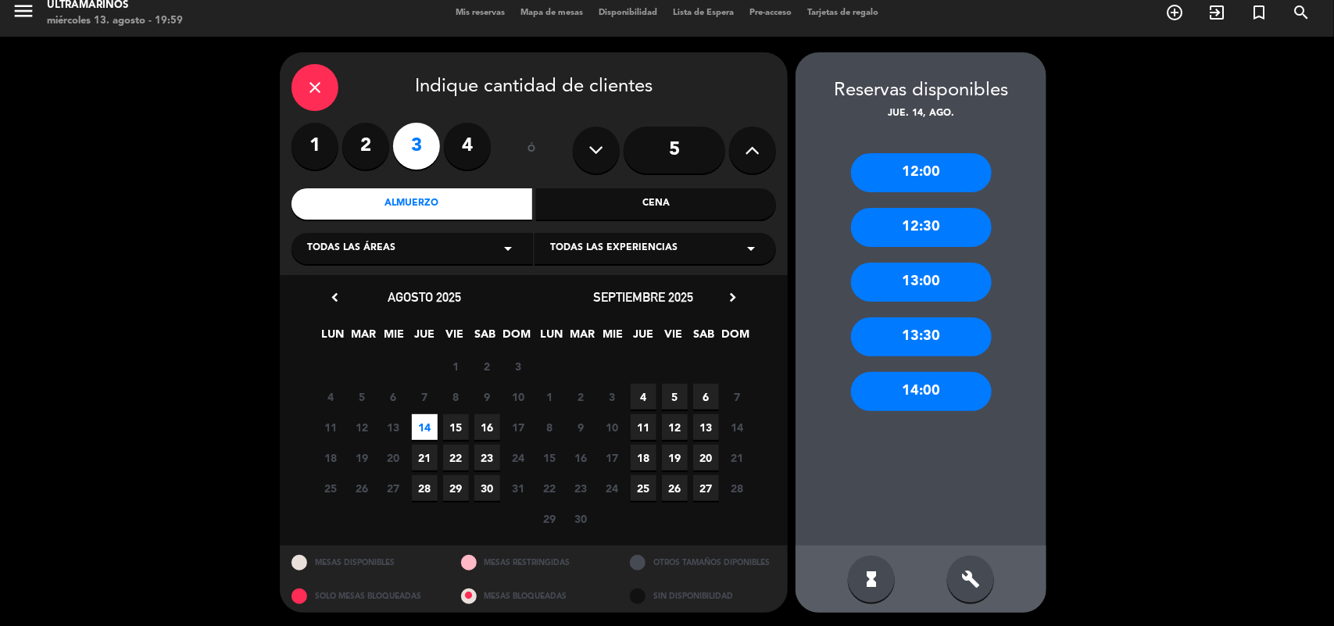
click at [332, 87] on div "close" at bounding box center [314, 87] width 47 height 47
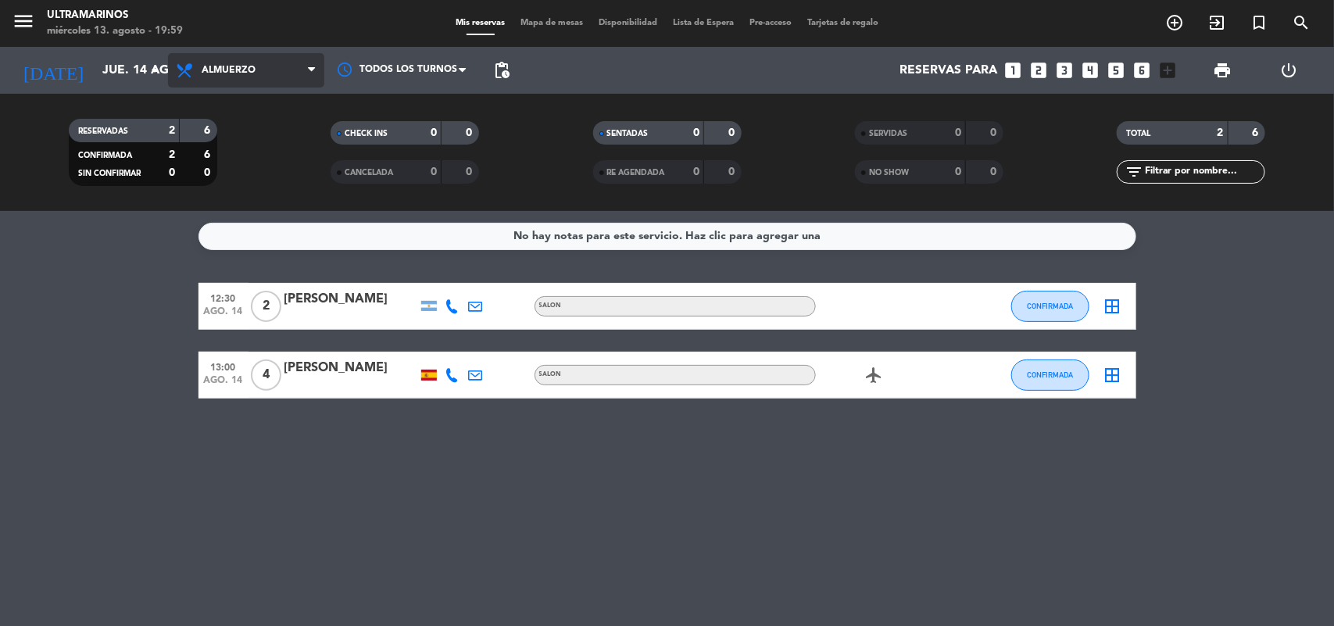
click at [247, 55] on span "Almuerzo" at bounding box center [246, 70] width 156 height 34
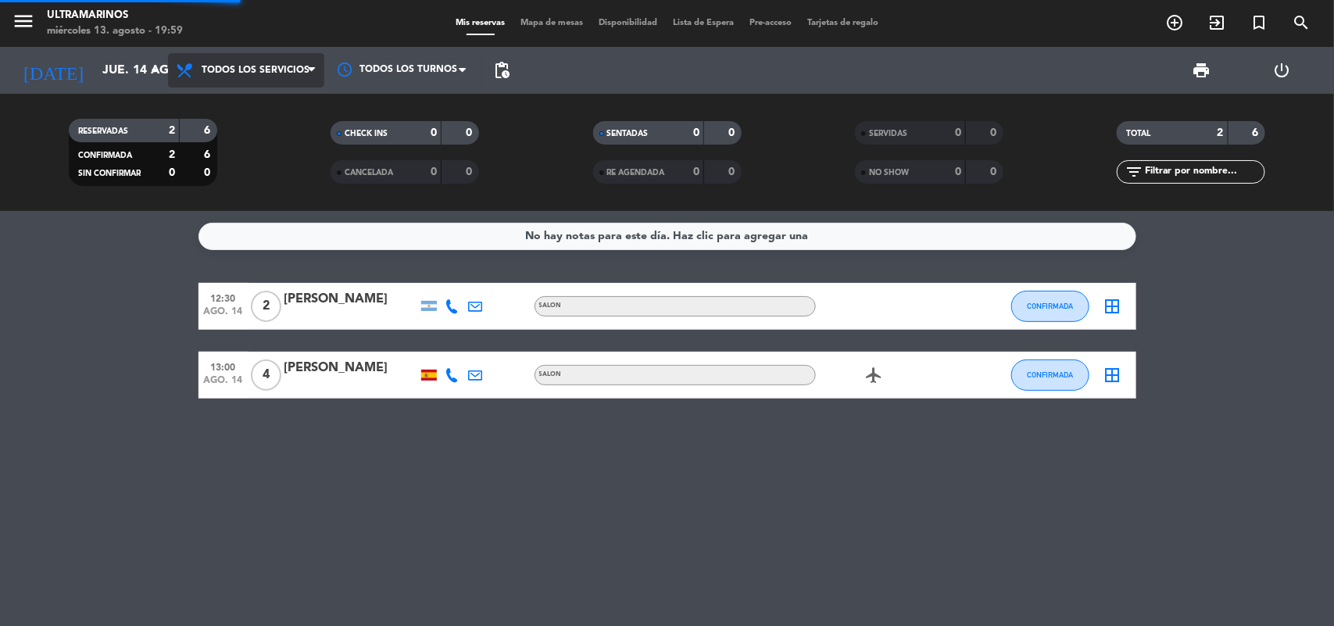
click at [287, 88] on div "Todos los servicios Almuerzo Cena Todos los servicios Todos los servicios Almue…" at bounding box center [246, 70] width 156 height 47
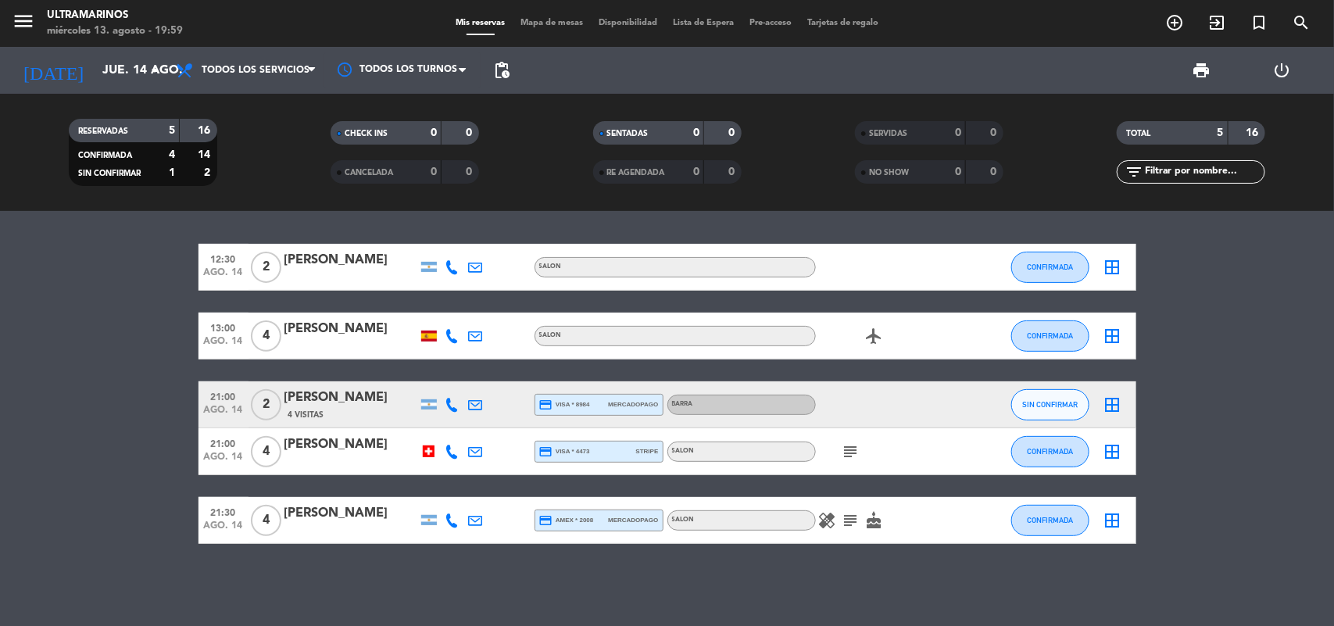
click at [285, 72] on span "Todos los servicios" at bounding box center [256, 70] width 108 height 11
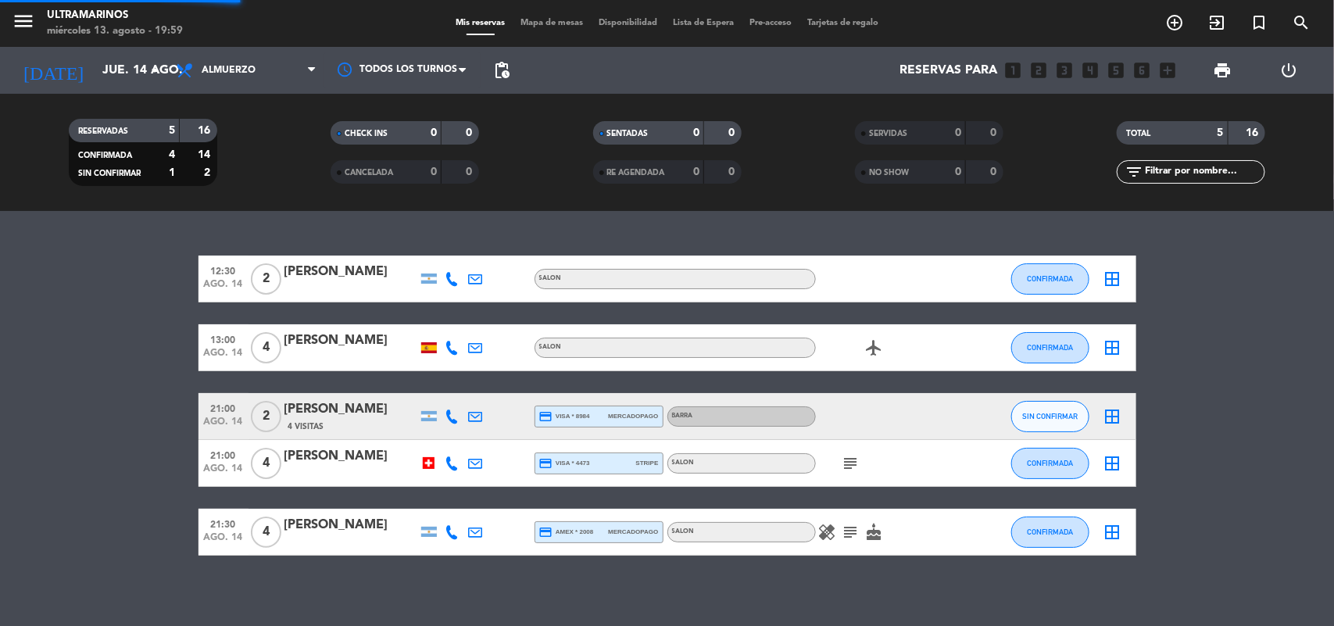
click at [268, 135] on div "menu Ultramarinos miércoles 13. agosto - 19:59 Mis reservas Mapa de mesas Dispo…" at bounding box center [667, 105] width 1334 height 211
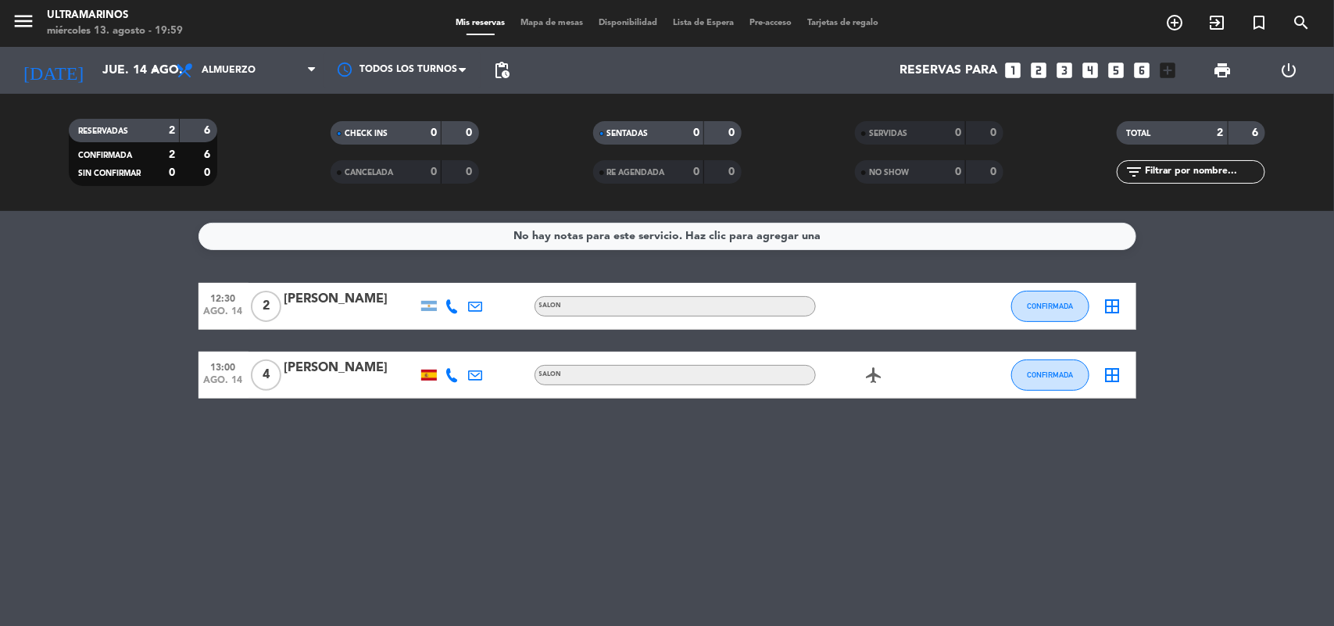
click at [1068, 74] on icon "looks_3" at bounding box center [1065, 70] width 20 height 20
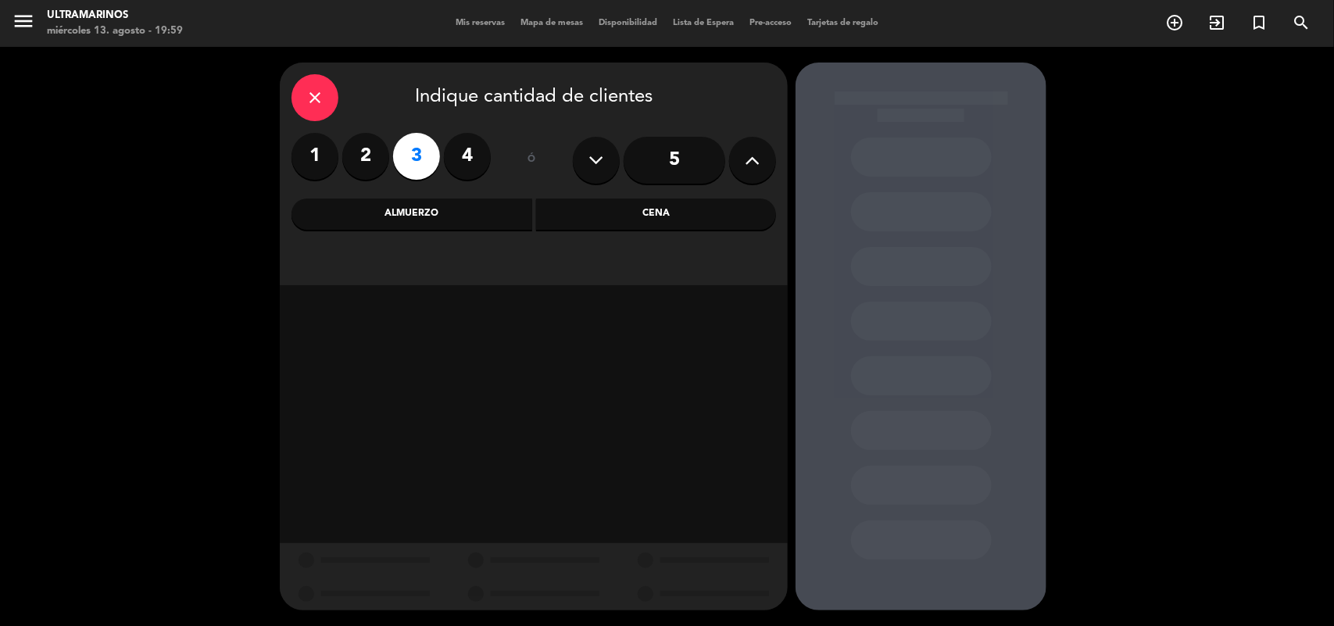
click at [438, 206] on div "Almuerzo" at bounding box center [411, 214] width 241 height 31
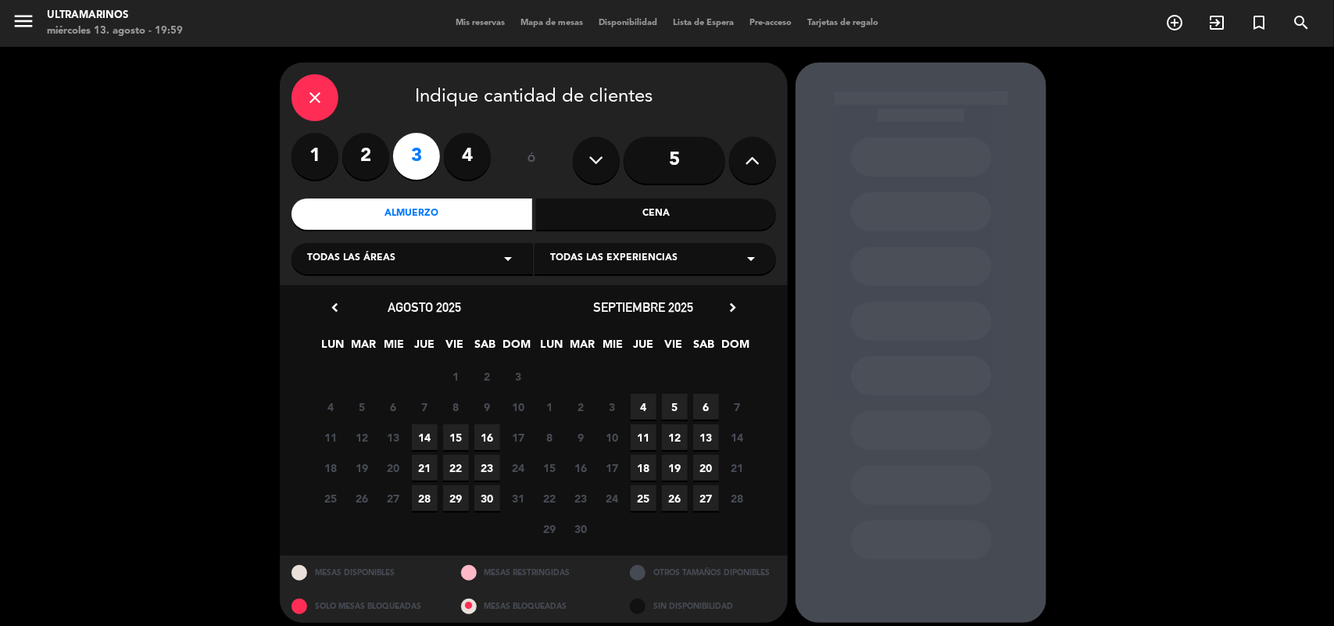
click at [427, 443] on span "14" at bounding box center [425, 437] width 26 height 26
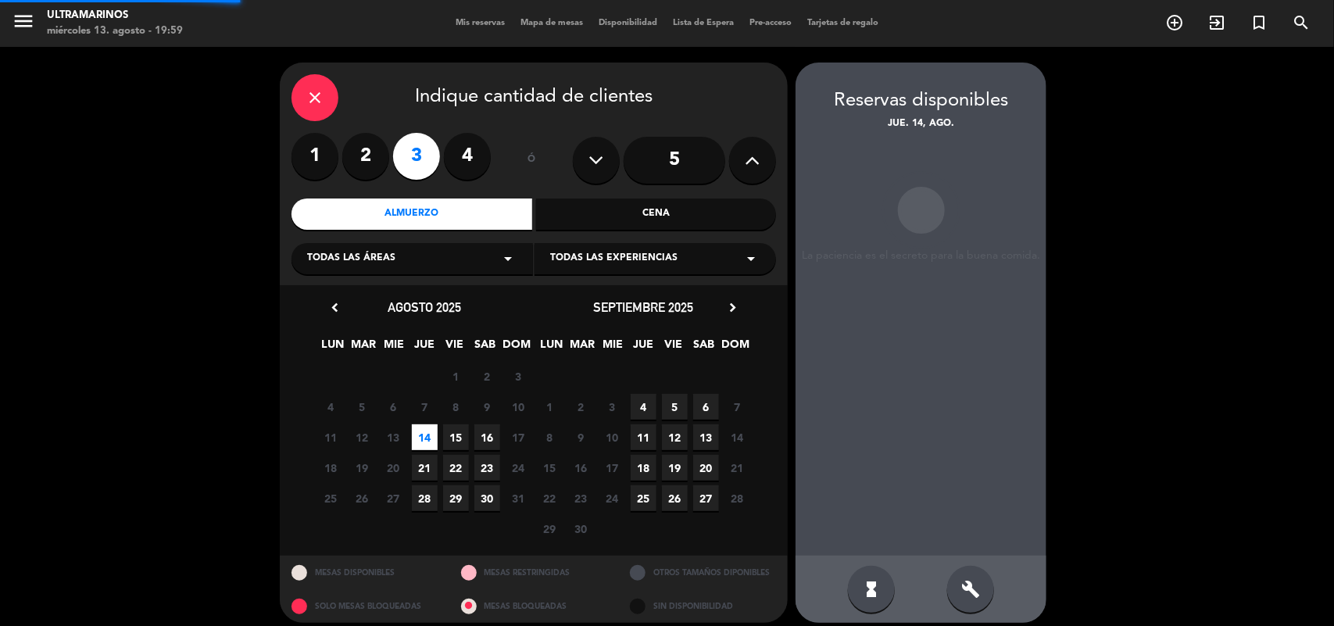
scroll to position [10, 0]
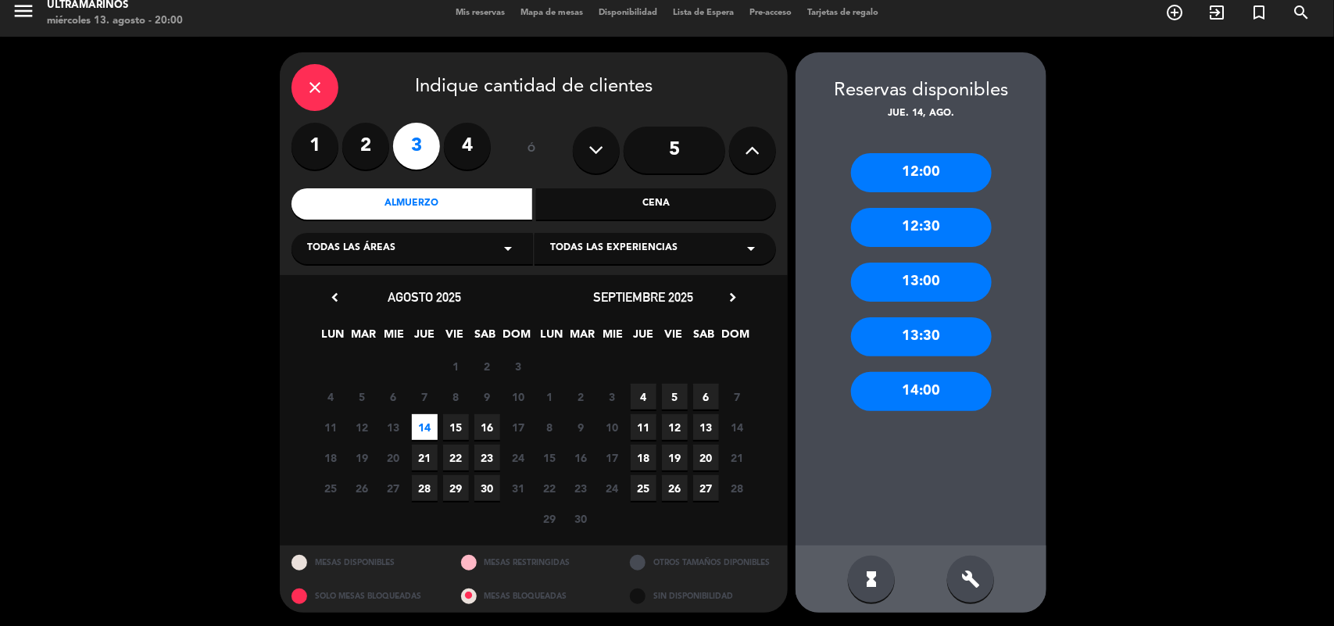
drag, startPoint x: 934, startPoint y: 352, endPoint x: 935, endPoint y: 342, distance: 10.3
drag, startPoint x: 935, startPoint y: 342, endPoint x: 891, endPoint y: 457, distance: 123.2
click at [891, 457] on div "12:00 12:30 13:00 13:30 14:00" at bounding box center [921, 334] width 251 height 424
click at [961, 213] on div "12:30" at bounding box center [921, 227] width 141 height 39
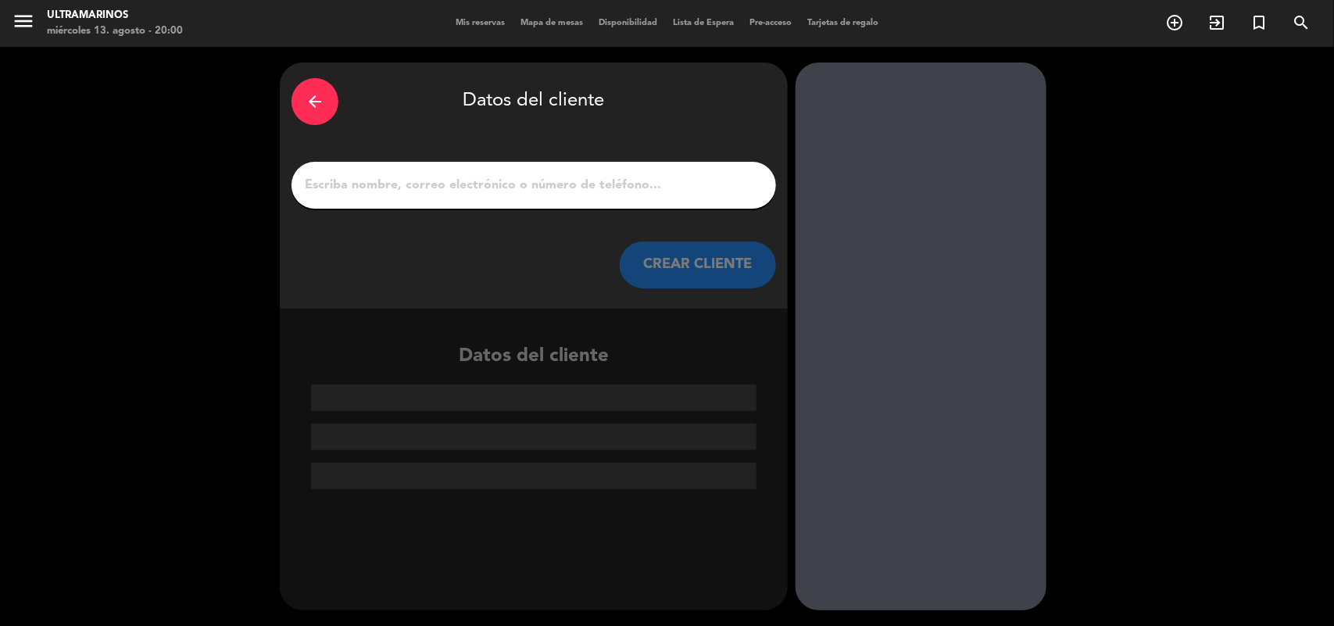
click at [586, 173] on div at bounding box center [533, 185] width 485 height 47
click at [588, 181] on input "1" at bounding box center [533, 185] width 461 height 22
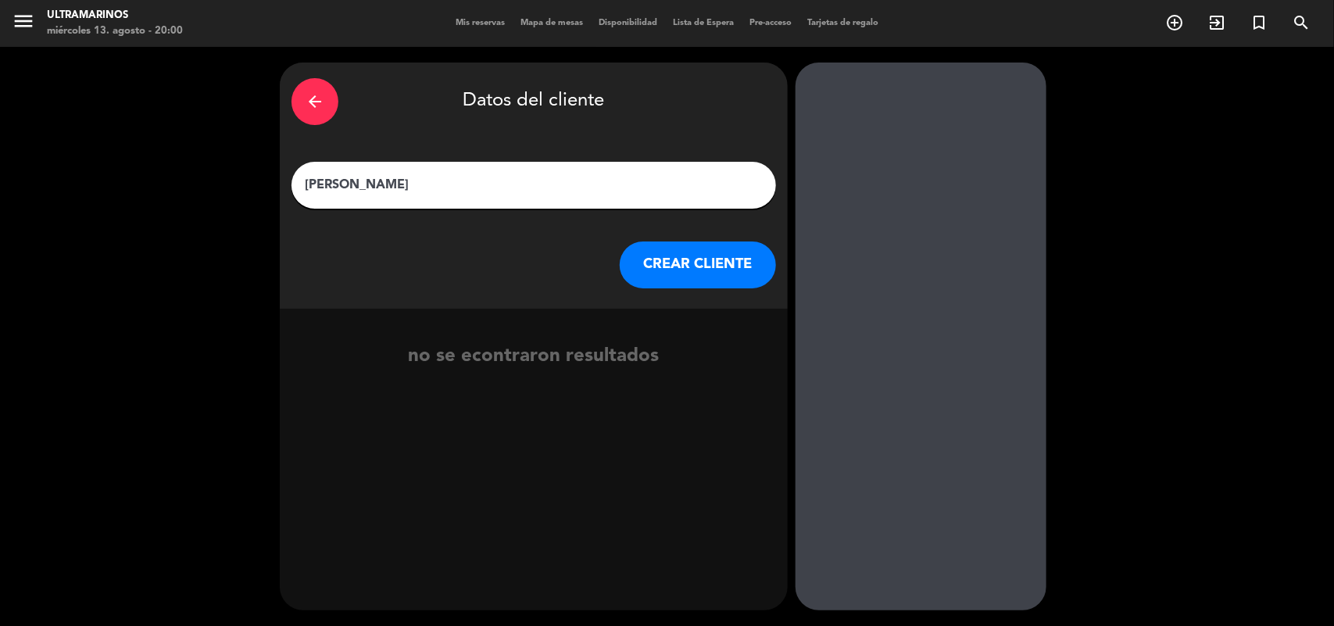
type input "[PERSON_NAME]"
click at [688, 277] on button "CREAR CLIENTE" at bounding box center [698, 264] width 156 height 47
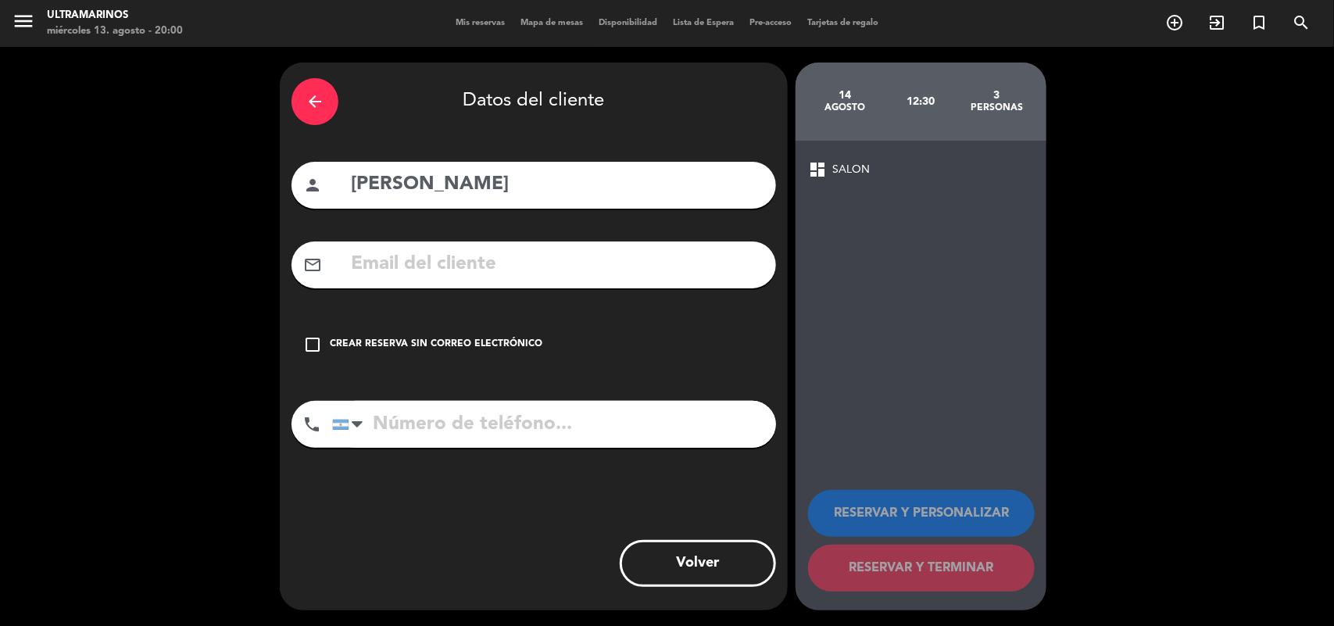
click at [424, 340] on div "Crear reserva sin correo electrónico" at bounding box center [436, 345] width 213 height 16
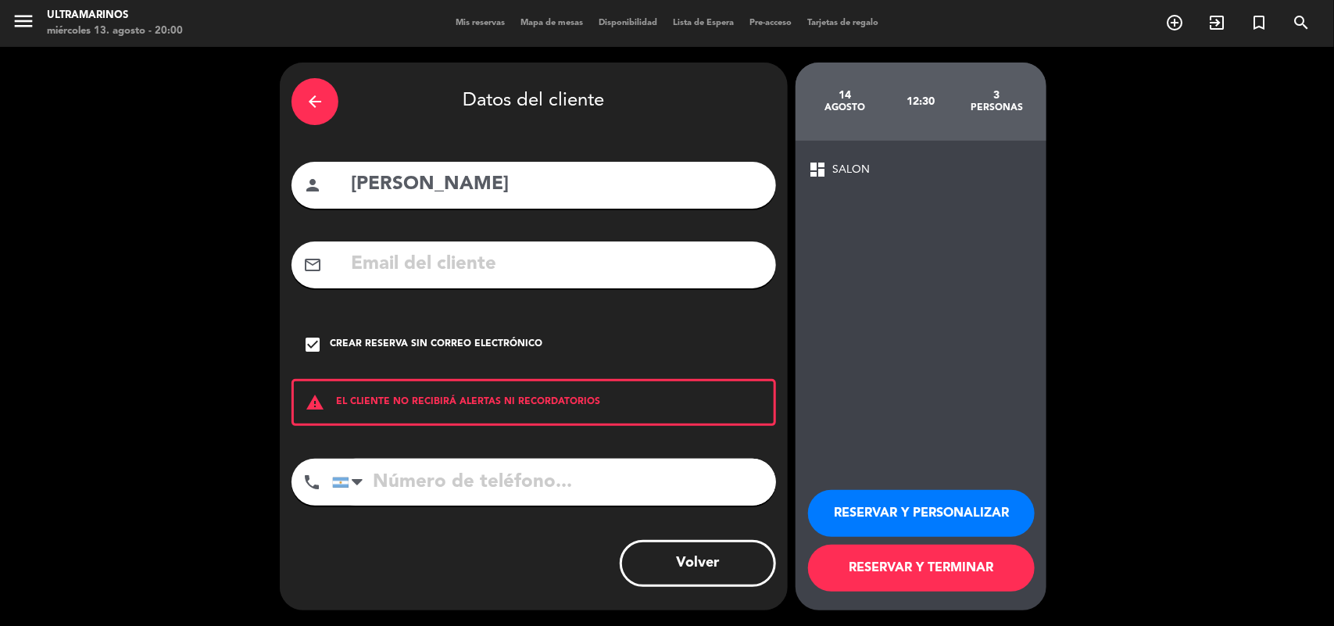
click at [892, 525] on button "RESERVAR Y PERSONALIZAR" at bounding box center [921, 513] width 227 height 47
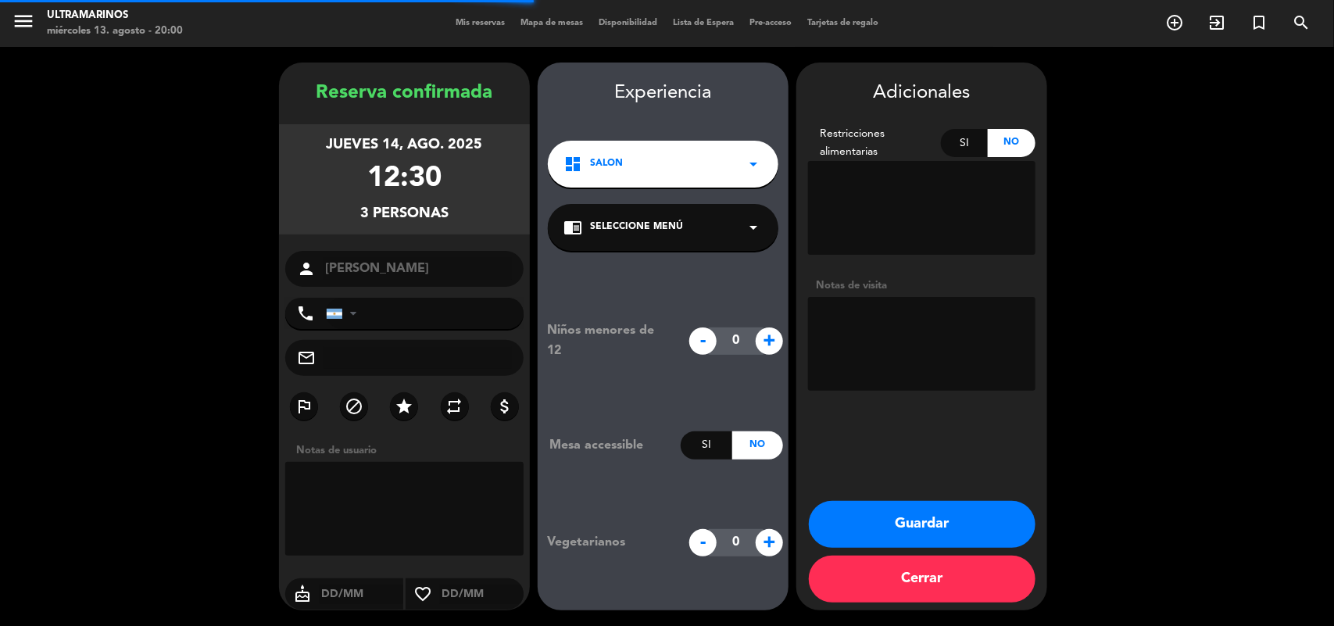
drag, startPoint x: 641, startPoint y: 227, endPoint x: 653, endPoint y: 248, distance: 24.5
click at [642, 227] on span "Seleccione Menú" at bounding box center [636, 228] width 93 height 16
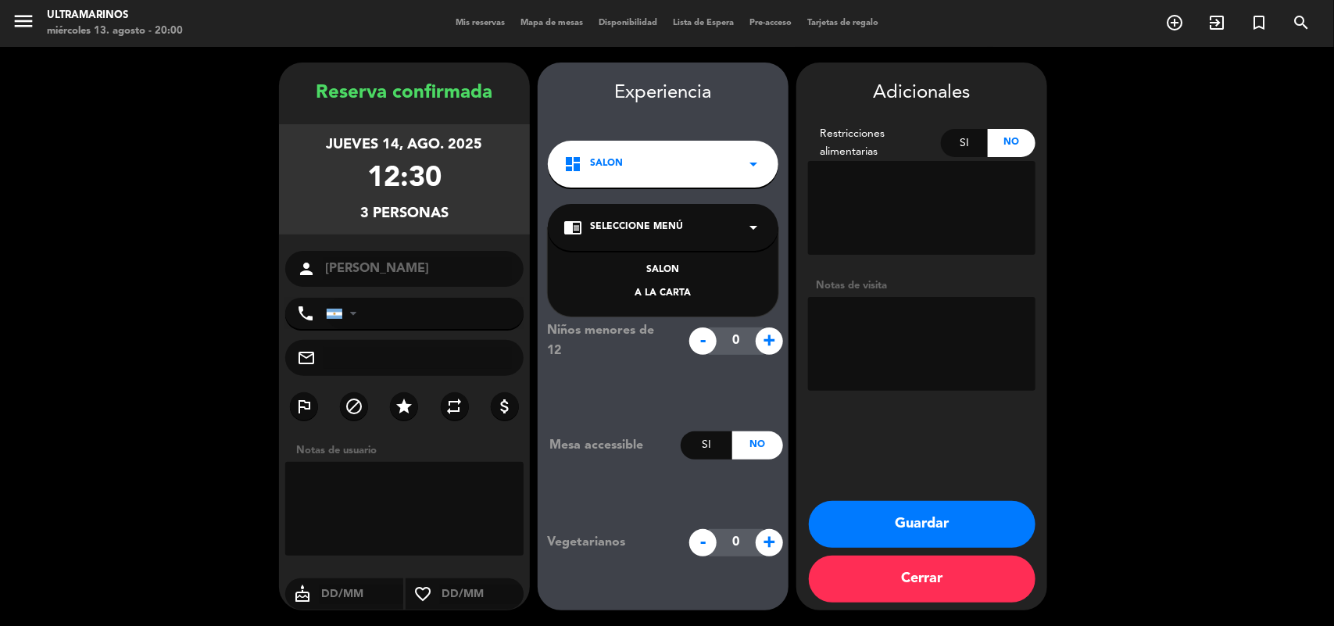
click at [661, 263] on div "SALON" at bounding box center [662, 271] width 199 height 16
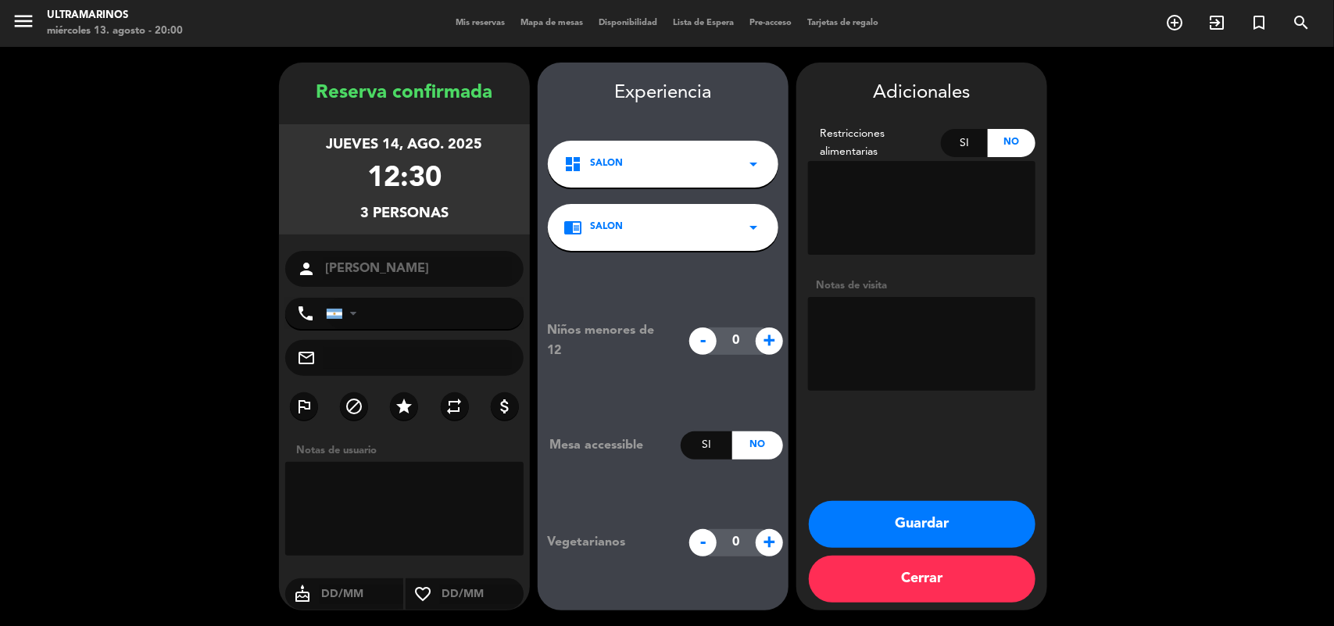
click at [849, 317] on textarea at bounding box center [921, 344] width 227 height 94
drag, startPoint x: 960, startPoint y: 324, endPoint x: 884, endPoint y: 329, distance: 76.0
click at [884, 329] on textarea at bounding box center [921, 344] width 227 height 94
type textarea "Bodega Sur de [GEOGRAPHIC_DATA]"
click at [978, 538] on button "Guardar" at bounding box center [922, 524] width 227 height 47
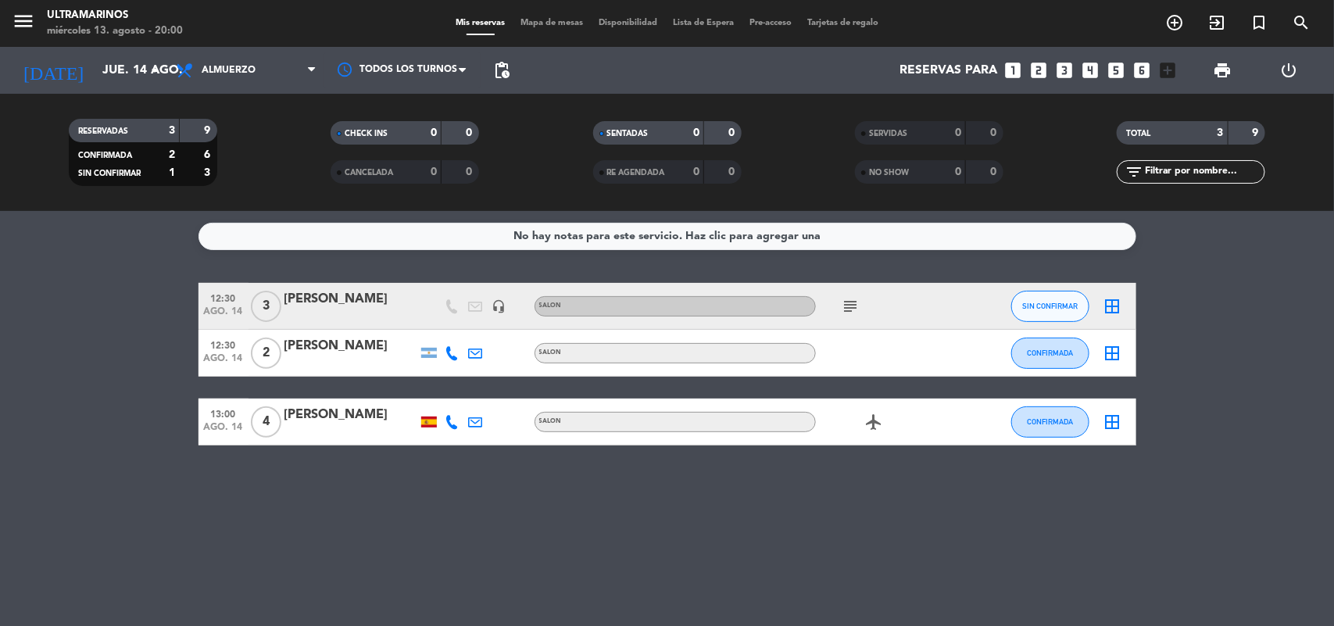
click at [848, 311] on icon "subject" at bounding box center [851, 306] width 19 height 19
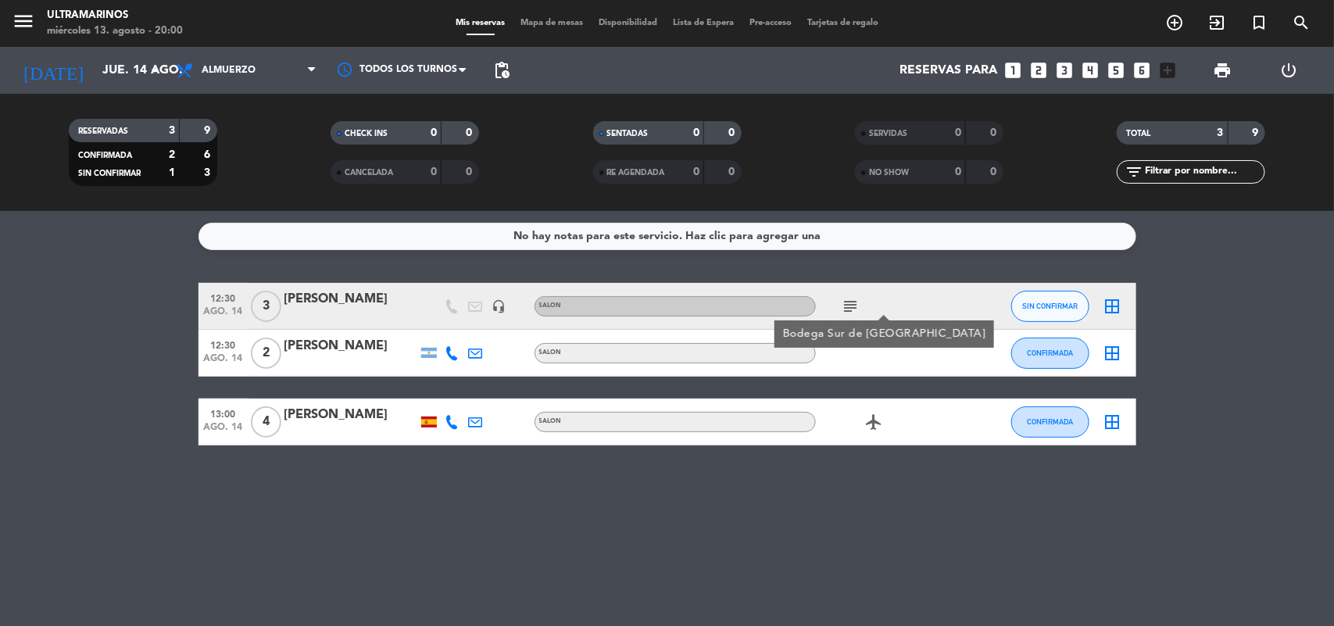
click at [836, 460] on div "No hay notas para este servicio. Haz clic para agregar una 12:30 ago. 14 3 [PER…" at bounding box center [667, 418] width 1334 height 415
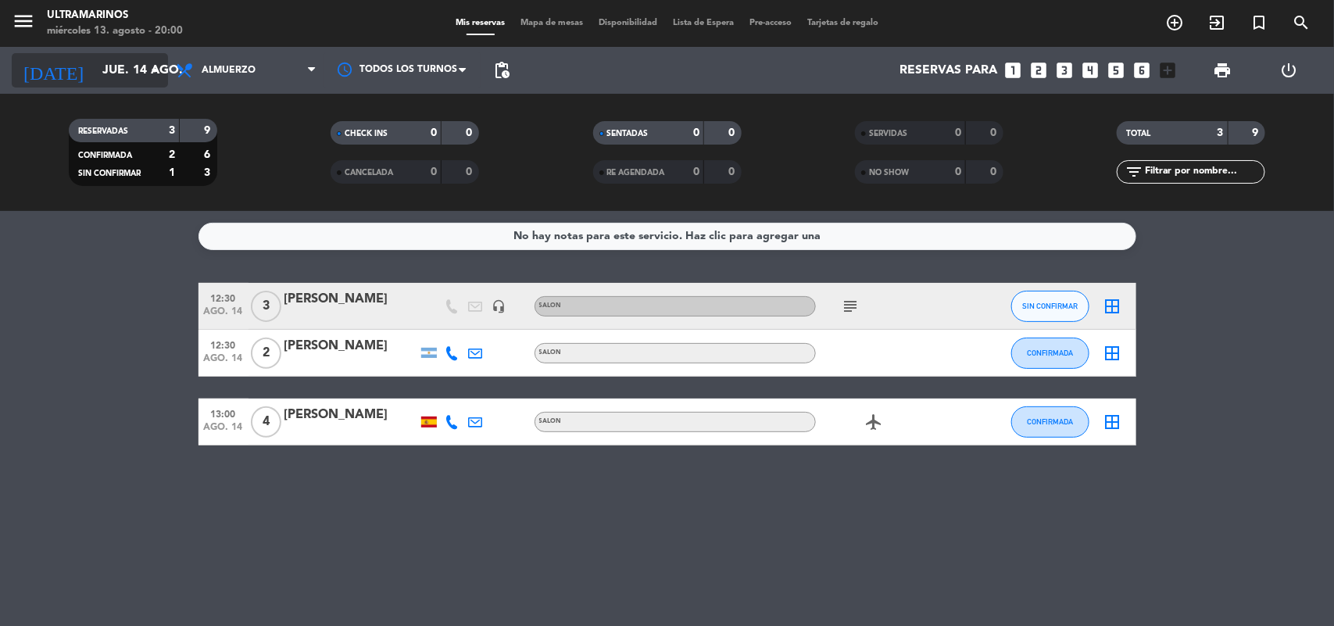
click at [141, 56] on input "jue. 14 ago." at bounding box center [177, 70] width 165 height 30
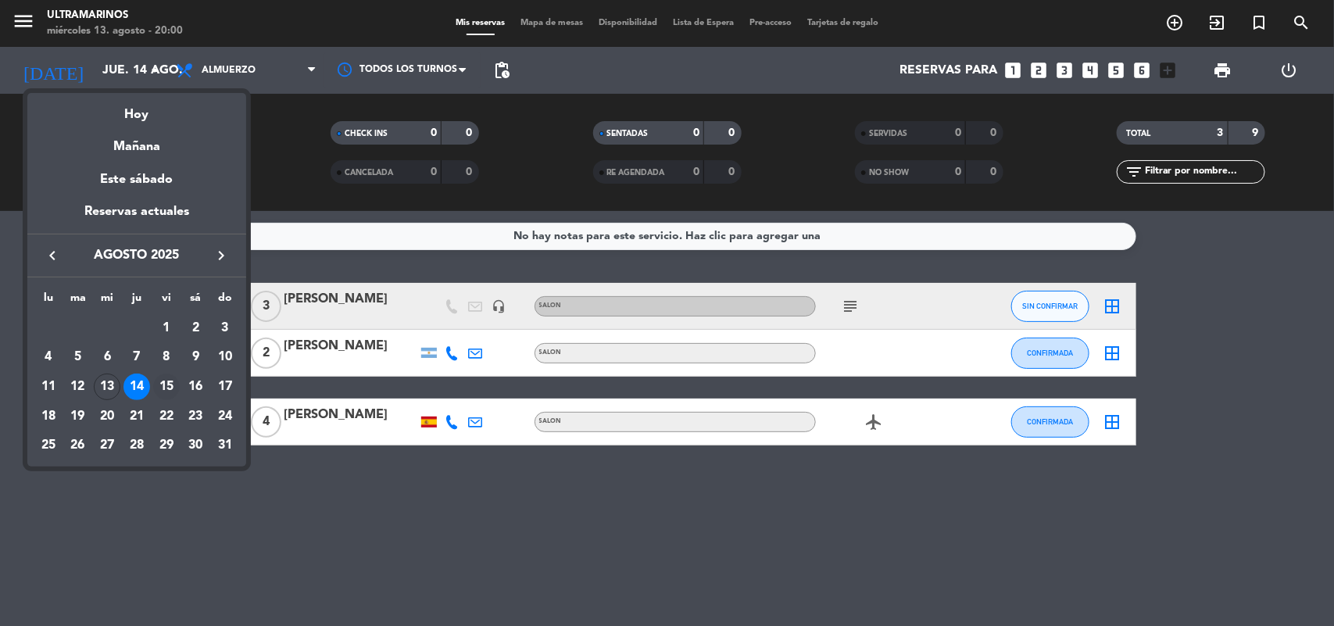
click at [164, 379] on div "15" at bounding box center [166, 387] width 27 height 27
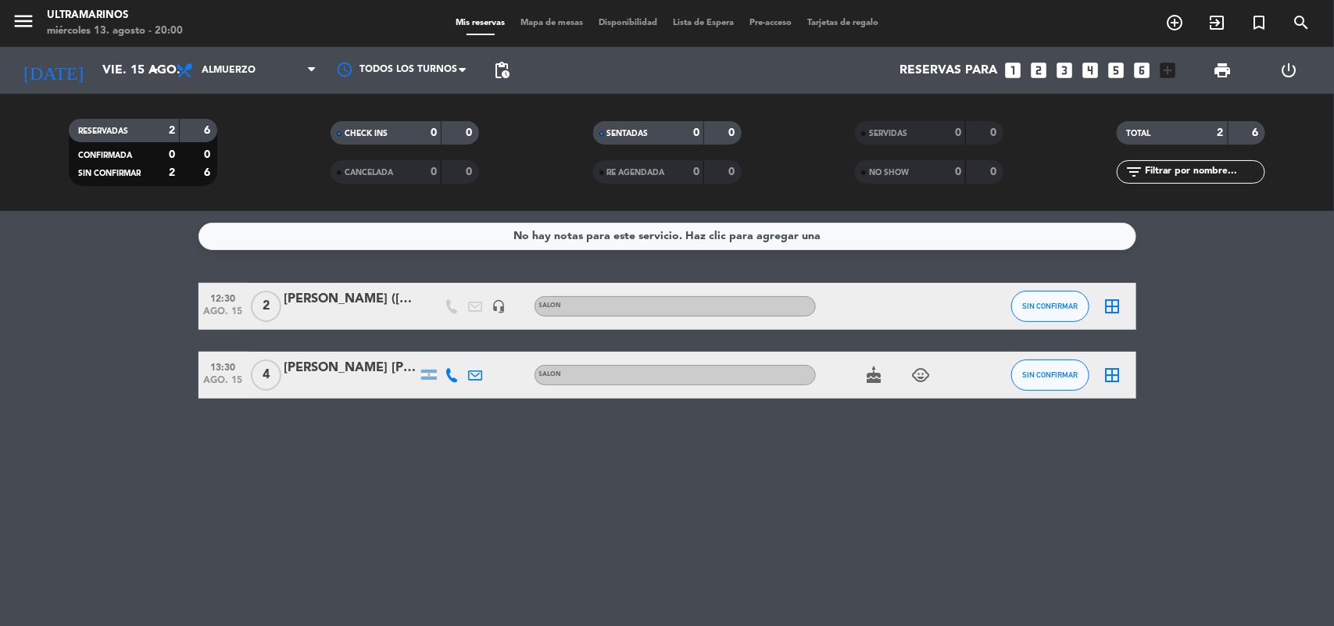
drag, startPoint x: 166, startPoint y: 381, endPoint x: 147, endPoint y: 452, distance: 72.8
drag, startPoint x: 147, startPoint y: 452, endPoint x: 0, endPoint y: 407, distance: 153.5
click at [0, 407] on div "No hay notas para este servicio. Haz clic para agregar una 12:30 ago. 15 2 [PER…" at bounding box center [667, 418] width 1334 height 415
click at [95, 73] on input "vie. 15 ago." at bounding box center [177, 70] width 165 height 30
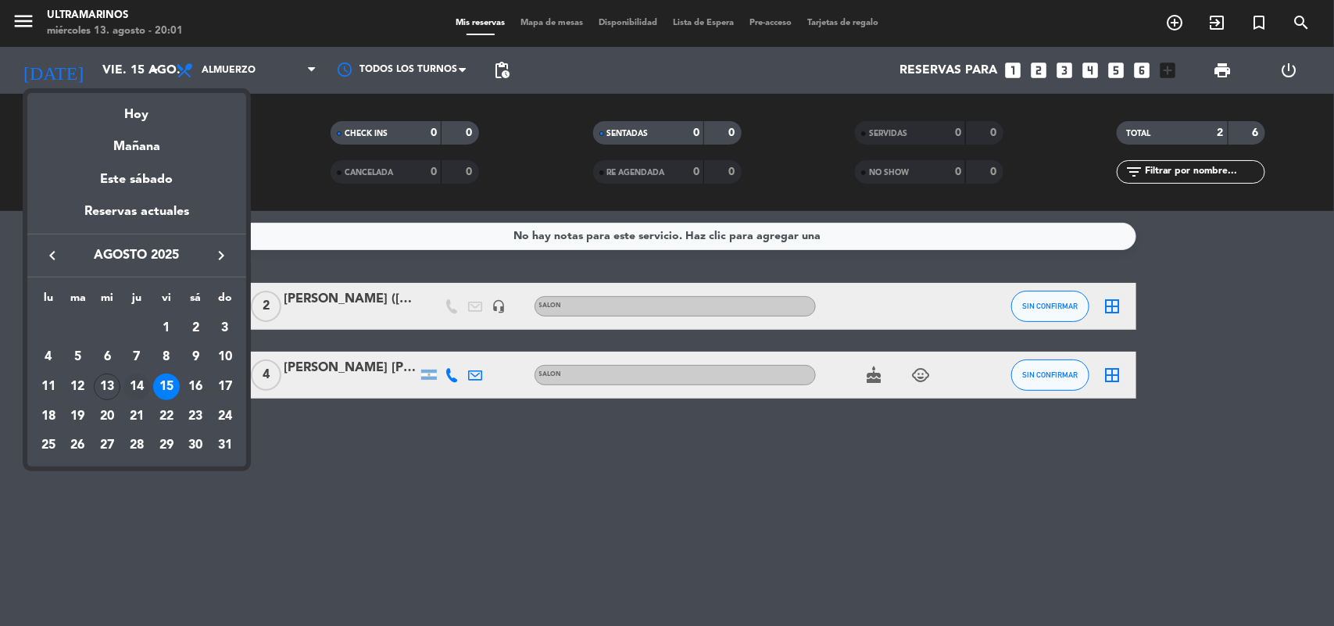
click at [135, 380] on div "14" at bounding box center [136, 387] width 27 height 27
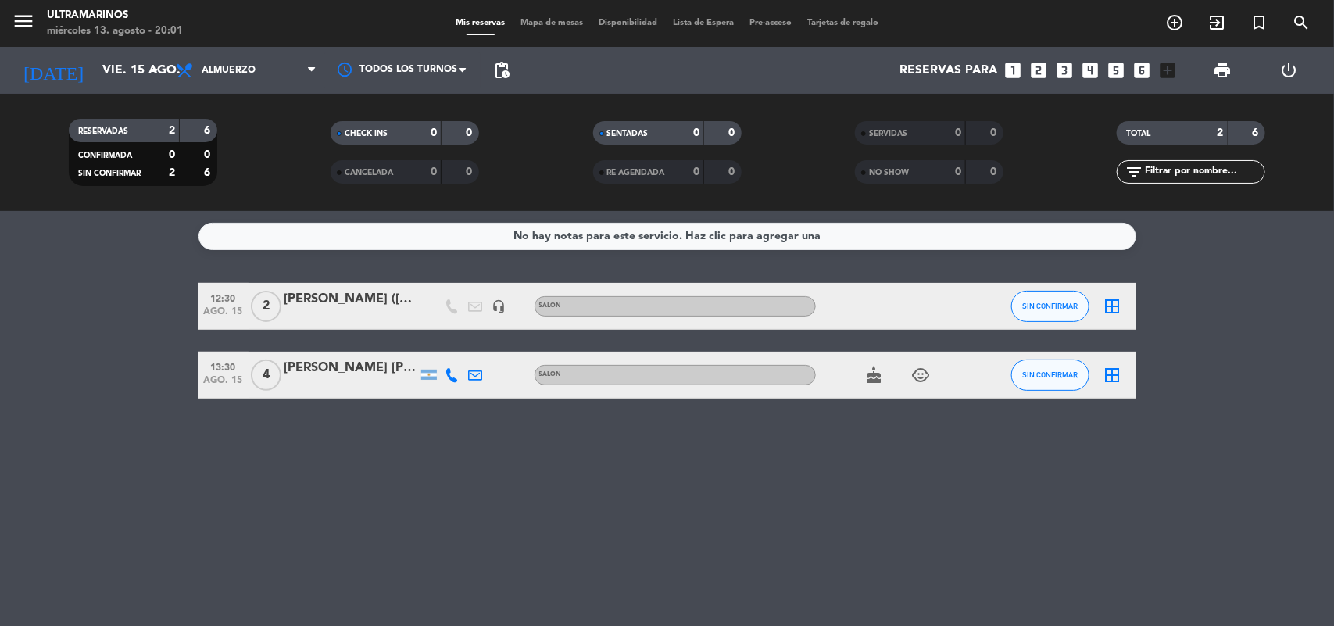
type input "jue. 14 ago."
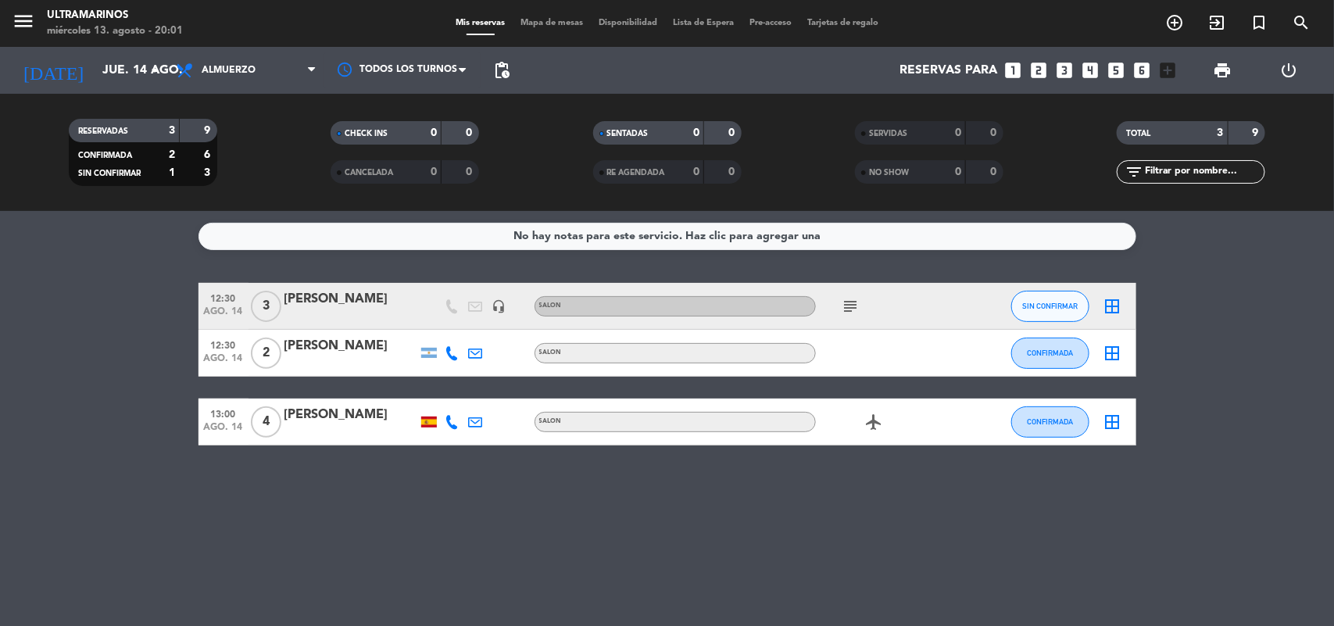
click at [1033, 72] on icon "looks_two" at bounding box center [1039, 70] width 20 height 20
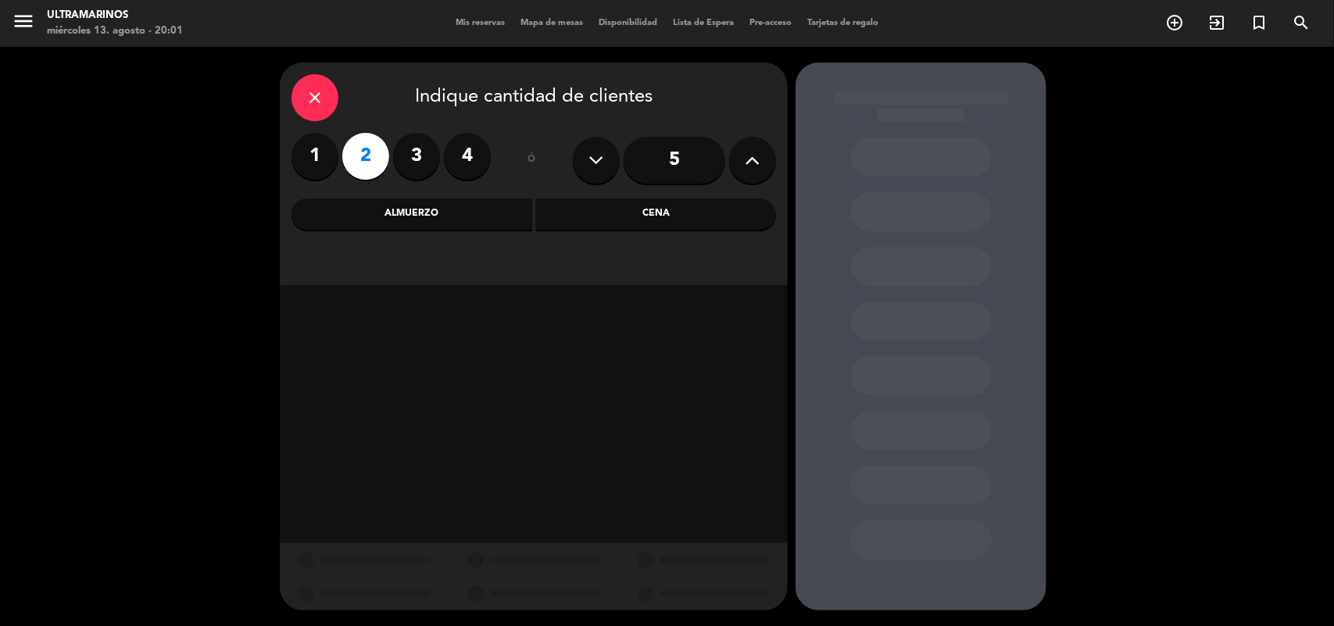
click at [467, 223] on div "Almuerzo" at bounding box center [411, 214] width 241 height 31
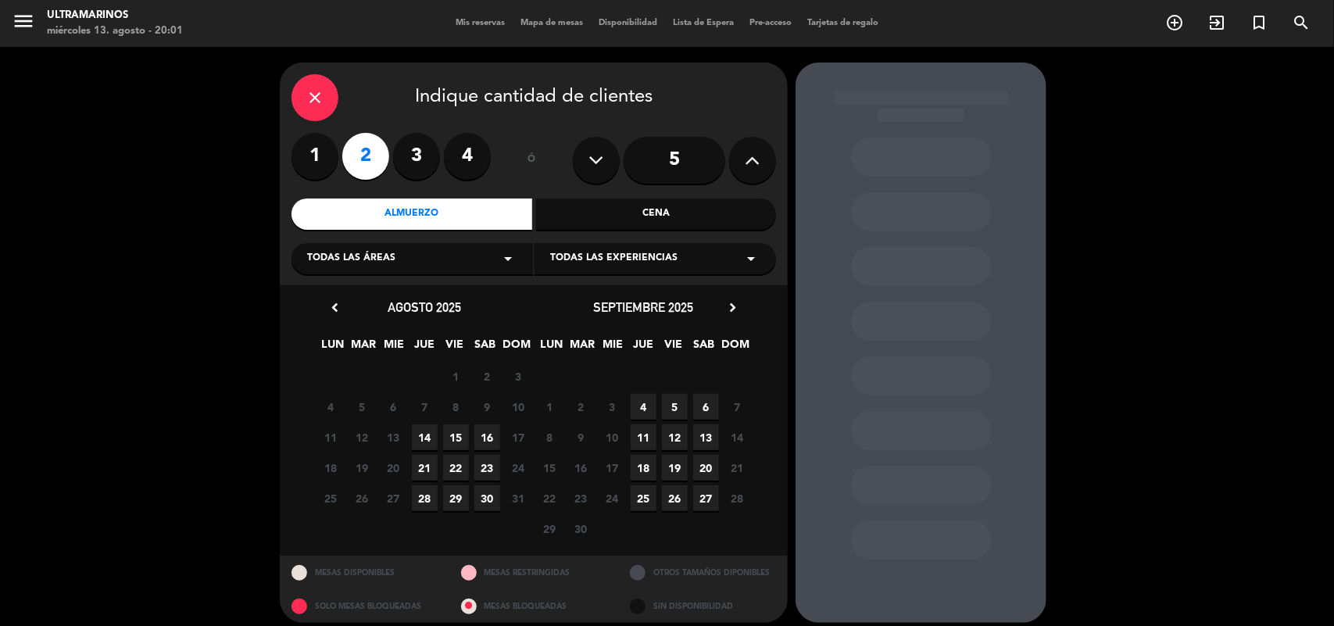
click at [419, 427] on span "14" at bounding box center [425, 437] width 26 height 26
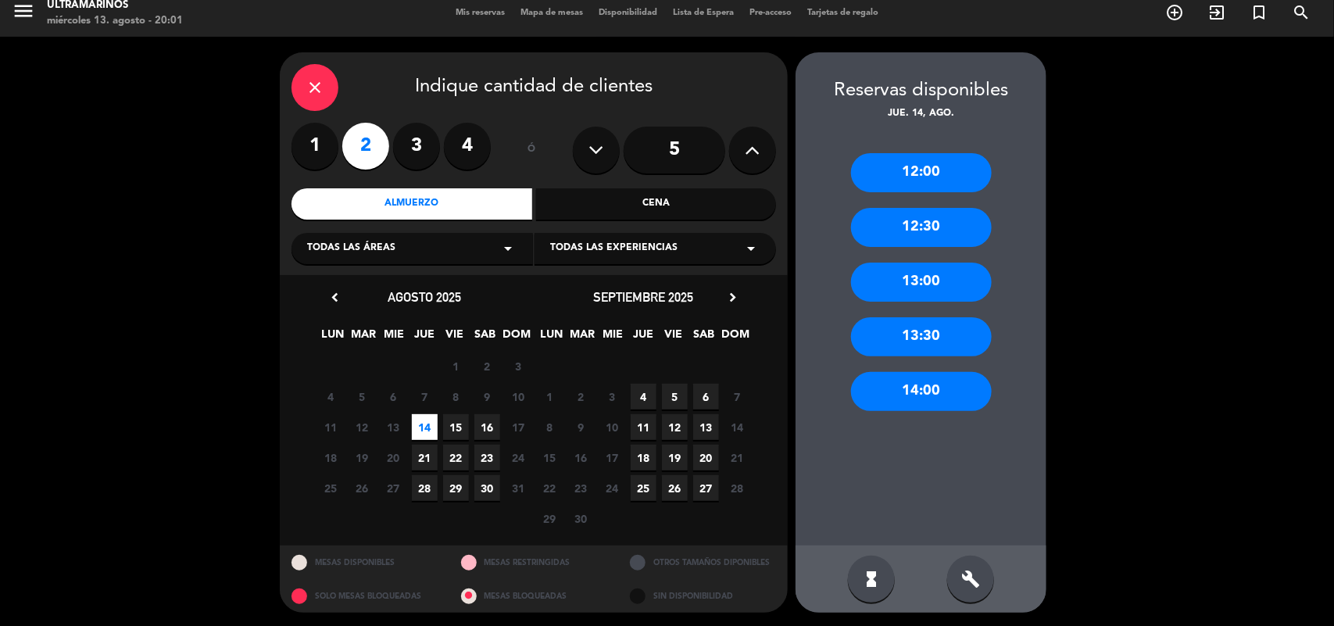
click at [919, 282] on div "13:00" at bounding box center [921, 282] width 141 height 39
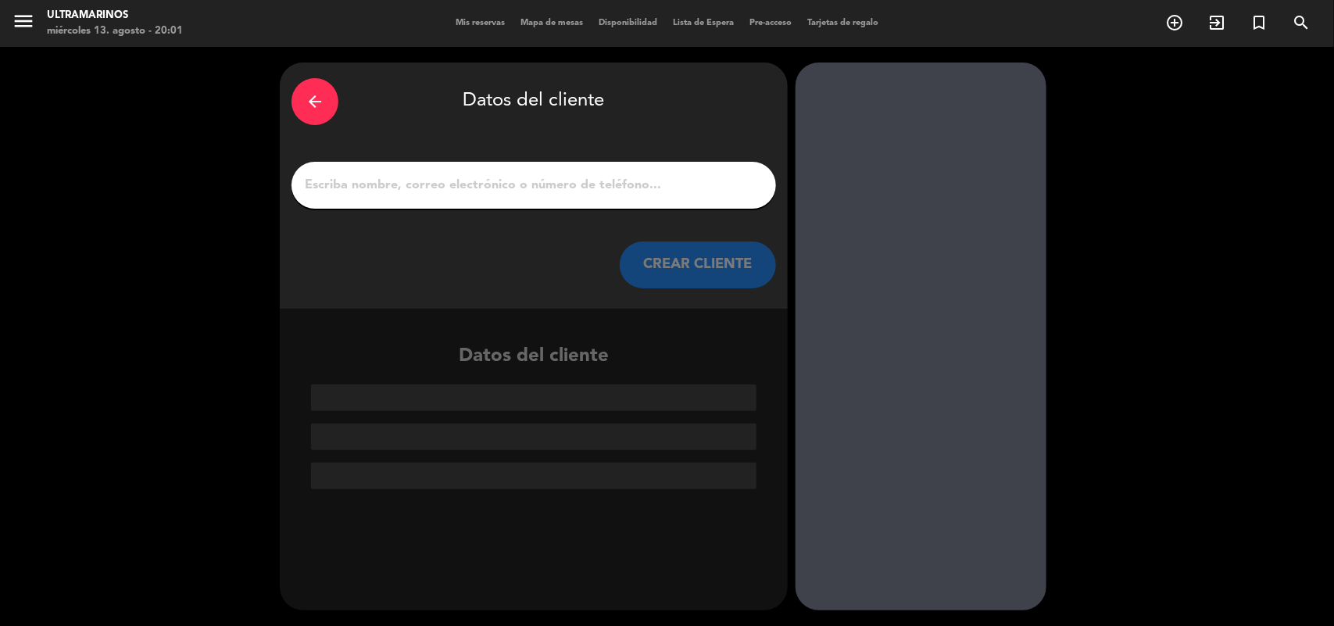
scroll to position [0, 0]
click at [556, 209] on div "arrow_back Datos del cliente CREAR CLIENTE" at bounding box center [534, 186] width 508 height 246
click at [553, 192] on input "1" at bounding box center [533, 185] width 461 height 22
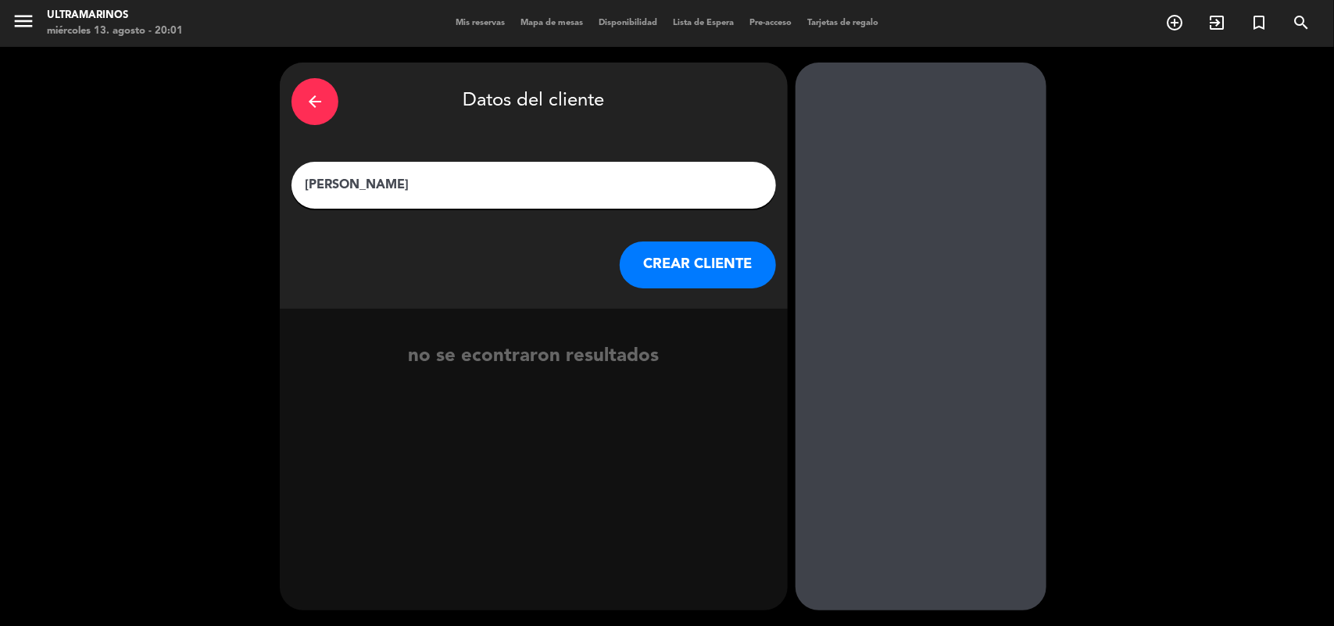
drag, startPoint x: 341, startPoint y: 184, endPoint x: 249, endPoint y: 182, distance: 92.2
click at [249, 182] on div "arrow_back Datos del cliente [PERSON_NAME] [PERSON_NAME] CLIENTE no se econtrar…" at bounding box center [667, 336] width 1334 height 579
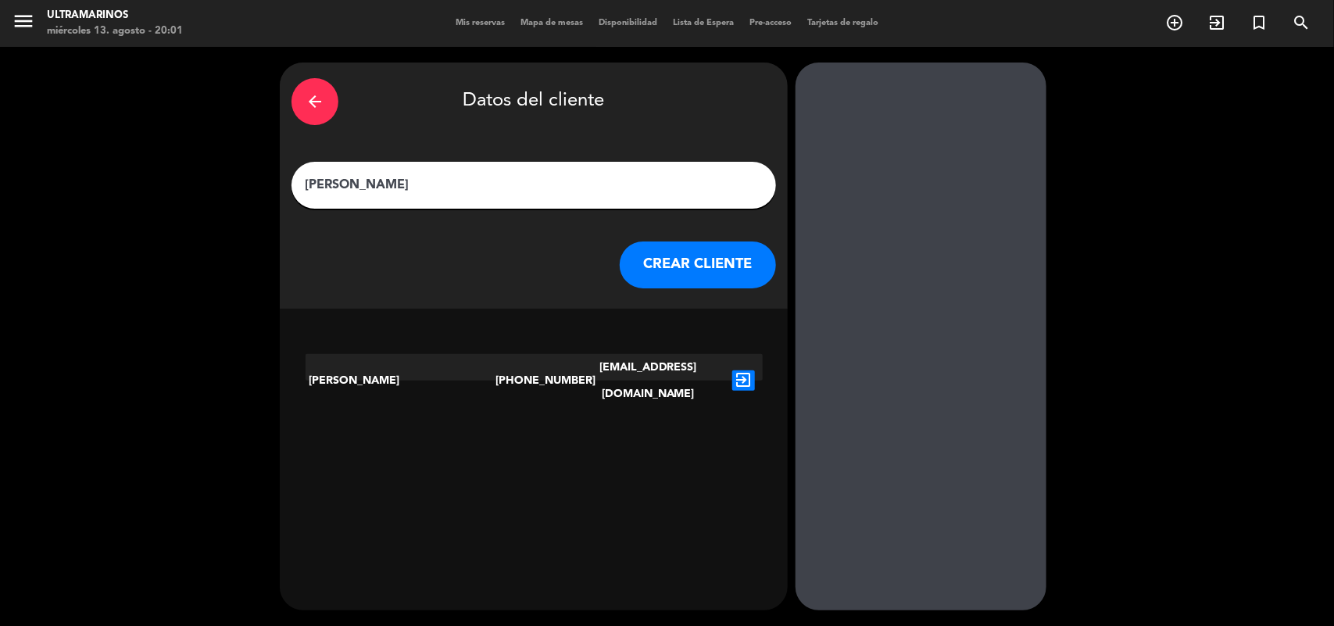
type input "[PERSON_NAME]"
click at [744, 370] on icon "exit_to_app" at bounding box center [743, 380] width 23 height 20
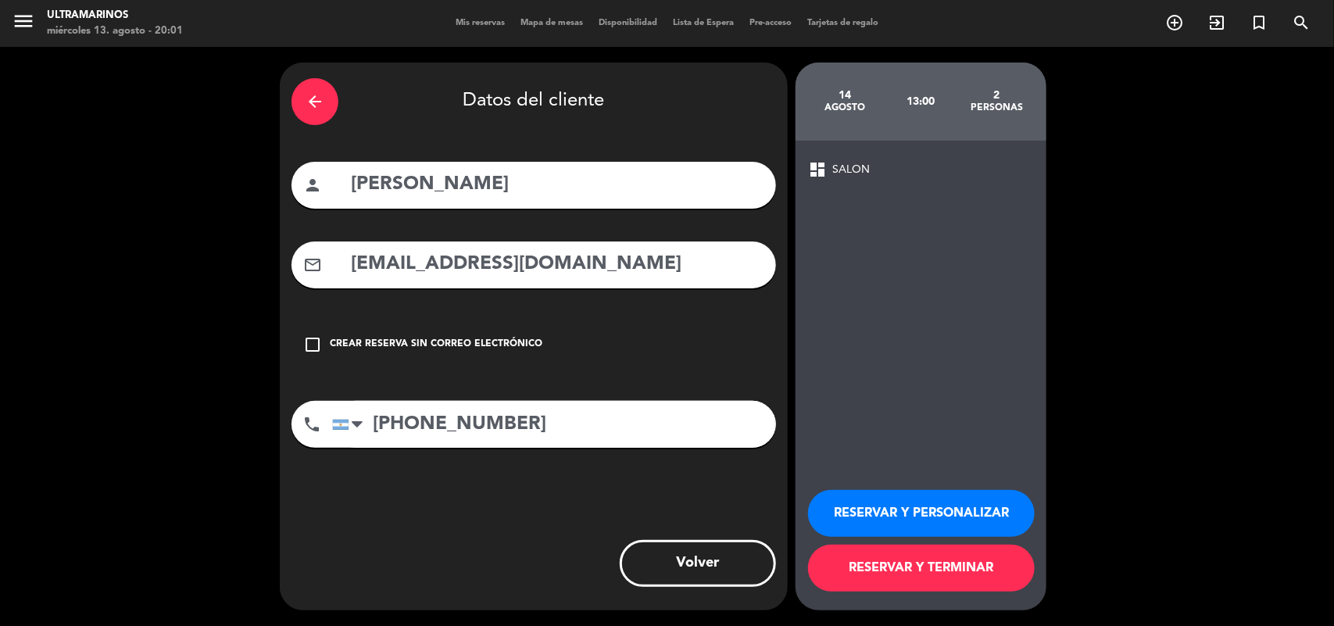
click at [616, 184] on input "[PERSON_NAME]" at bounding box center [556, 185] width 415 height 32
click at [891, 236] on div "dashboard SALON RESERVAR Y PERSONALIZAR RESERVAR Y TERMINAR" at bounding box center [921, 376] width 251 height 470
click at [896, 520] on button "RESERVAR Y PERSONALIZAR" at bounding box center [921, 513] width 227 height 47
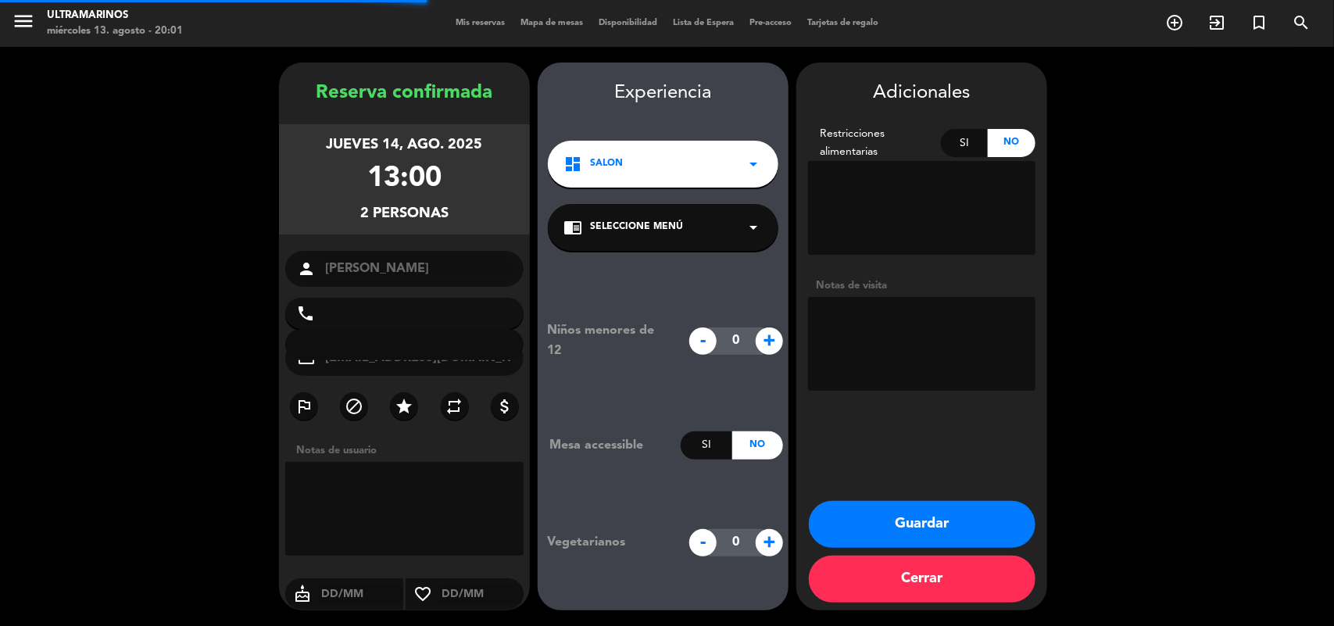
type input "[PHONE_NUMBER]"
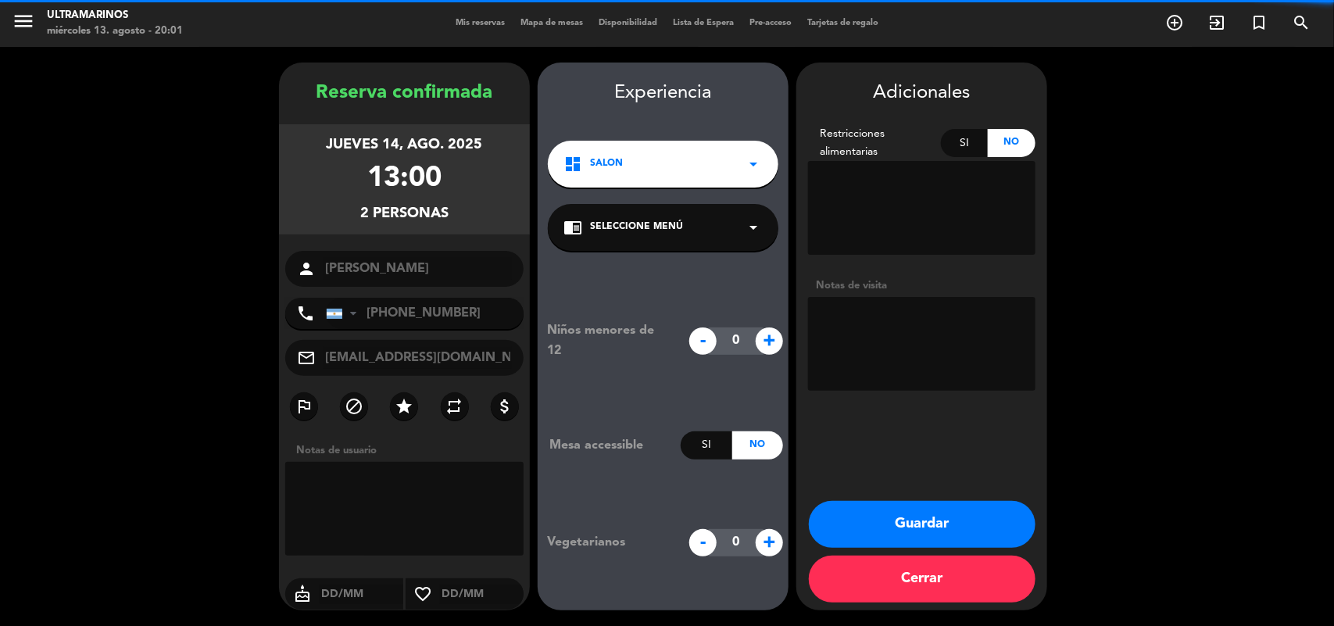
click at [610, 245] on div "chrome_reader_mode Seleccione Menú arrow_drop_down" at bounding box center [663, 227] width 231 height 47
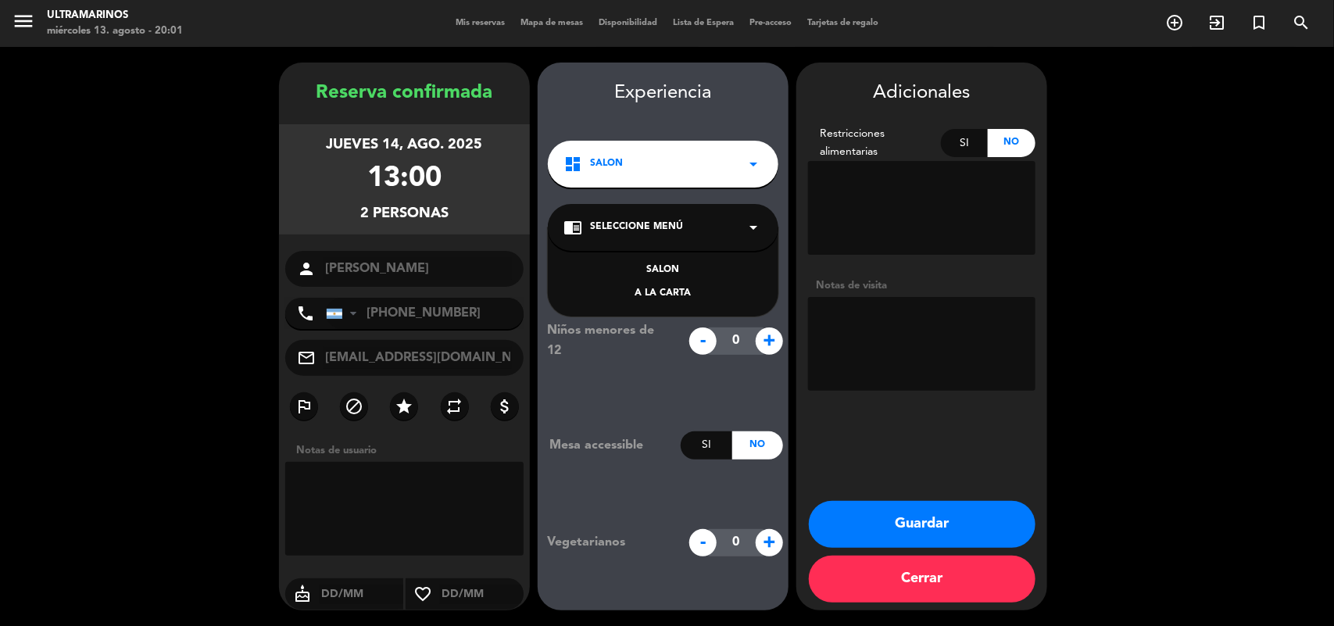
drag, startPoint x: 635, startPoint y: 264, endPoint x: 747, endPoint y: 323, distance: 126.9
click at [633, 263] on div "SALON" at bounding box center [662, 271] width 199 height 16
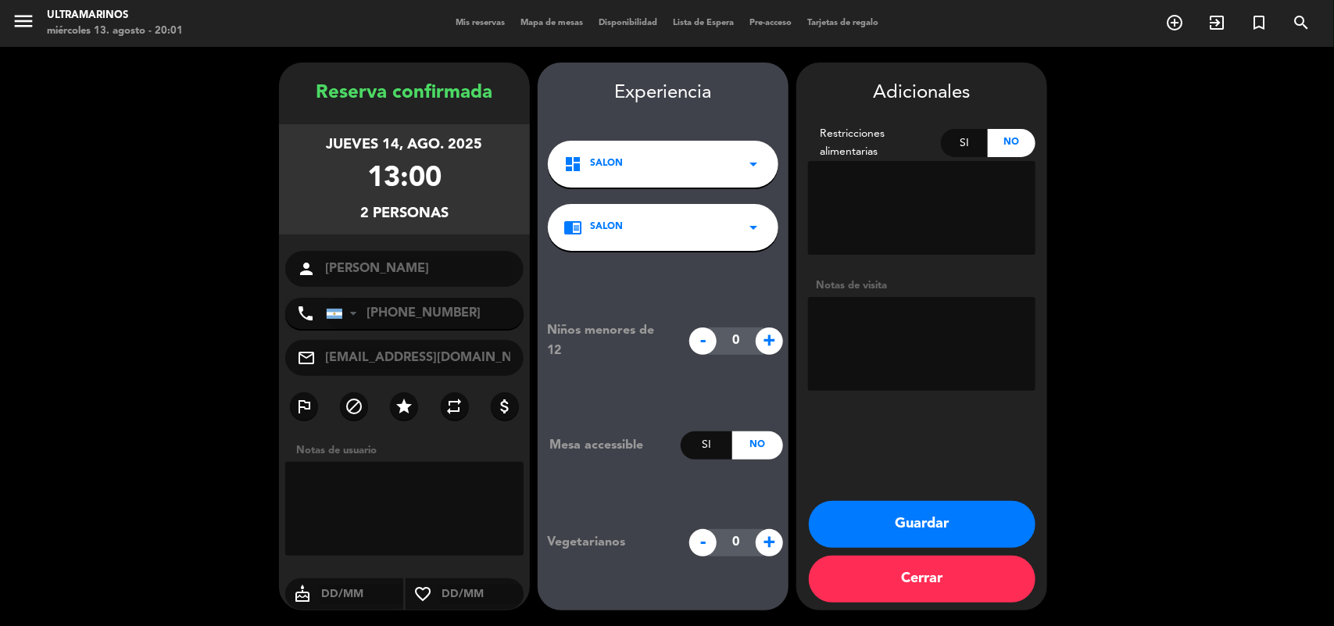
click at [828, 318] on textarea at bounding box center [921, 344] width 227 height 94
type textarea "Bodega [PERSON_NAME]"
click at [892, 509] on button "Guardar" at bounding box center [922, 524] width 227 height 47
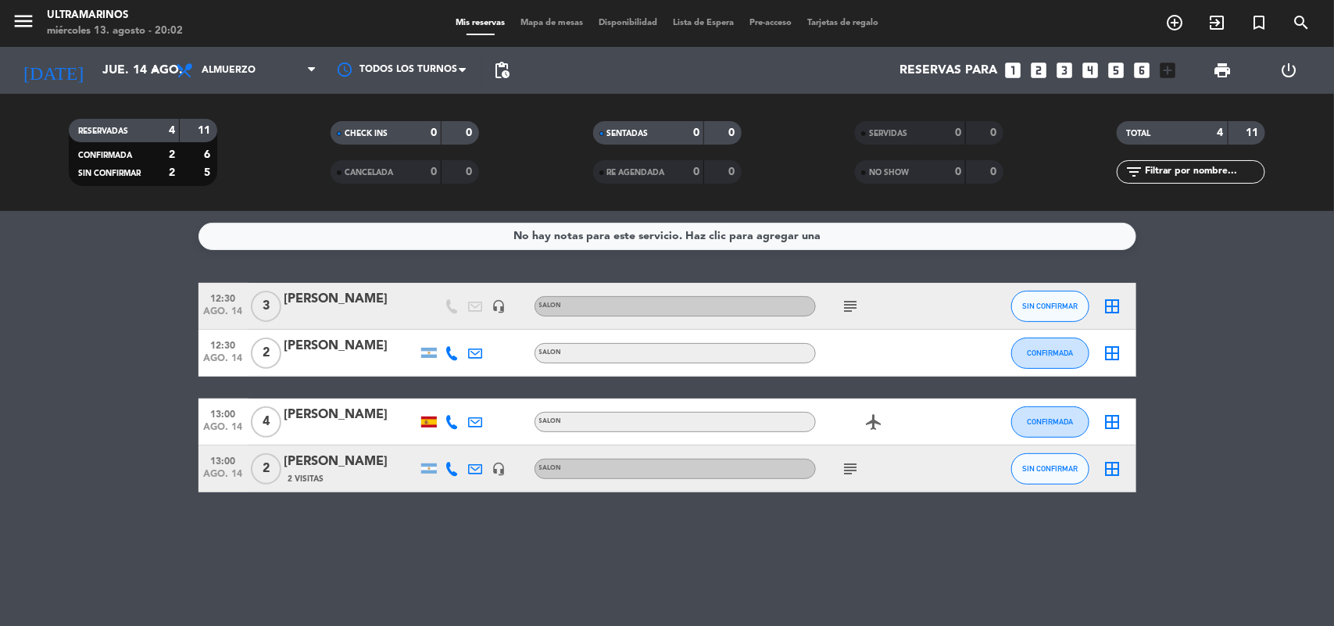
click at [348, 477] on div "2 Visitas" at bounding box center [350, 478] width 133 height 13
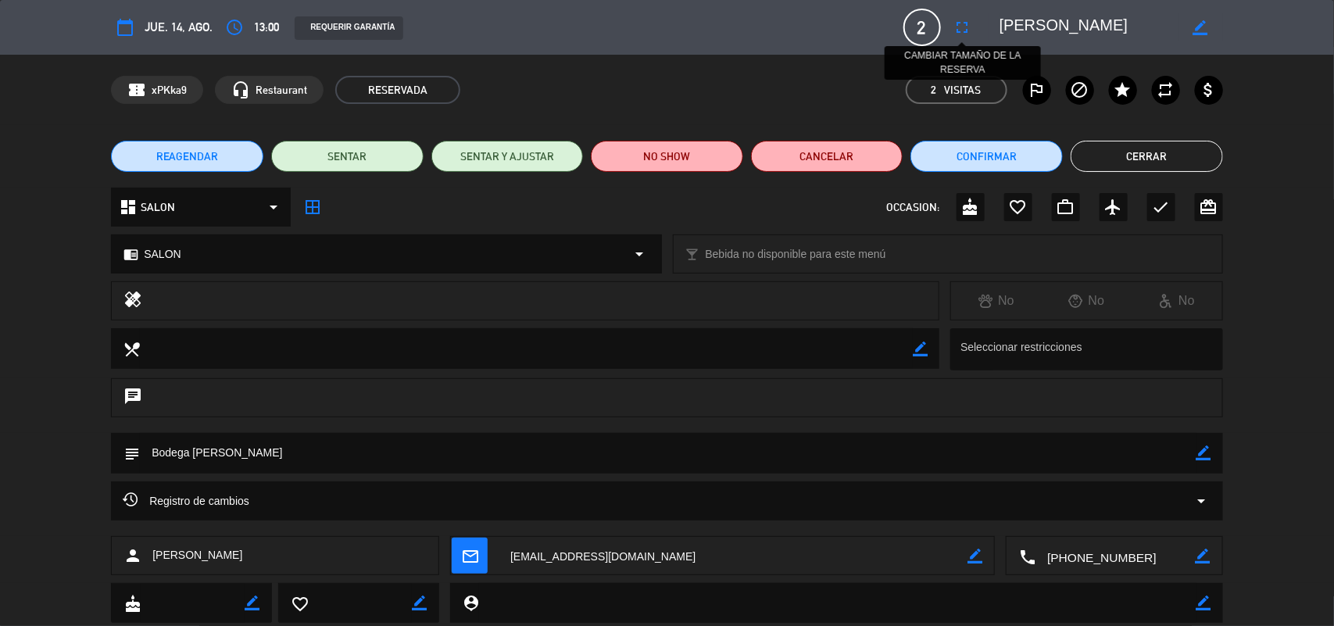
click at [953, 31] on icon "fullscreen" at bounding box center [962, 27] width 19 height 19
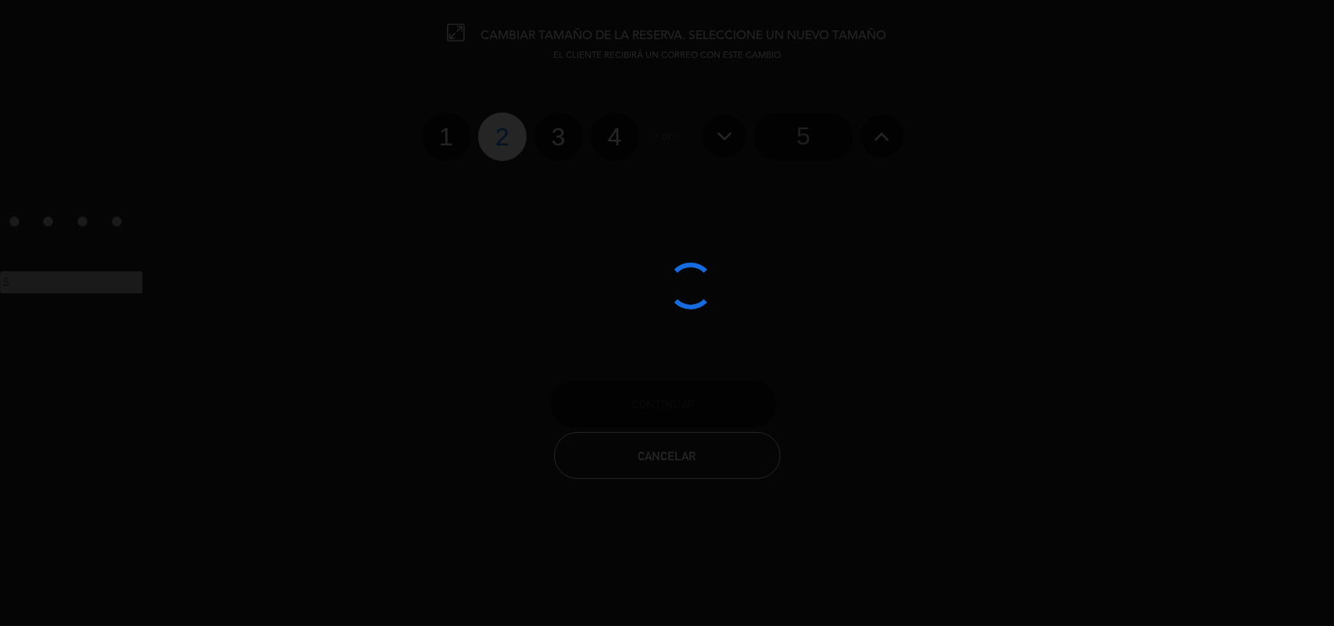
click at [613, 127] on div at bounding box center [667, 313] width 1334 height 626
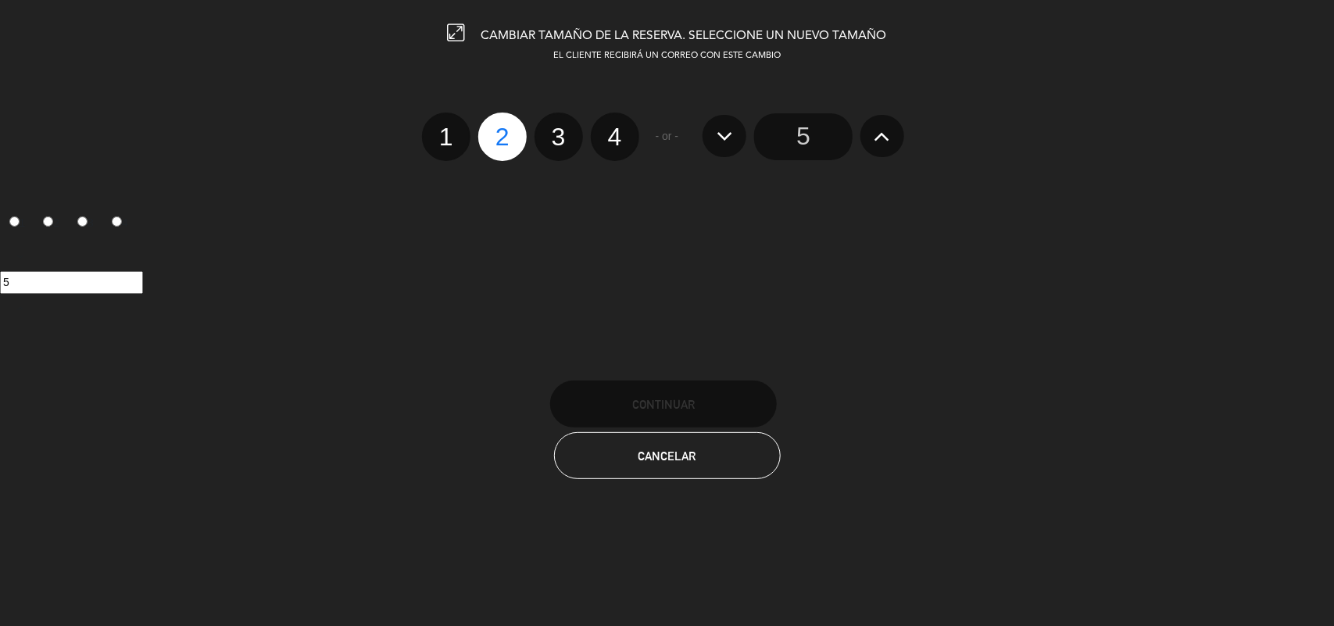
click at [604, 137] on label "4" at bounding box center [615, 137] width 48 height 48
click at [608, 128] on input "4" at bounding box center [613, 123] width 10 height 10
radio input "true"
radio input "false"
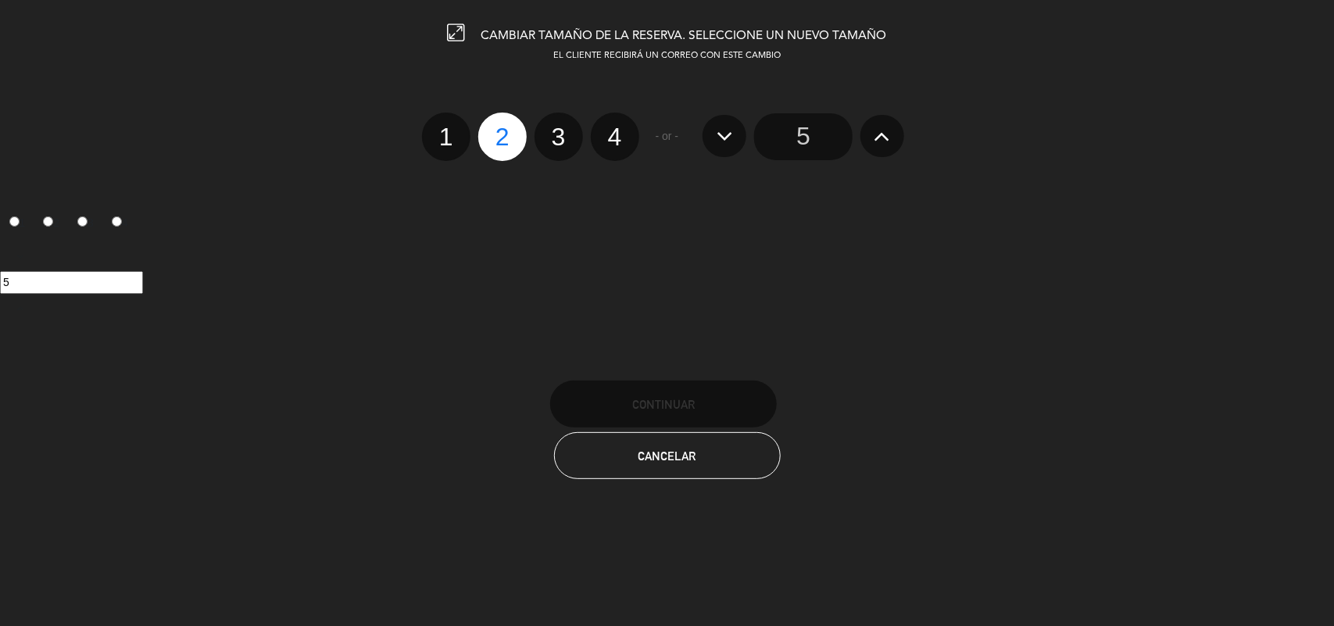
radio input "false"
radio input "true"
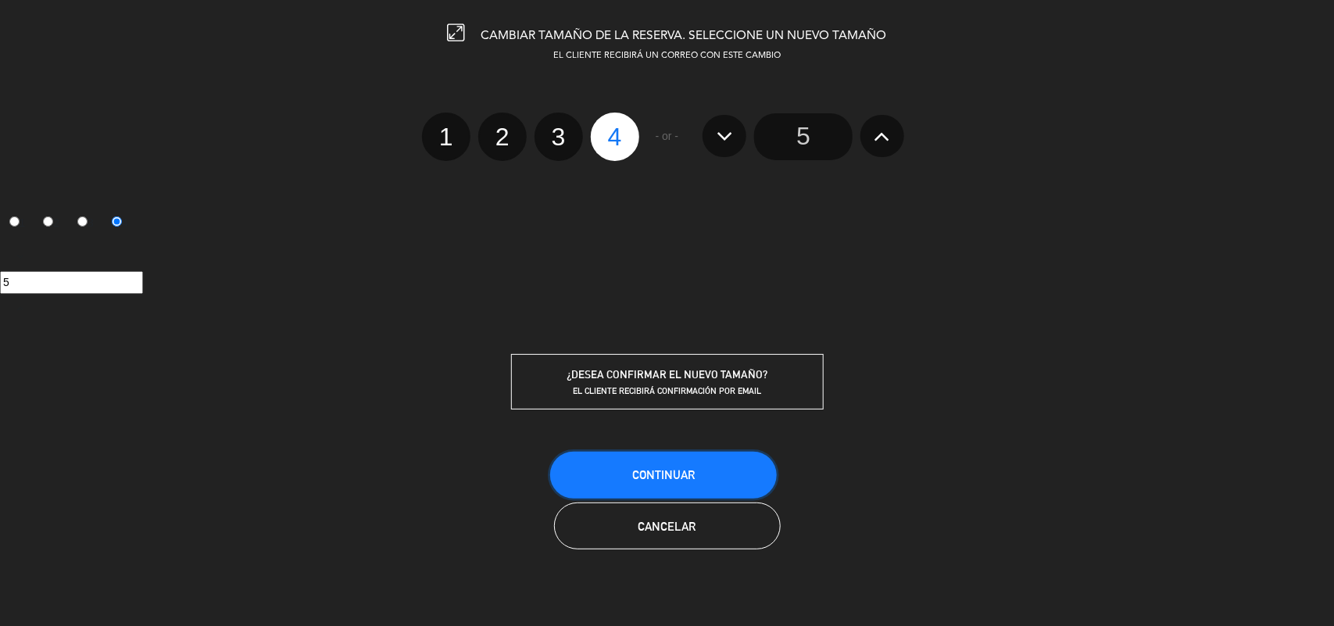
click at [658, 481] on button "Continuar" at bounding box center [663, 475] width 227 height 47
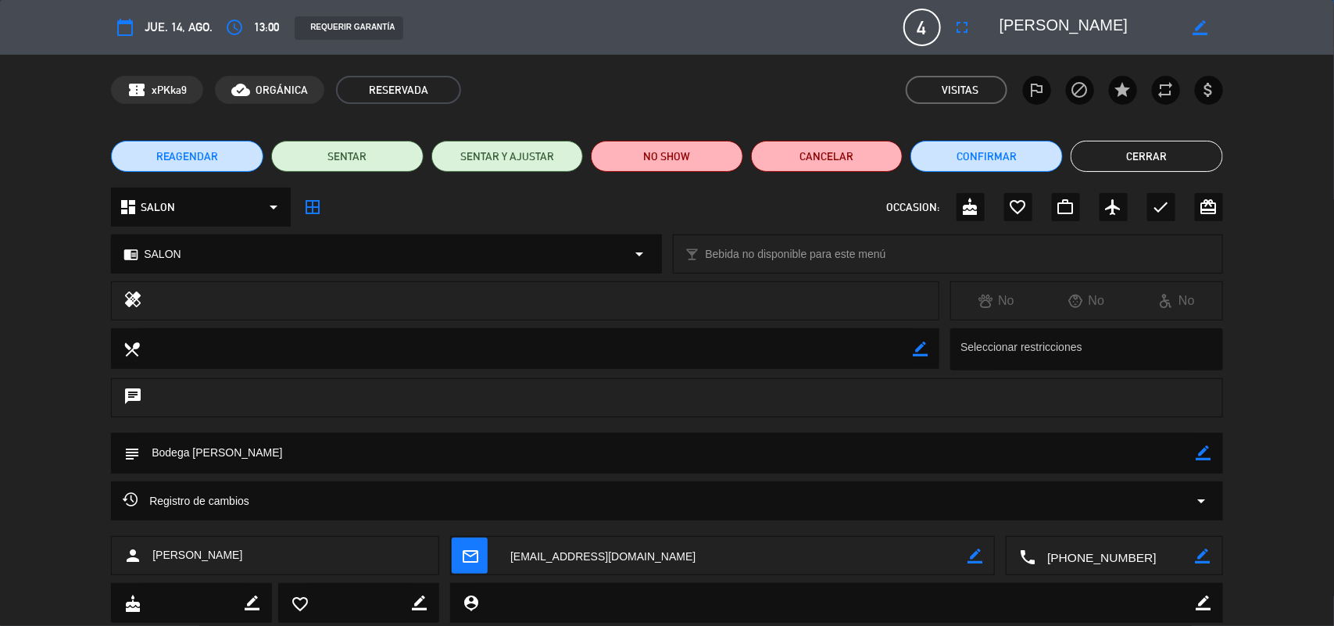
click at [1167, 141] on button "Cerrar" at bounding box center [1147, 156] width 152 height 31
